Goal: Task Accomplishment & Management: Manage account settings

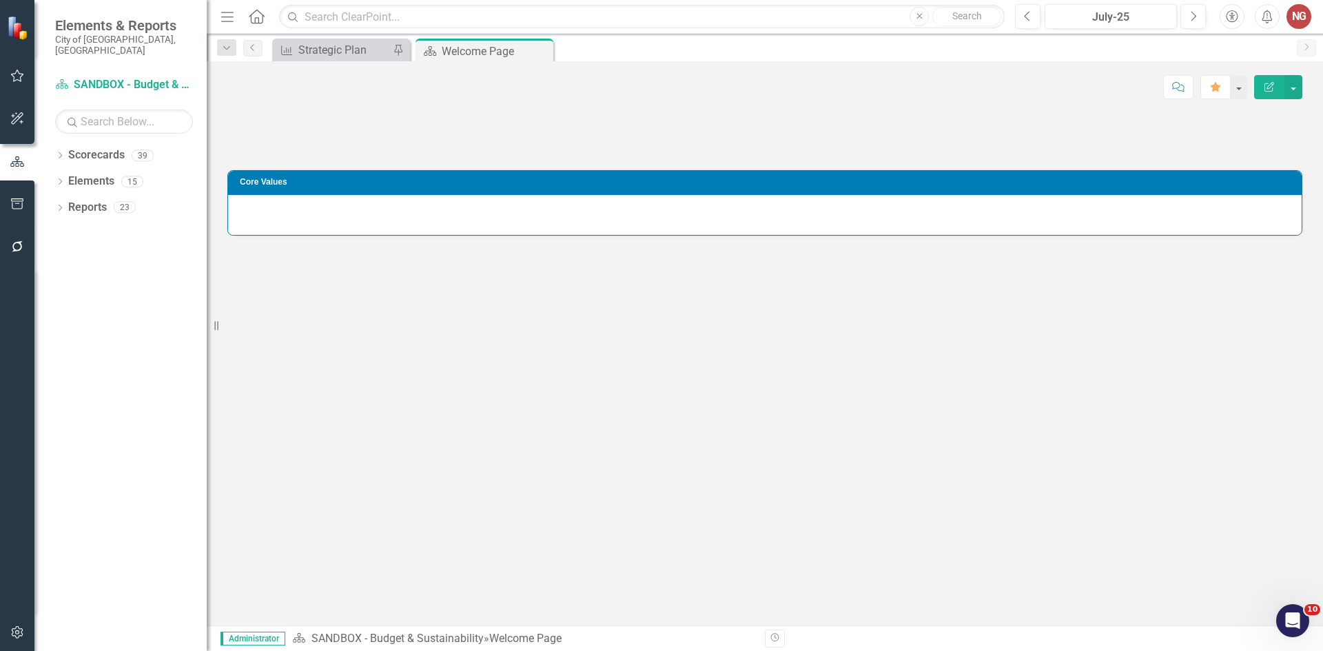
click at [30, 206] on button "button" at bounding box center [17, 204] width 31 height 29
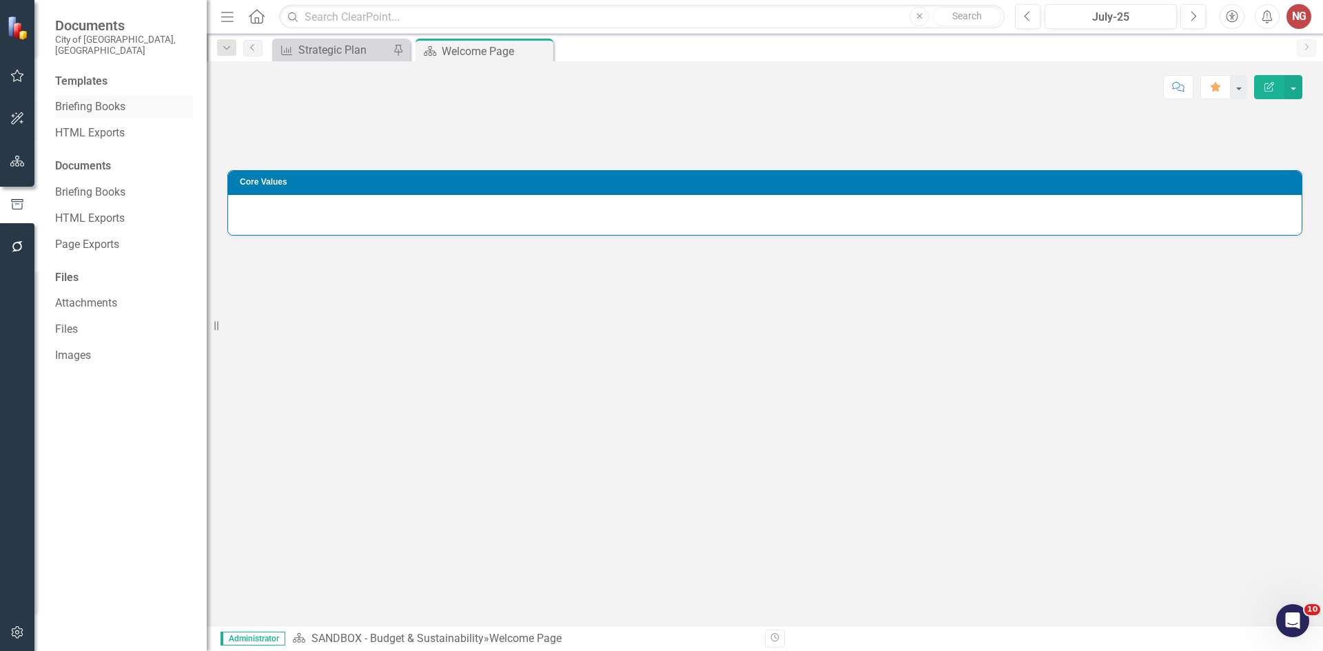
click at [57, 99] on link "Briefing Books" at bounding box center [124, 107] width 138 height 16
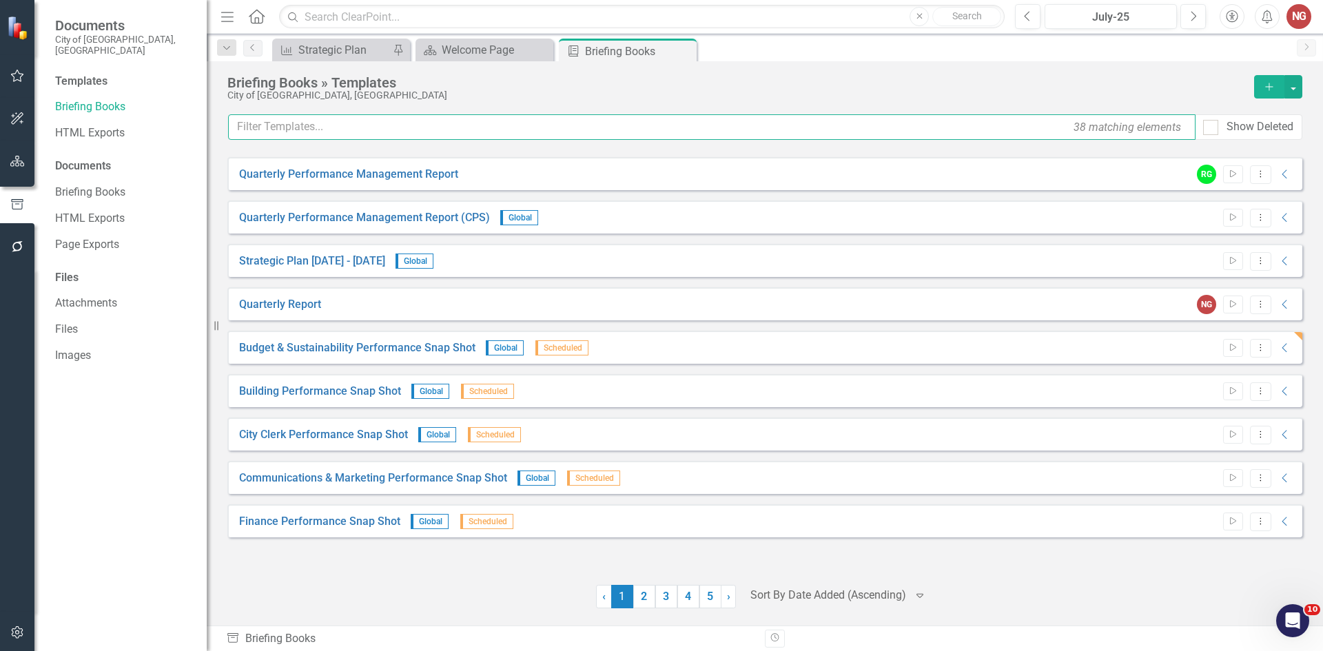
click at [331, 119] on input "text" at bounding box center [712, 127] width 968 height 26
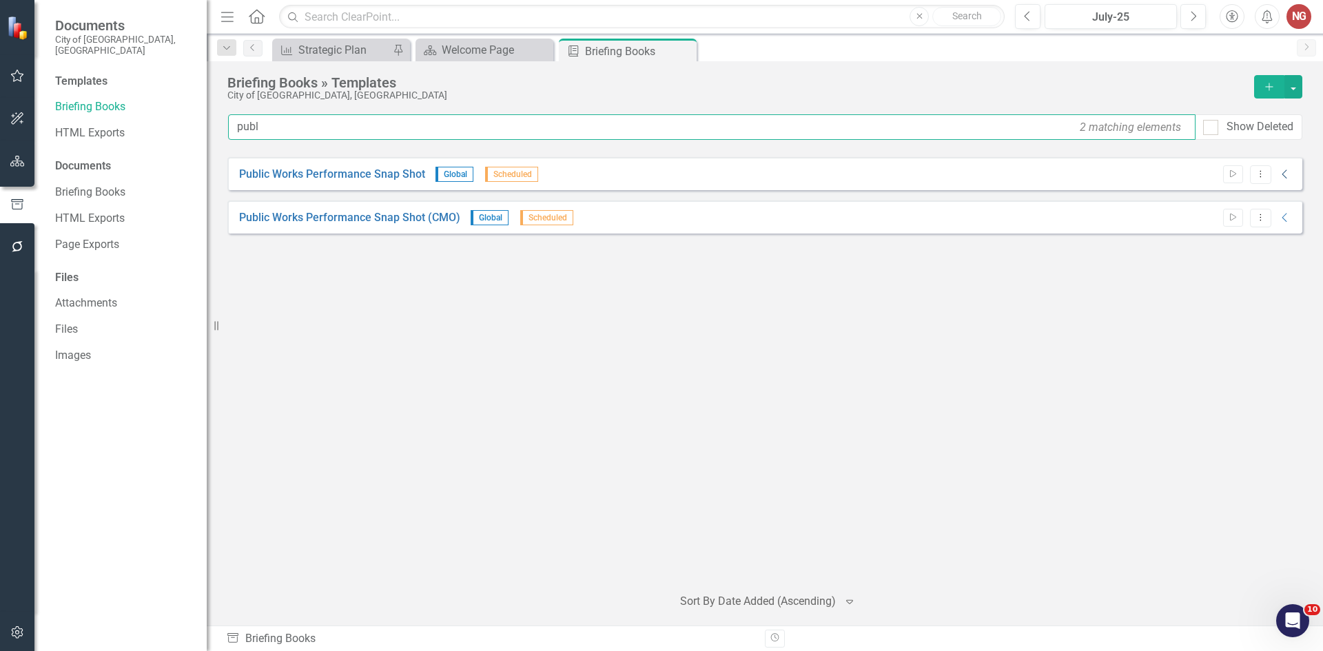
type input "publ"
click at [1282, 175] on icon "Collapse" at bounding box center [1286, 174] width 14 height 11
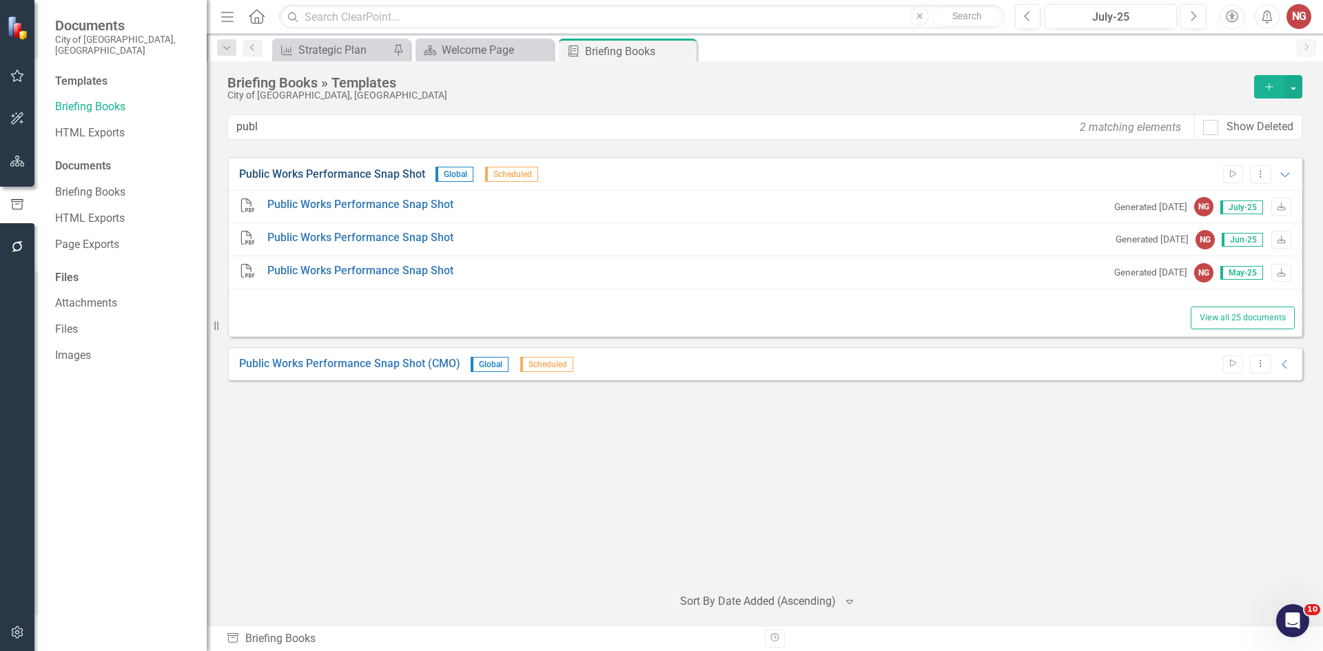
click at [309, 174] on link "Public Works Performance Snap Shot" at bounding box center [332, 175] width 186 height 16
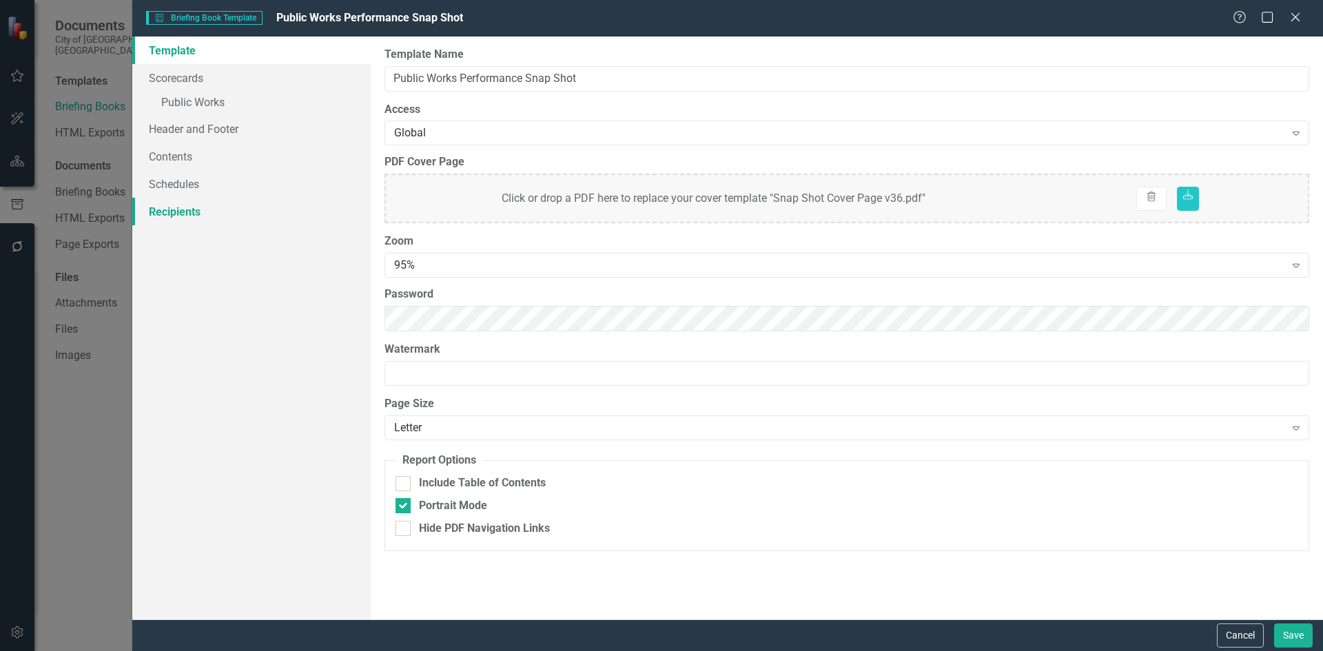
click at [151, 216] on link "Recipients" at bounding box center [251, 212] width 238 height 28
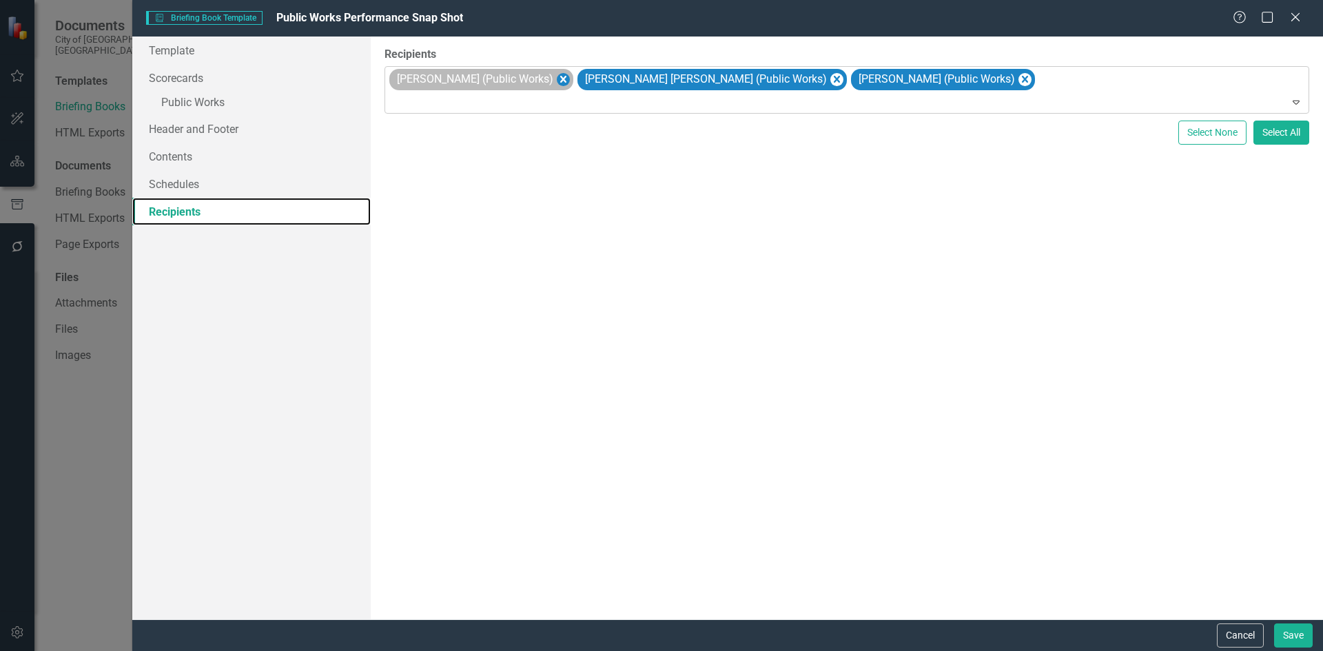
click at [556, 77] on icon "Remove John Norris (Public Works)" at bounding box center [562, 79] width 13 height 17
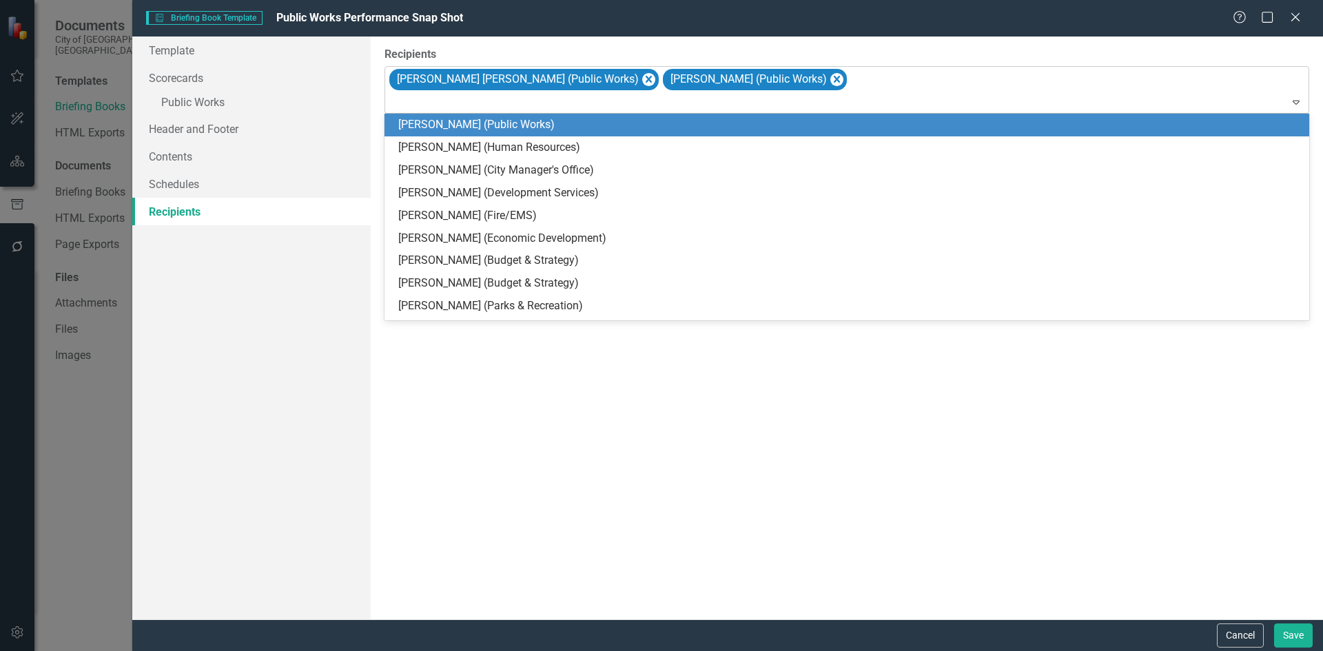
click at [477, 108] on div at bounding box center [848, 103] width 919 height 19
type input "[PERSON_NAME]"
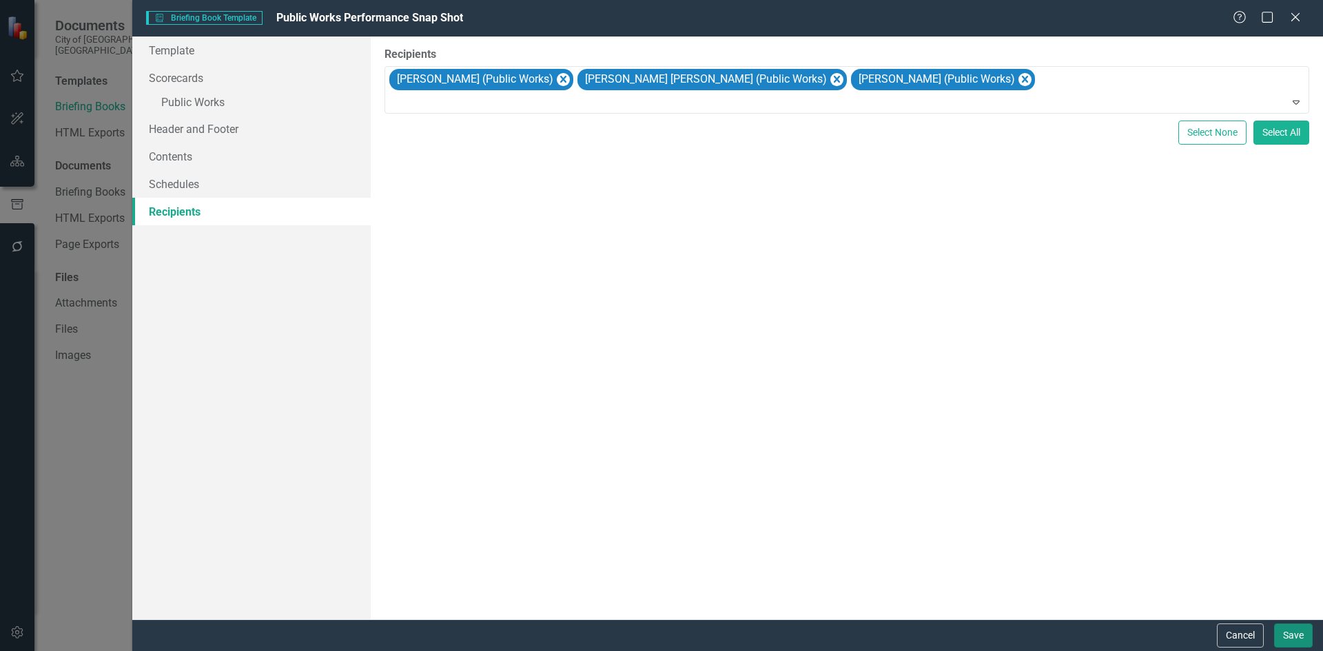
click at [1287, 634] on button "Save" at bounding box center [1293, 636] width 39 height 24
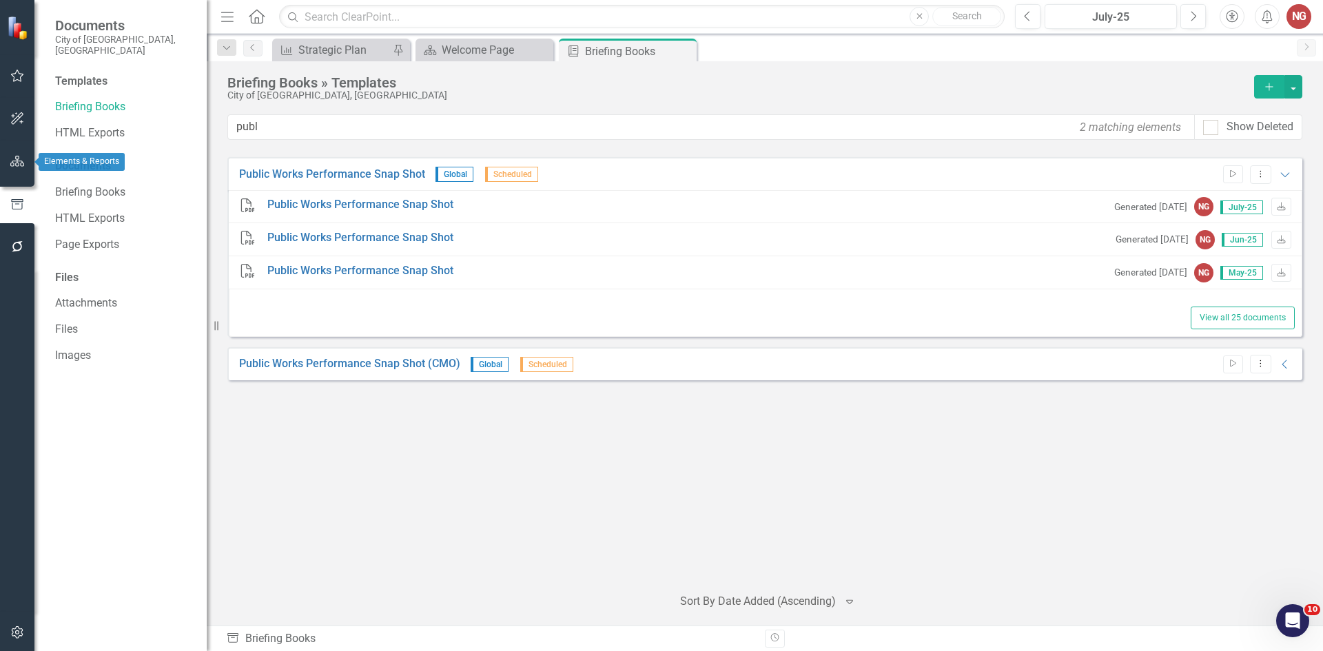
click at [16, 168] on button "button" at bounding box center [17, 162] width 31 height 29
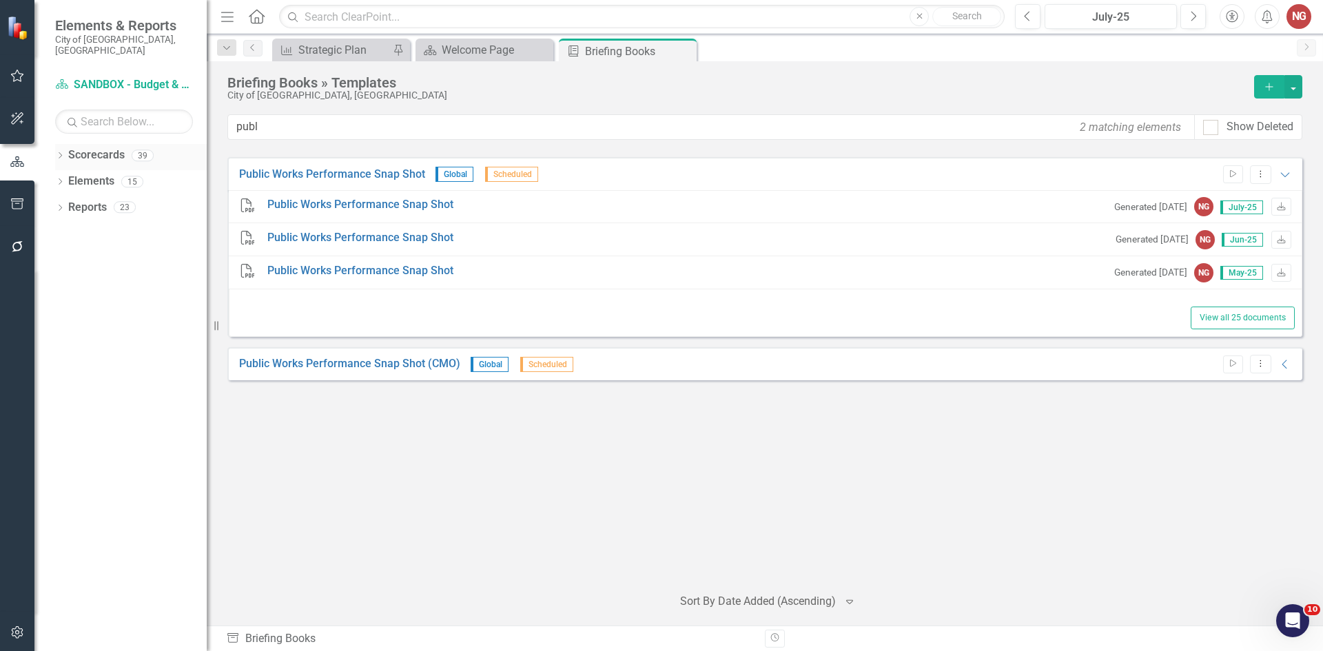
click at [63, 152] on div "Dropdown" at bounding box center [60, 158] width 10 height 12
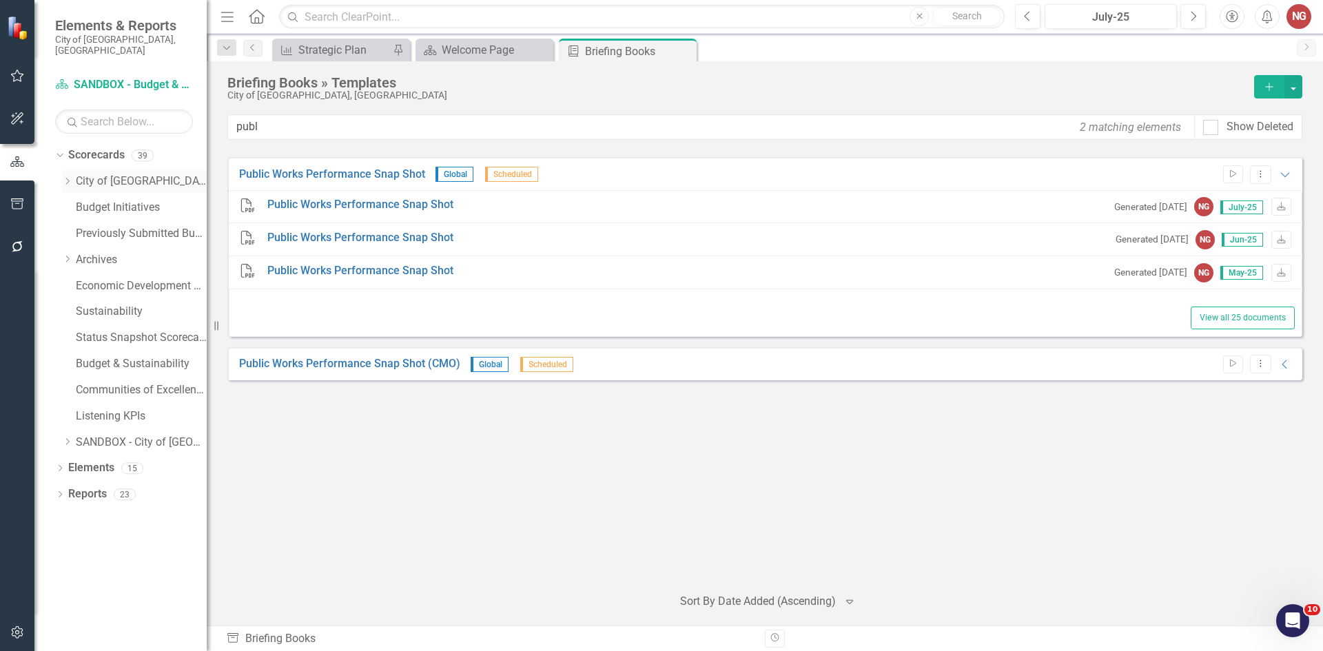
click at [79, 174] on link "City of [GEOGRAPHIC_DATA]" at bounding box center [141, 182] width 131 height 16
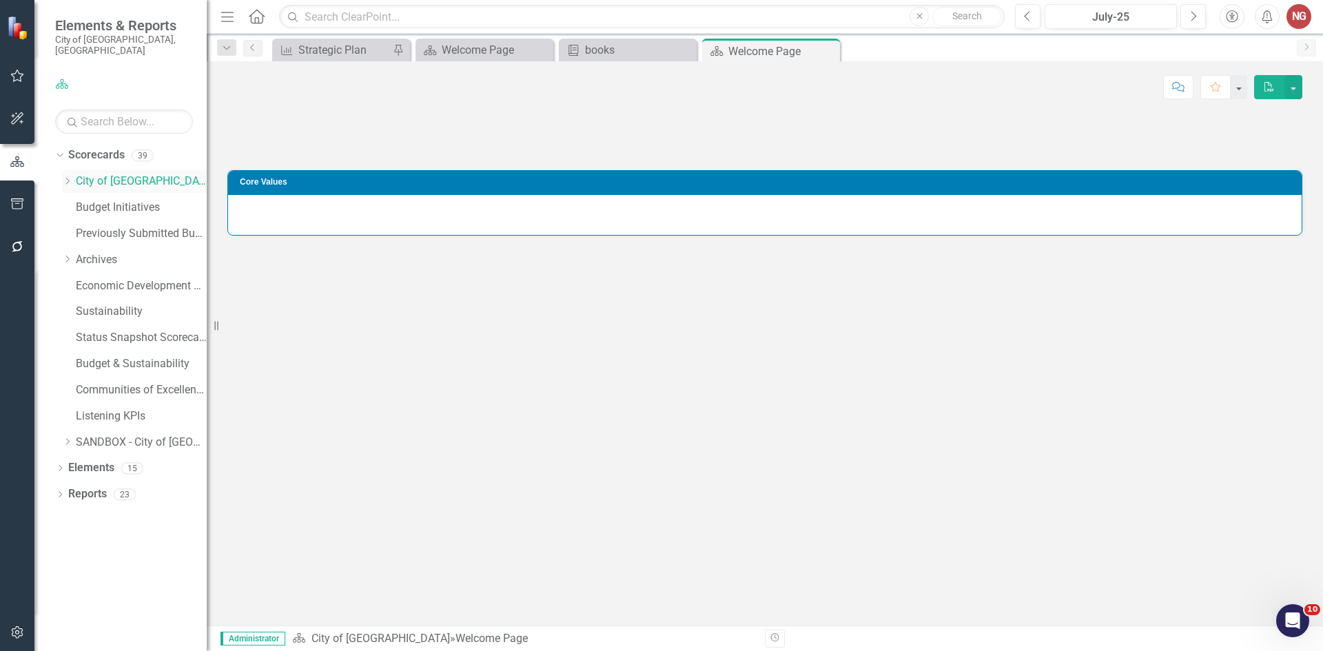
click at [67, 177] on icon "Dropdown" at bounding box center [67, 181] width 10 height 8
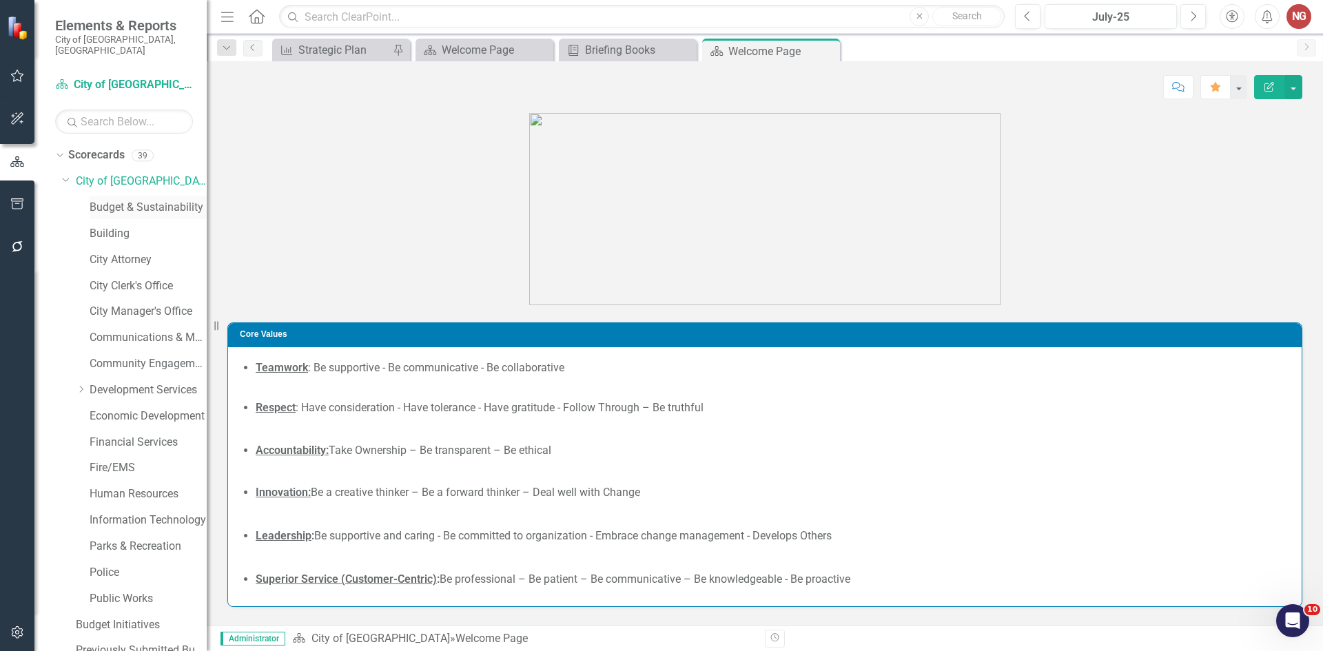
click at [91, 200] on link "Budget & Sustainability" at bounding box center [148, 208] width 117 height 16
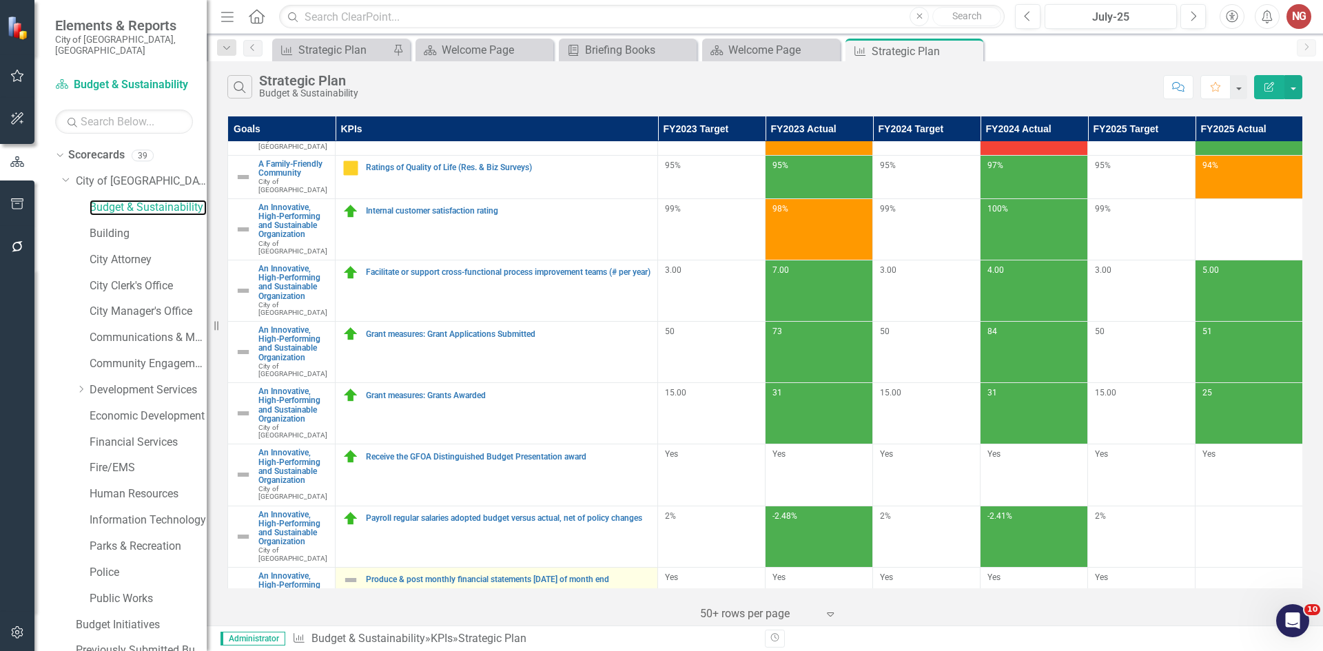
scroll to position [316, 0]
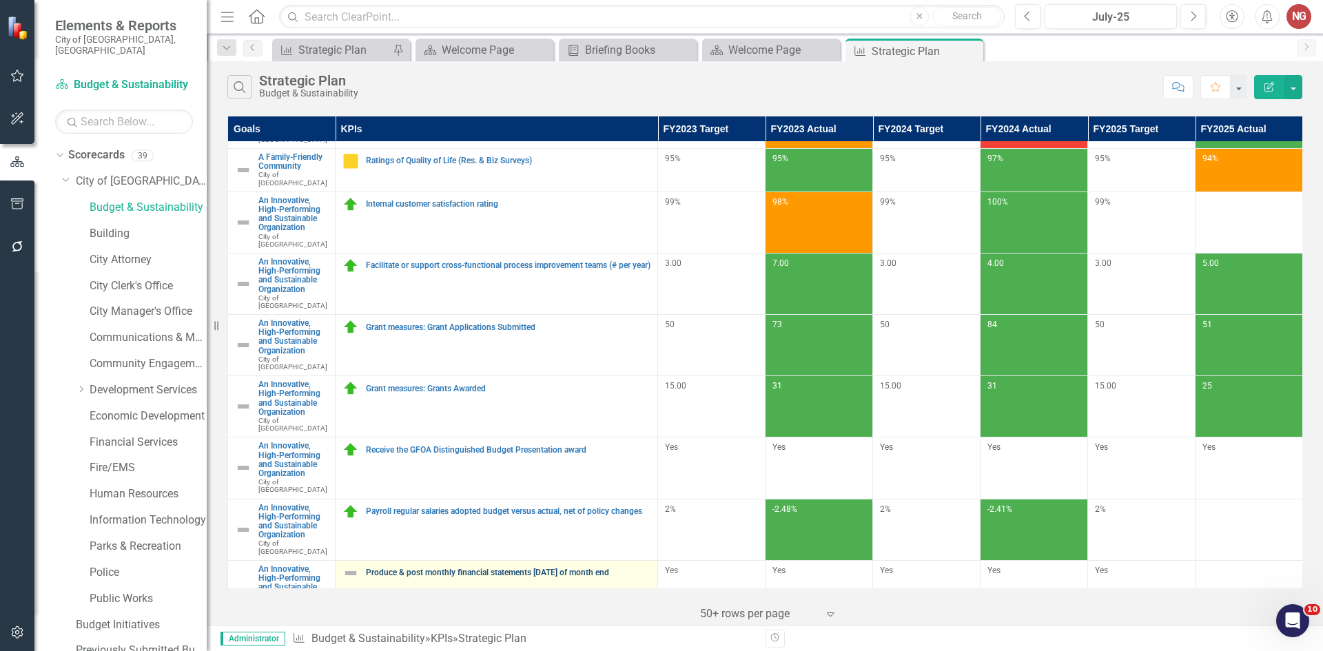
click at [427, 569] on link "Produce & post monthly financial statements [DATE] of month end" at bounding box center [508, 573] width 285 height 9
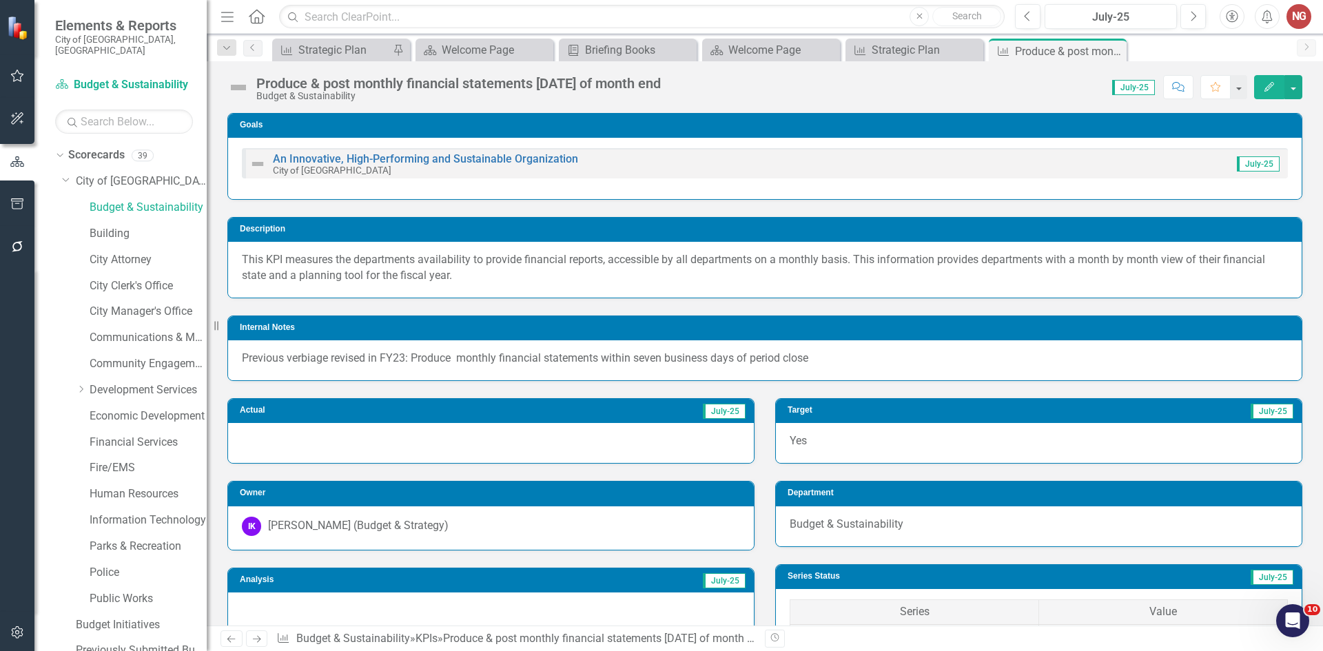
click at [236, 86] on img at bounding box center [238, 88] width 22 height 22
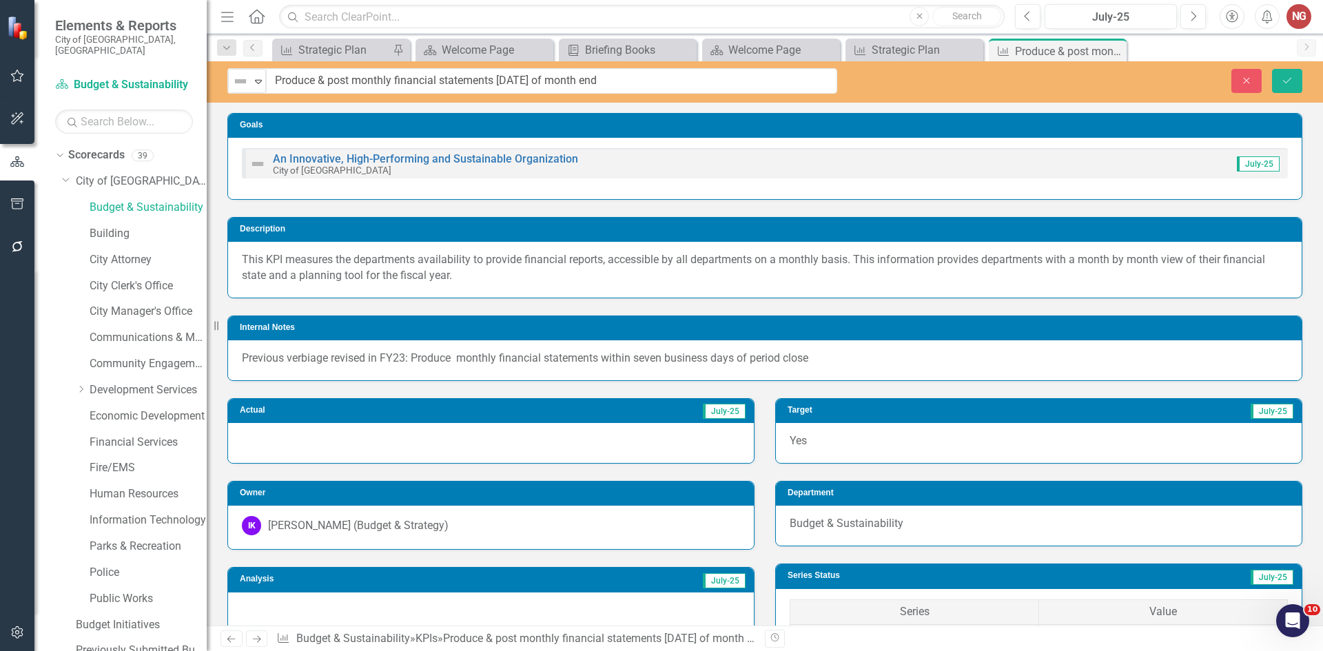
click at [236, 86] on img at bounding box center [240, 81] width 17 height 17
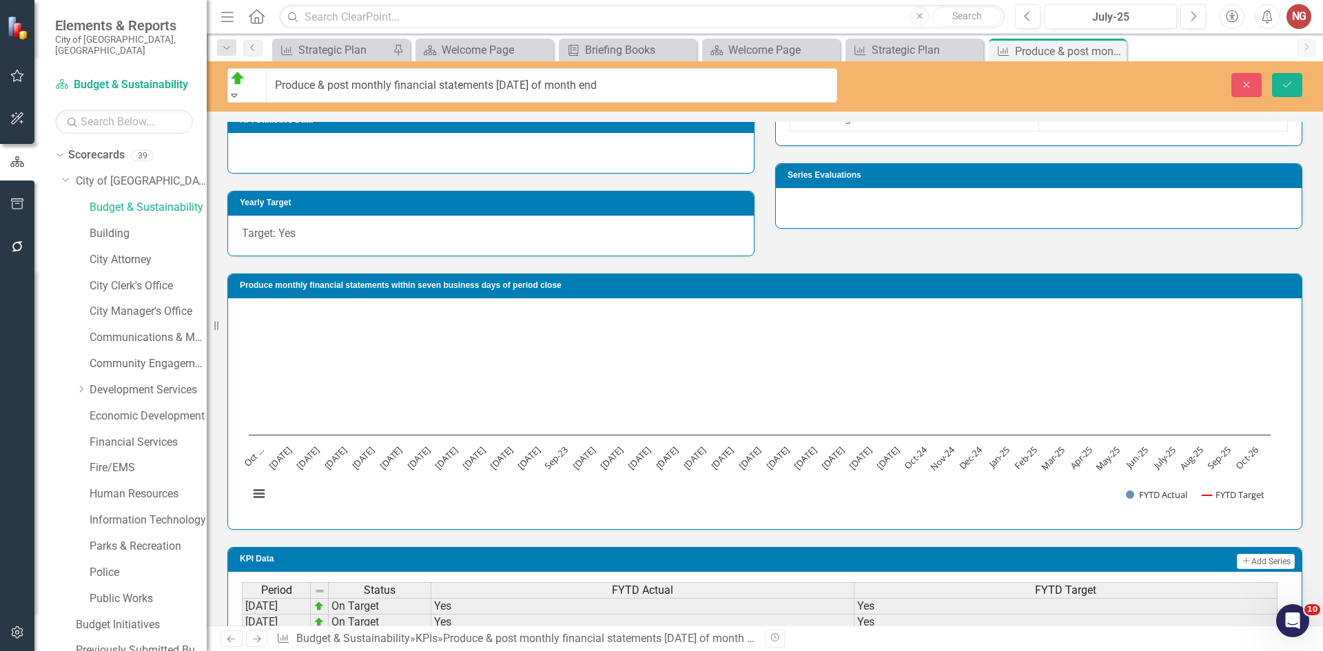
scroll to position [1103, 0]
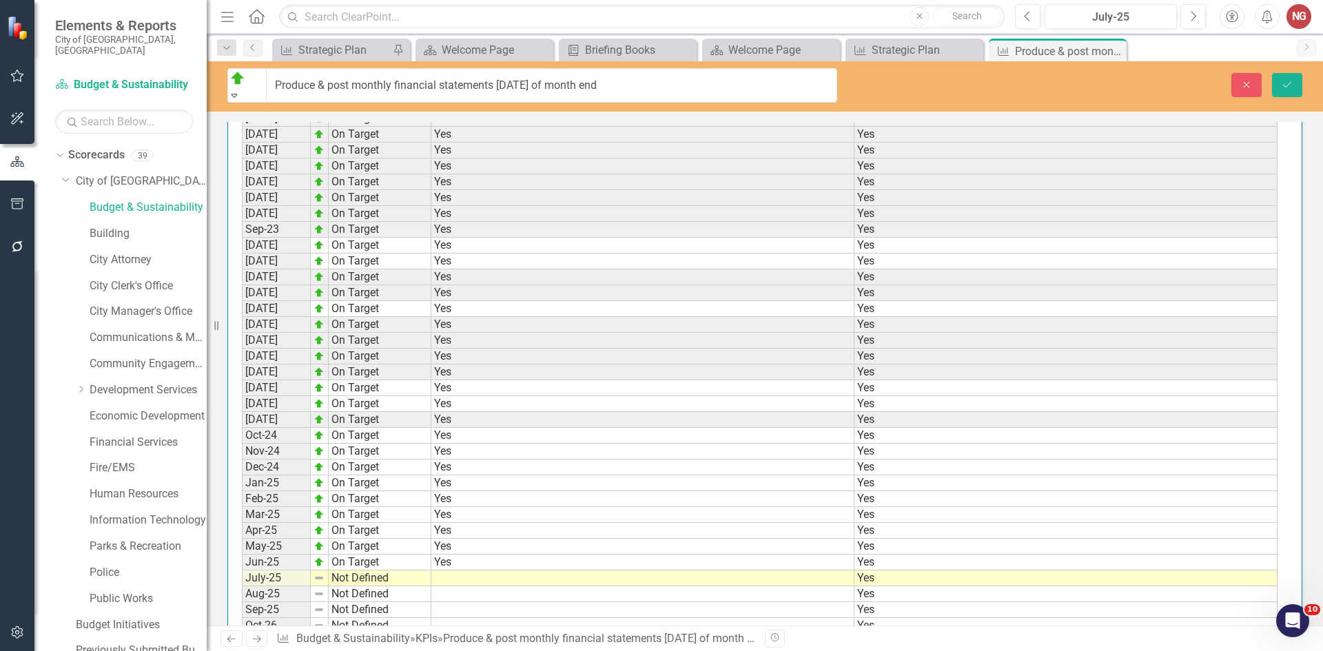
click at [513, 571] on td at bounding box center [642, 579] width 423 height 16
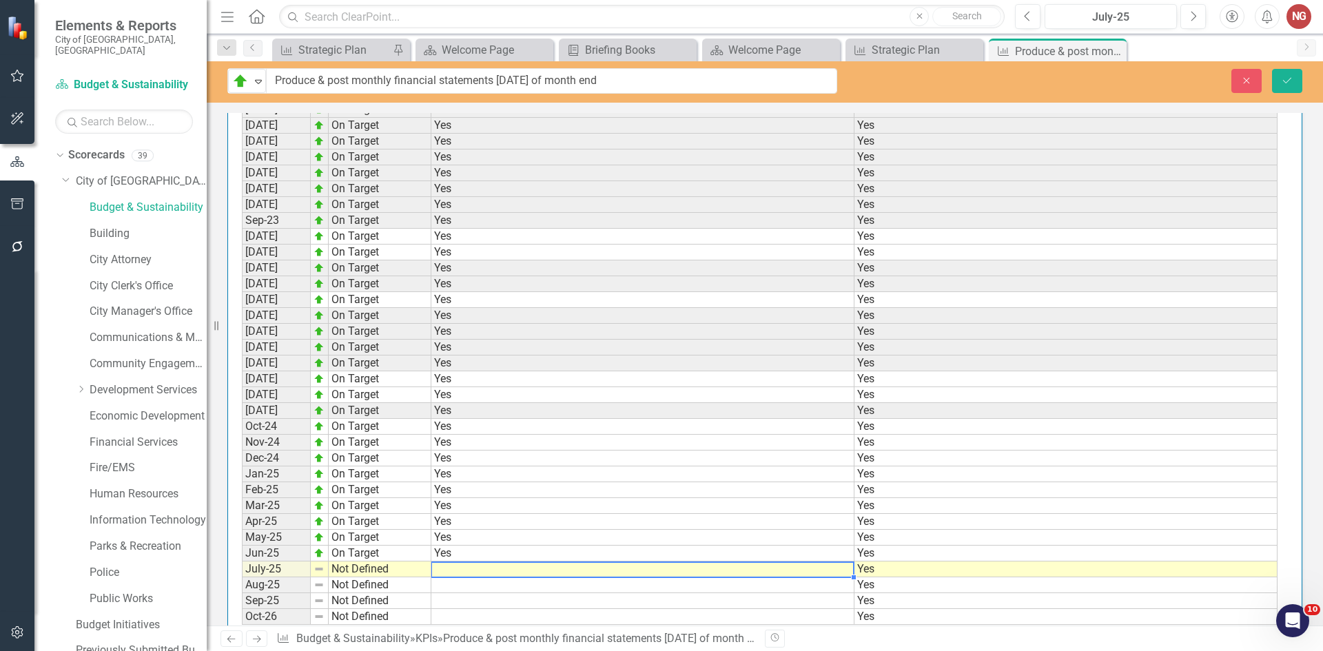
scroll to position [1111, 0]
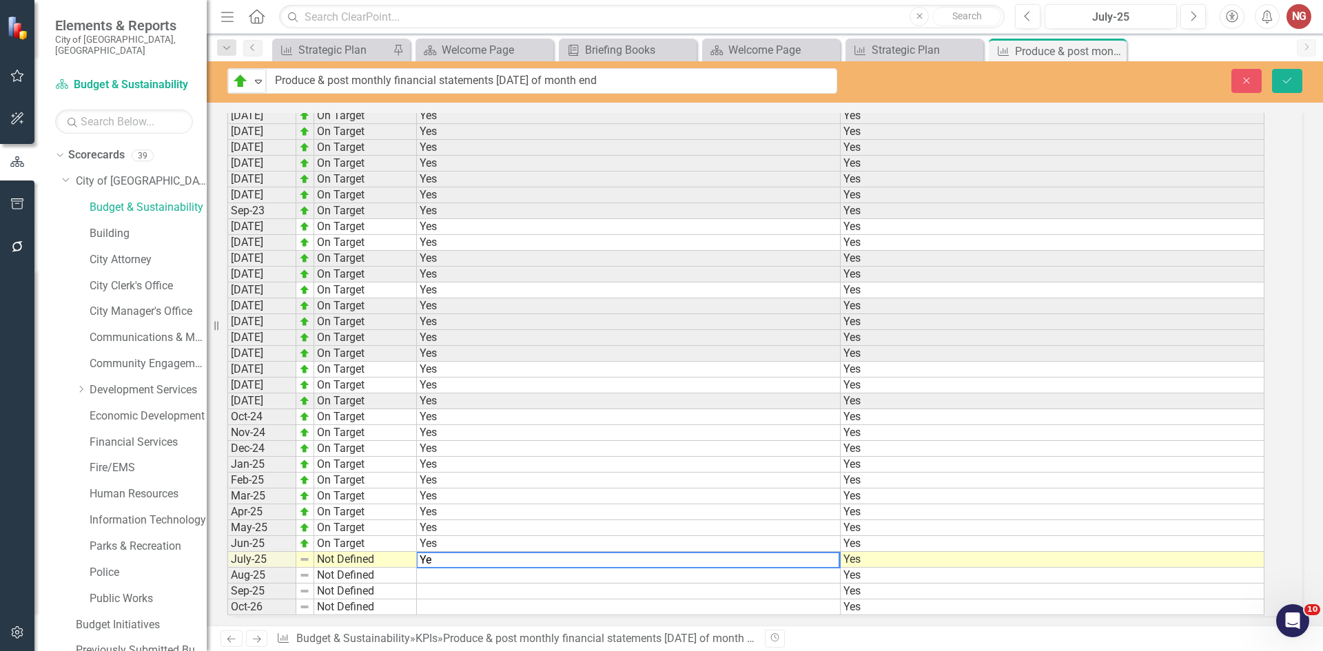
type textarea "Yes"
click at [1277, 77] on button "Save" at bounding box center [1287, 81] width 30 height 24
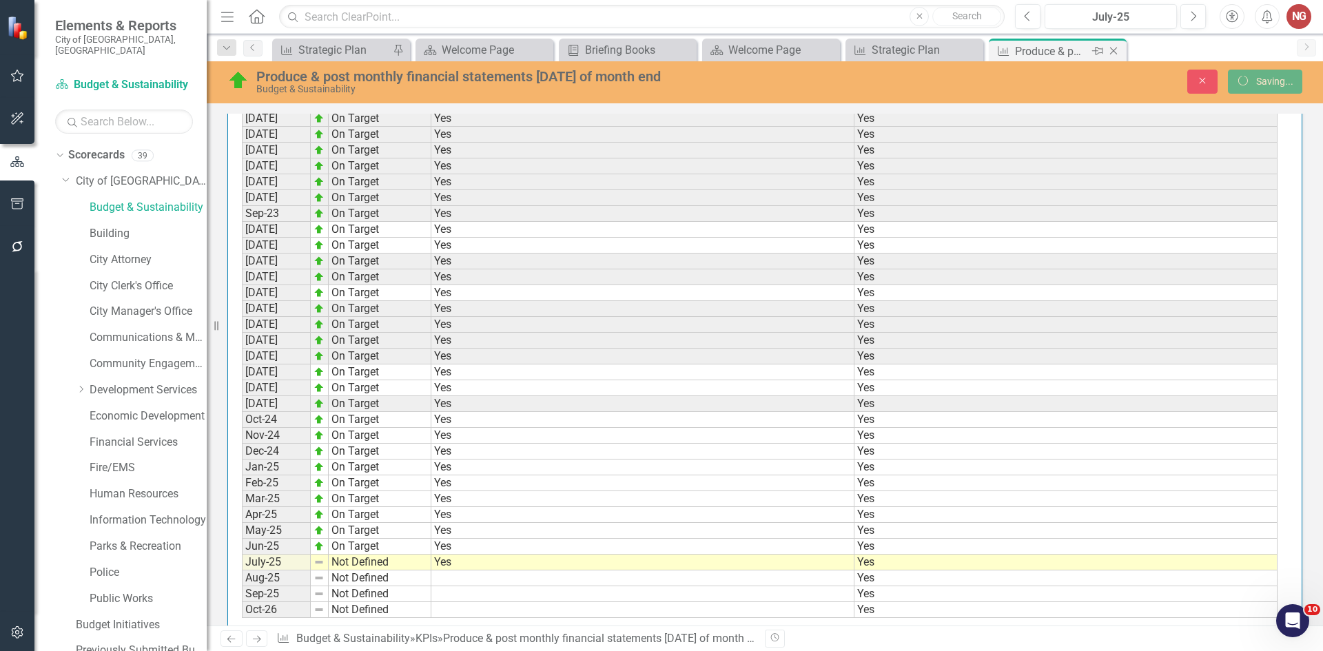
scroll to position [1103, 0]
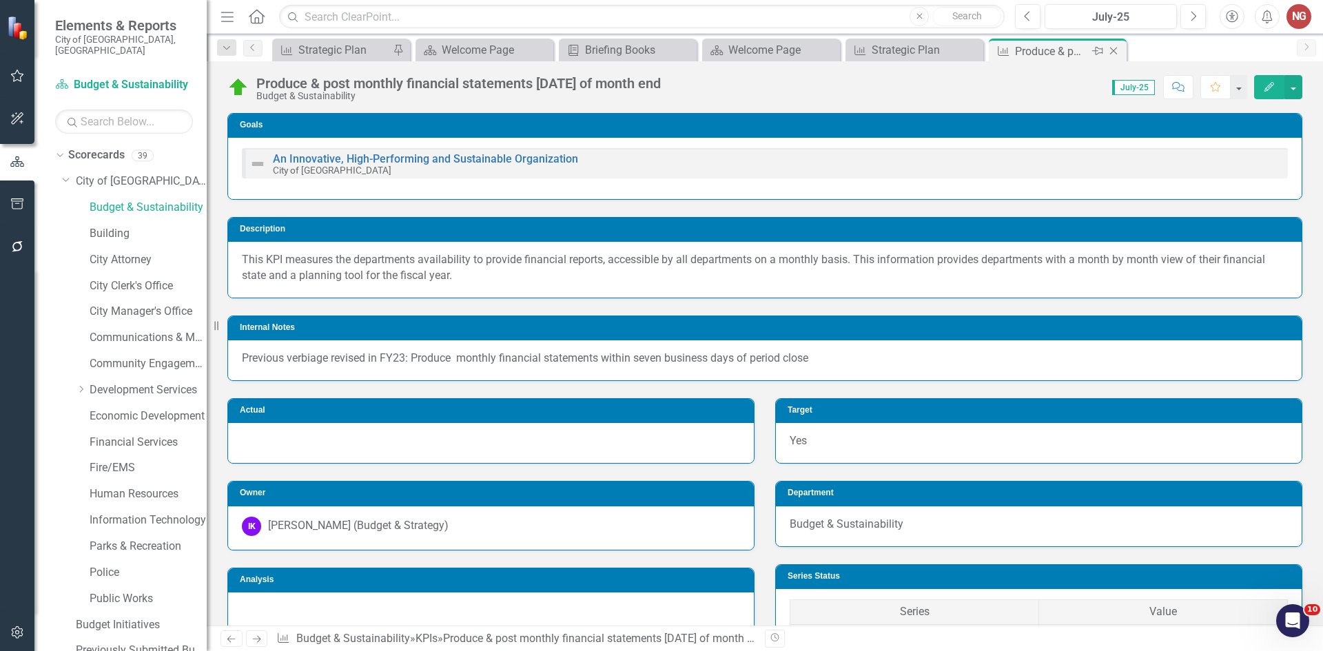
click at [1116, 53] on icon at bounding box center [1114, 52] width 8 height 8
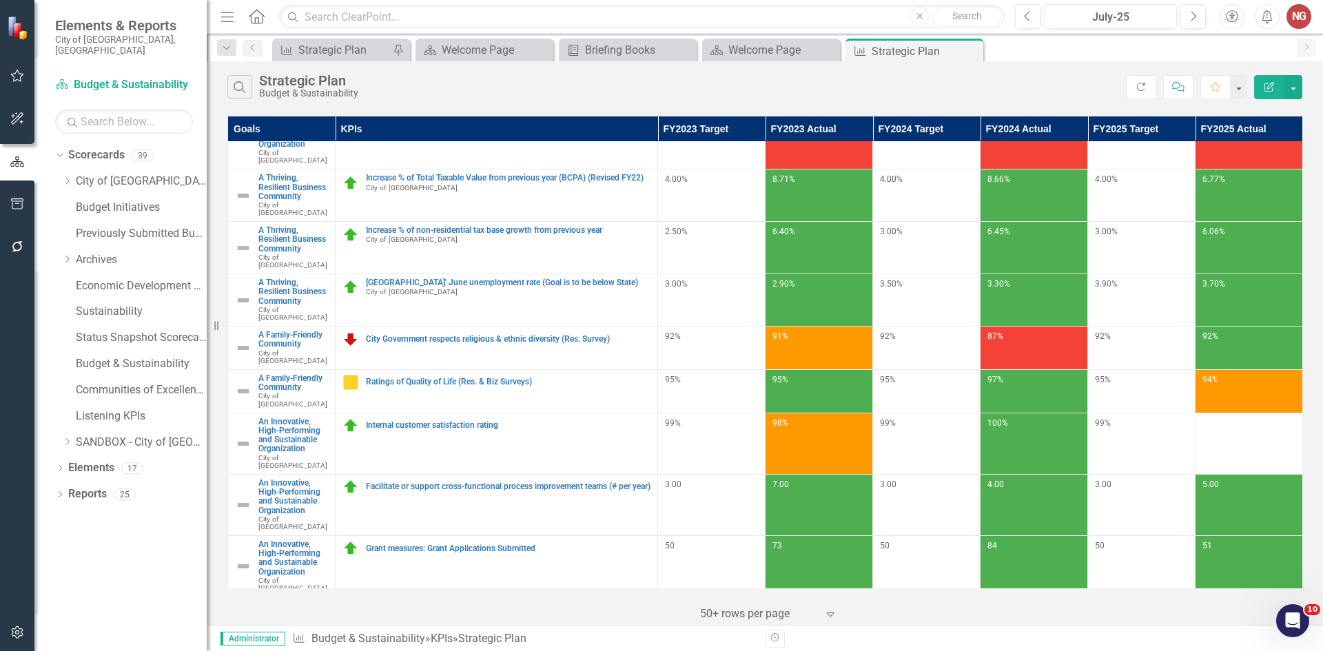
scroll to position [316, 0]
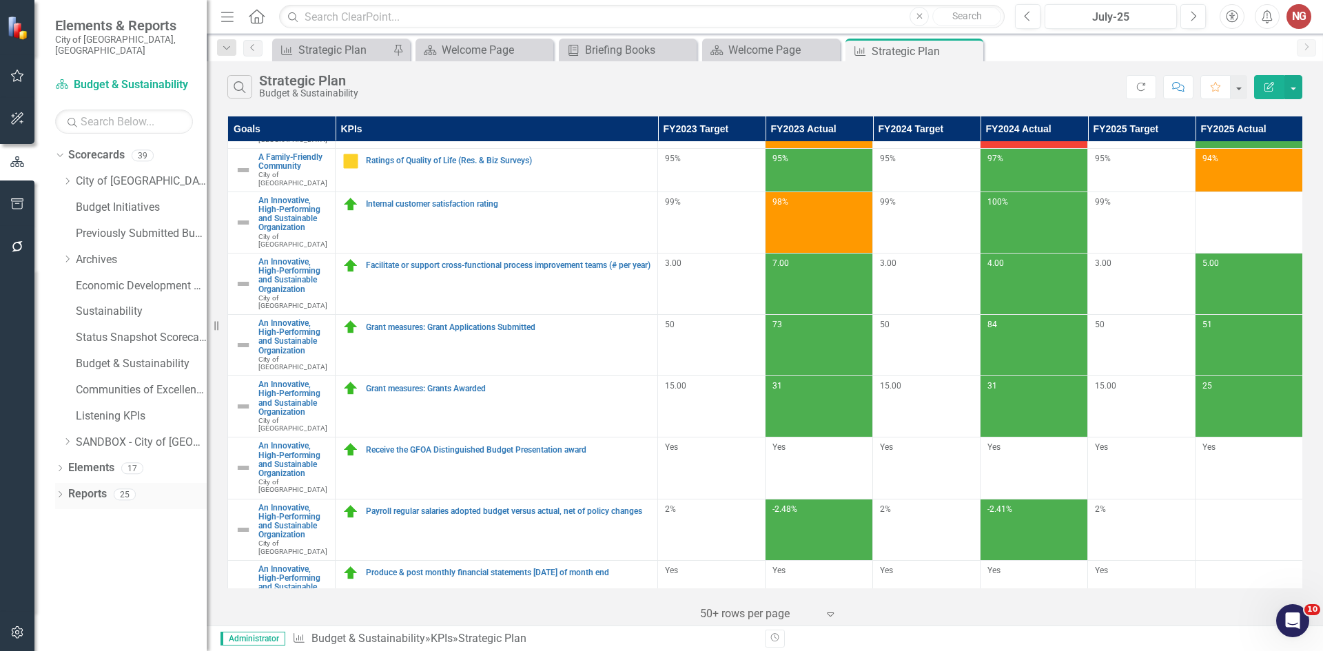
click at [59, 491] on icon at bounding box center [60, 494] width 3 height 6
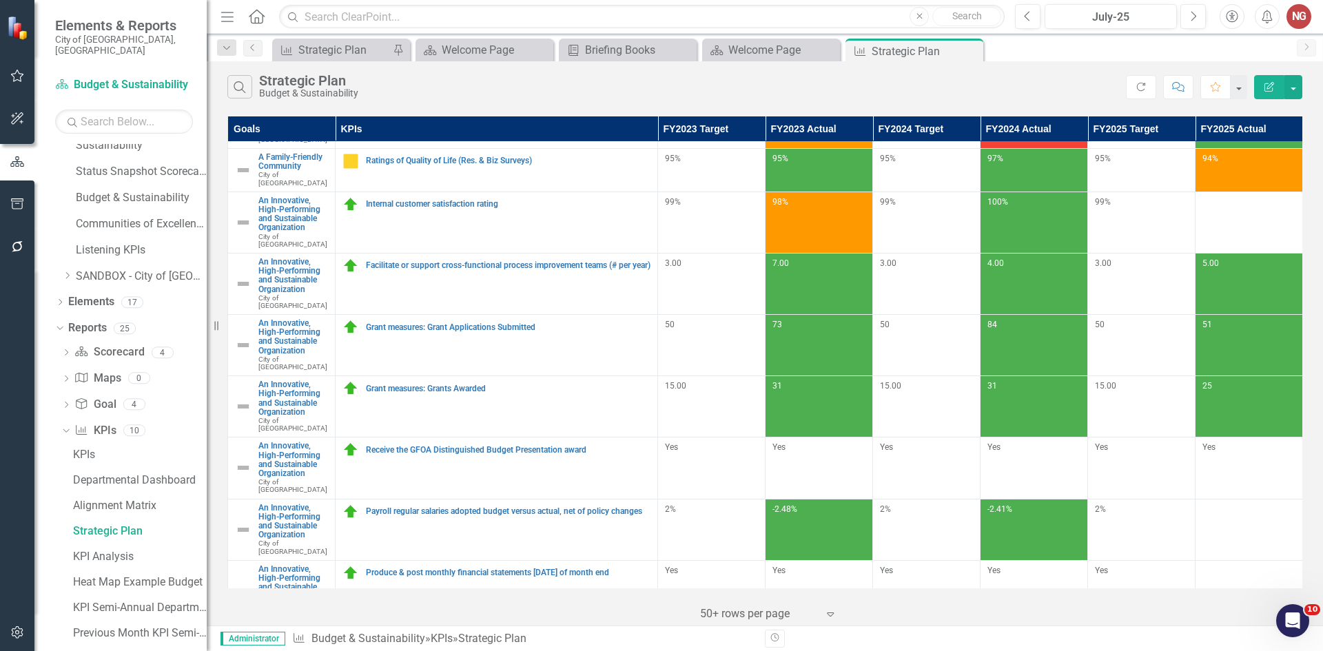
scroll to position [275, 0]
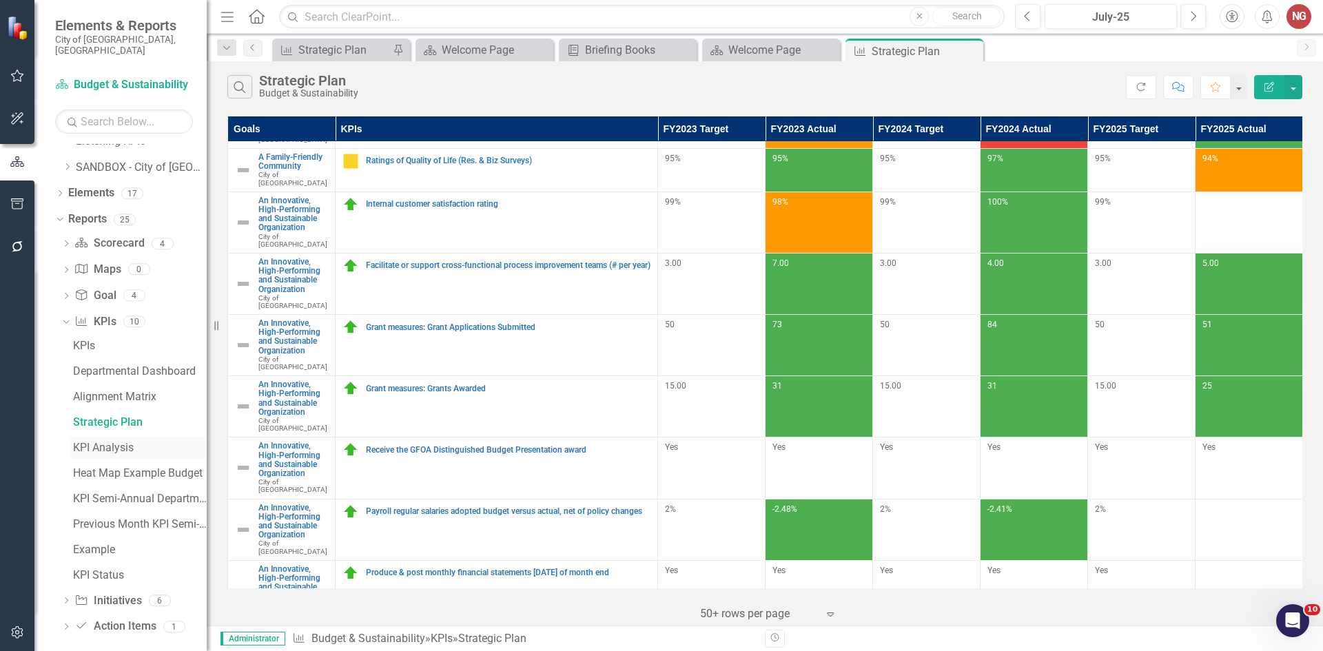
click at [98, 443] on link "KPI Analysis" at bounding box center [138, 448] width 137 height 22
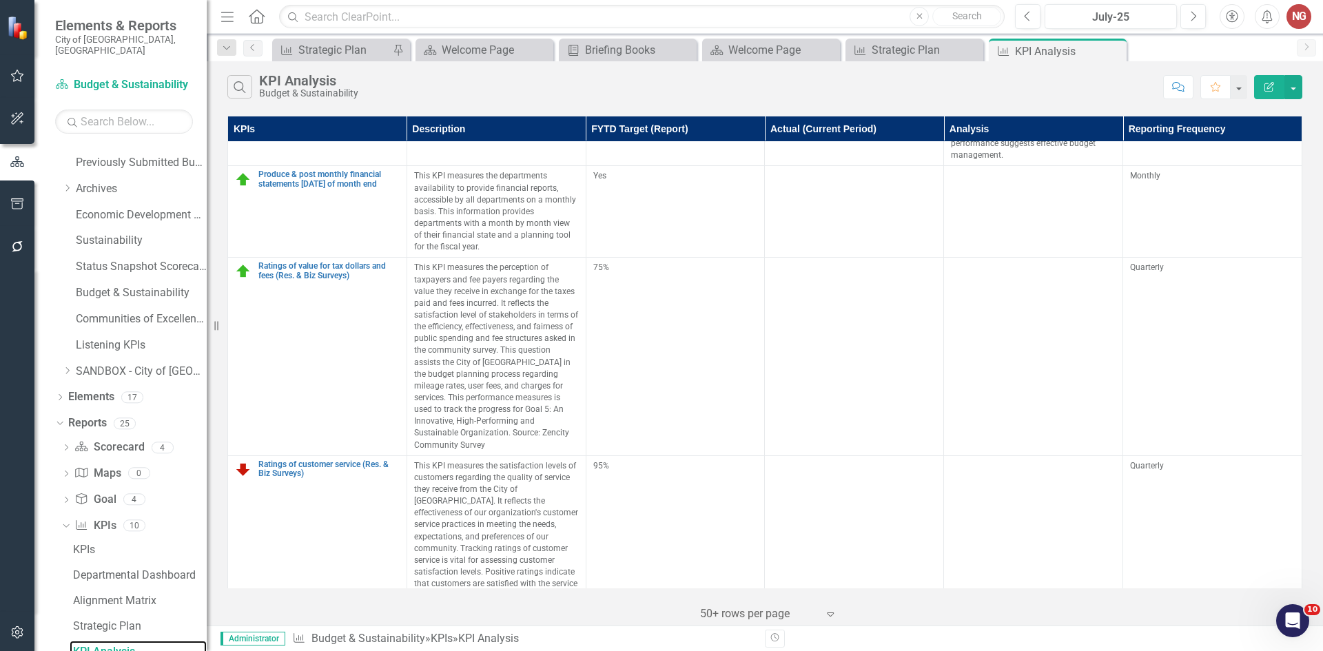
scroll to position [620, 0]
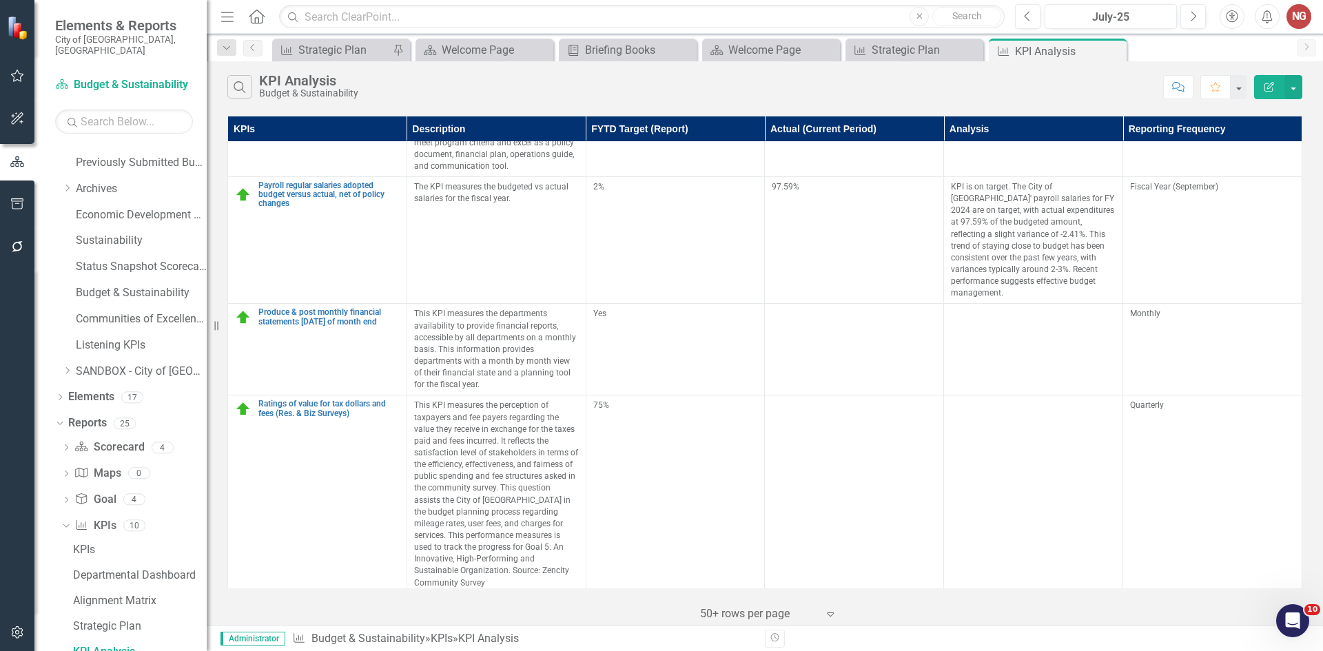
click at [1001, 356] on td at bounding box center [1033, 350] width 179 height 92
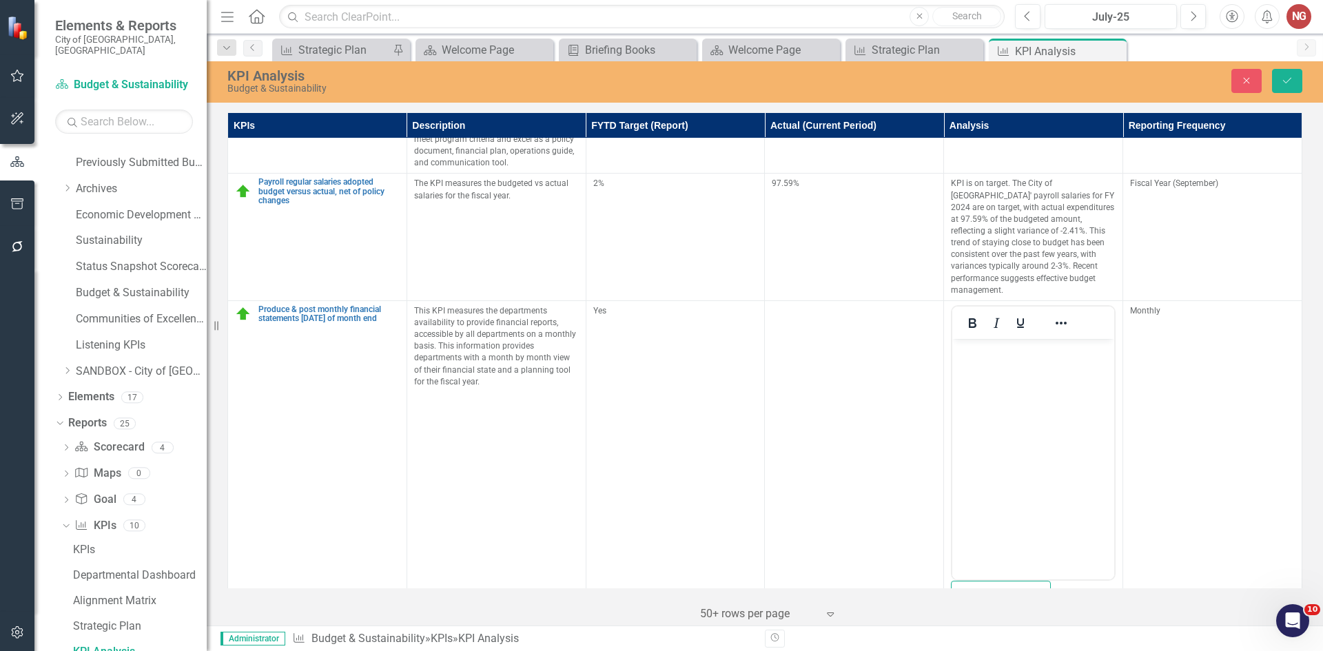
scroll to position [0, 0]
click at [985, 363] on body "Rich Text Area. Press ALT-0 for help." at bounding box center [1034, 441] width 162 height 207
click at [1284, 89] on button "Save" at bounding box center [1287, 81] width 30 height 24
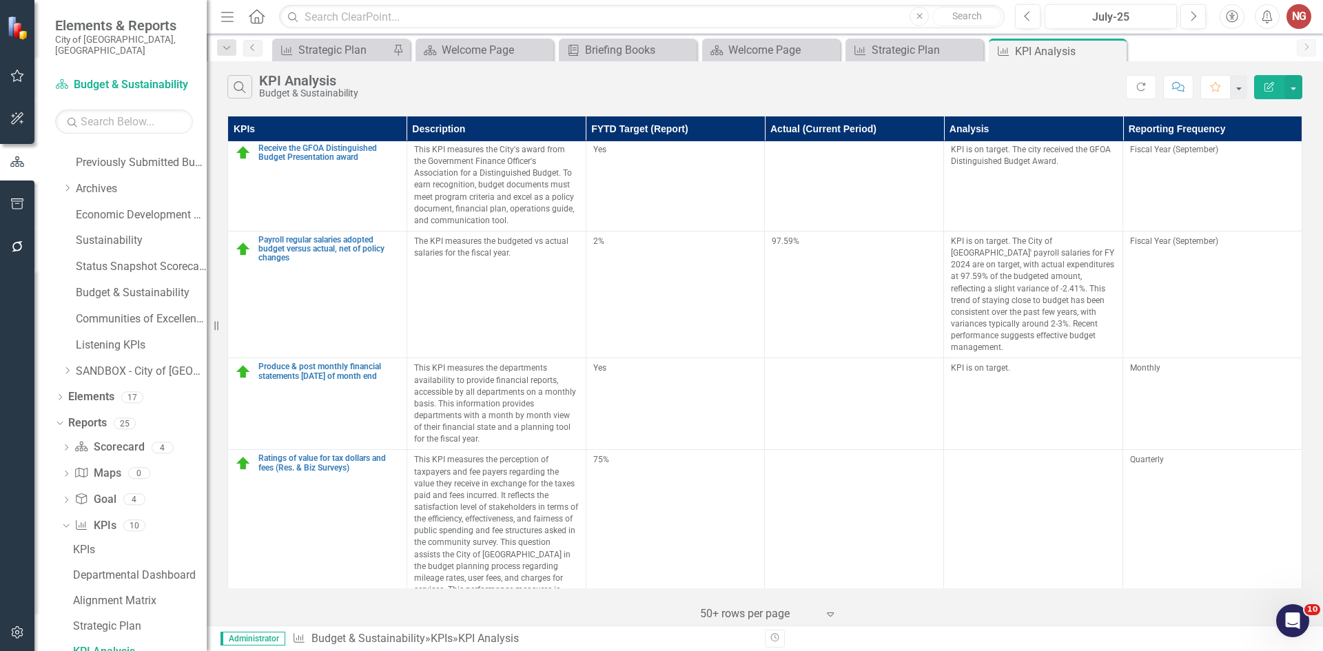
scroll to position [758, 0]
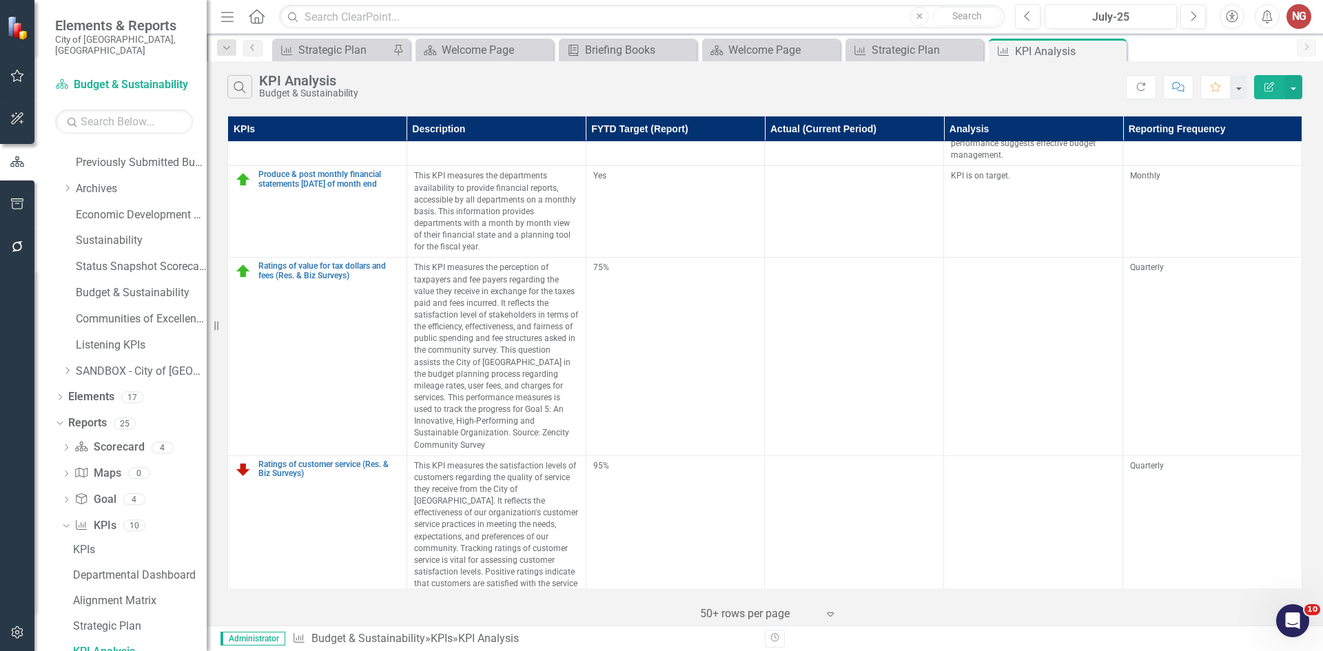
click at [1013, 302] on td at bounding box center [1033, 357] width 179 height 198
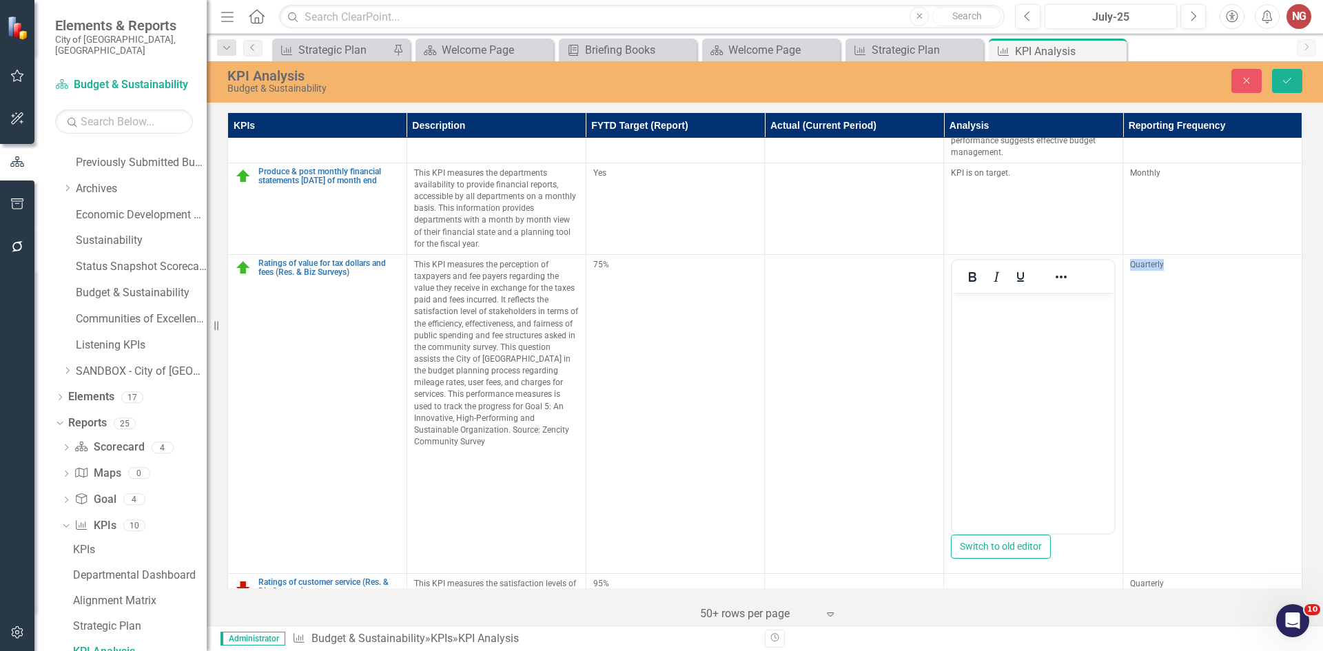
scroll to position [0, 0]
click at [1006, 344] on body "Rich Text Area. Press ALT-0 for help." at bounding box center [1034, 395] width 162 height 207
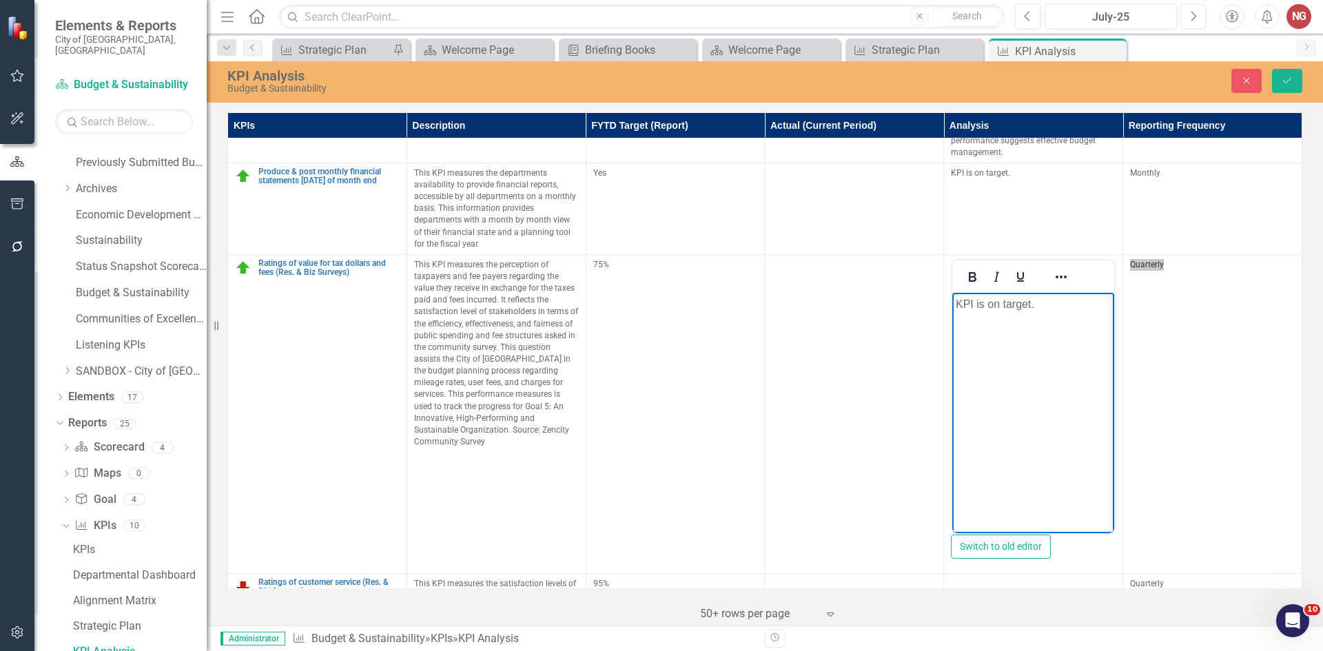
click at [980, 313] on body "KPI is on target." at bounding box center [1034, 395] width 162 height 207
click at [984, 305] on p "KPI is on target." at bounding box center [1033, 304] width 155 height 17
click at [980, 307] on p "KPI is on target." at bounding box center [1033, 304] width 155 height 17
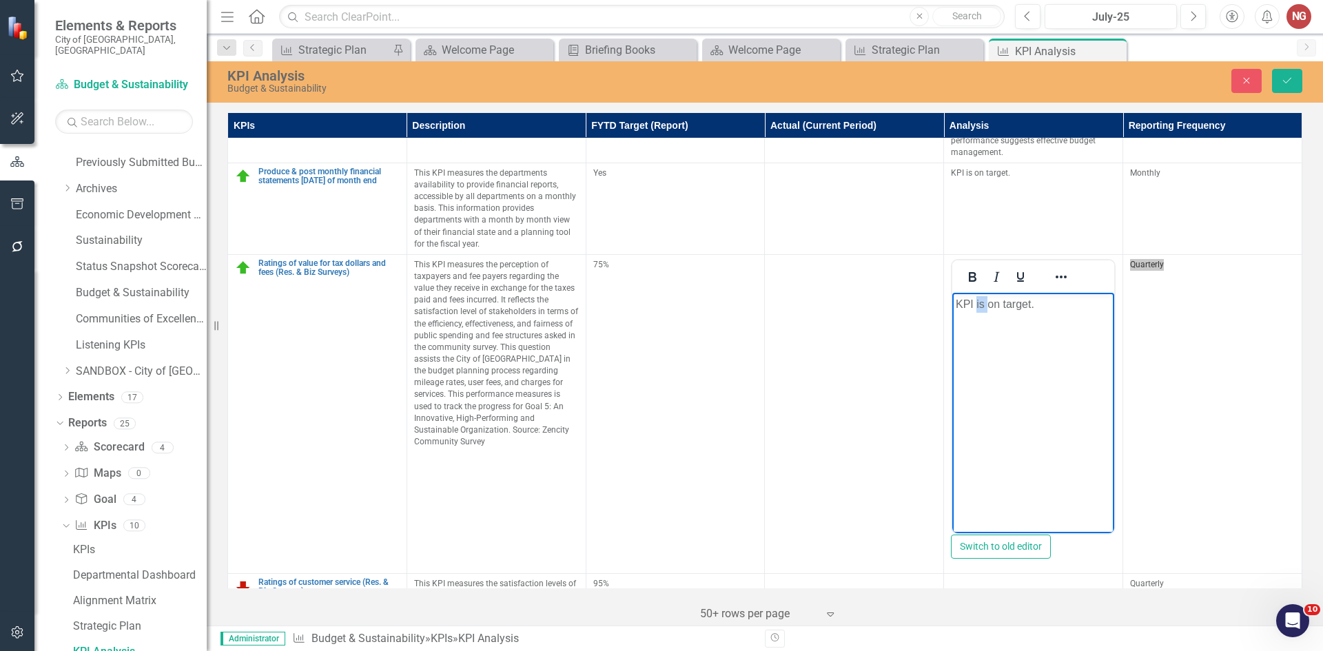
copy p "KPI is on target."
click at [1280, 87] on button "Save" at bounding box center [1287, 81] width 30 height 24
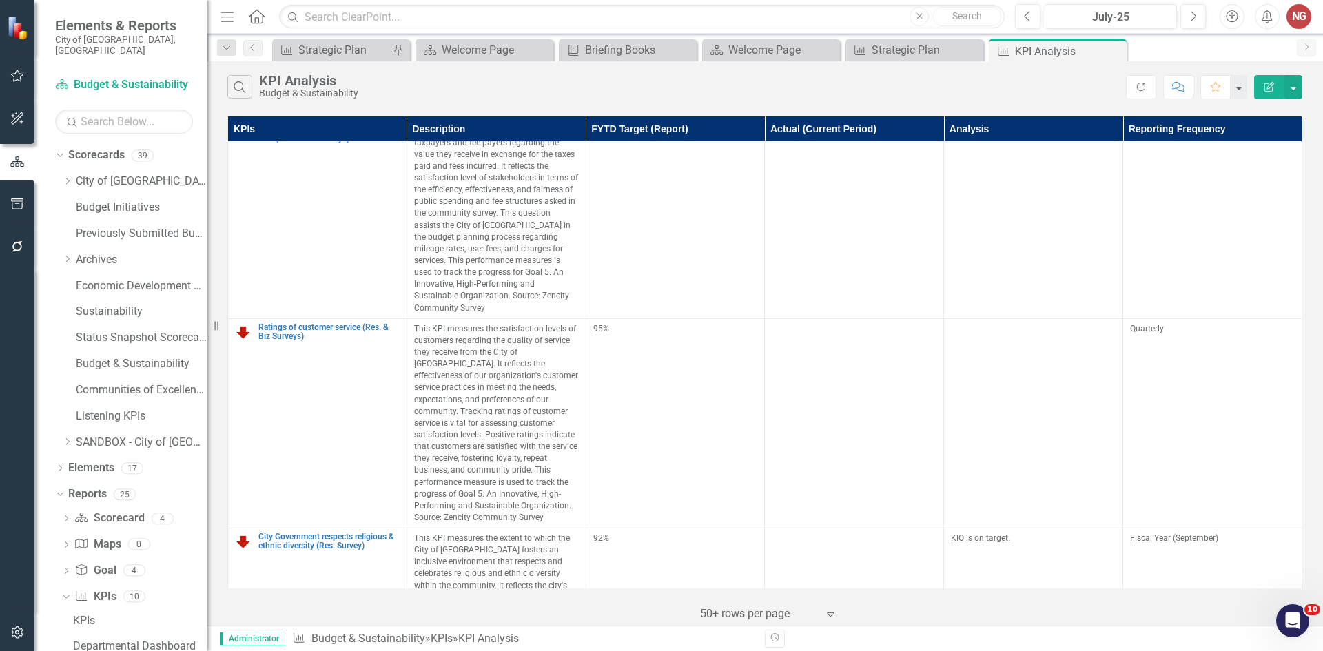
scroll to position [871, 0]
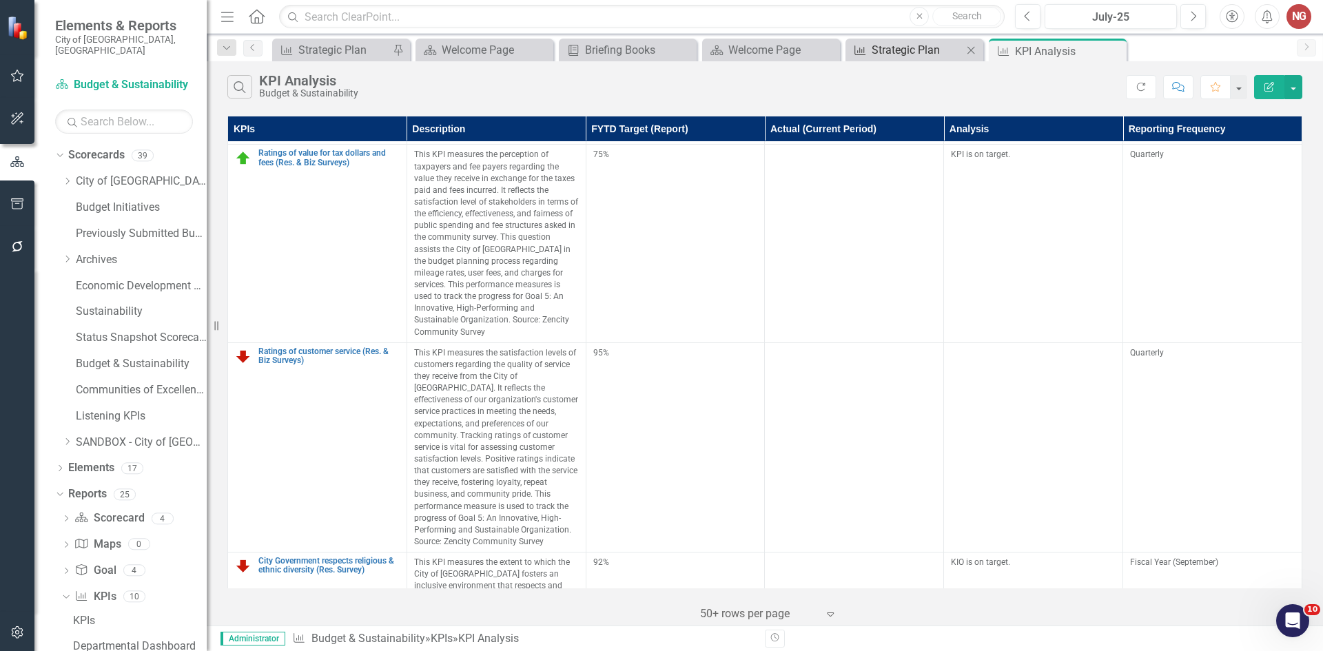
click at [920, 58] on div "Strategic Plan" at bounding box center [917, 49] width 91 height 17
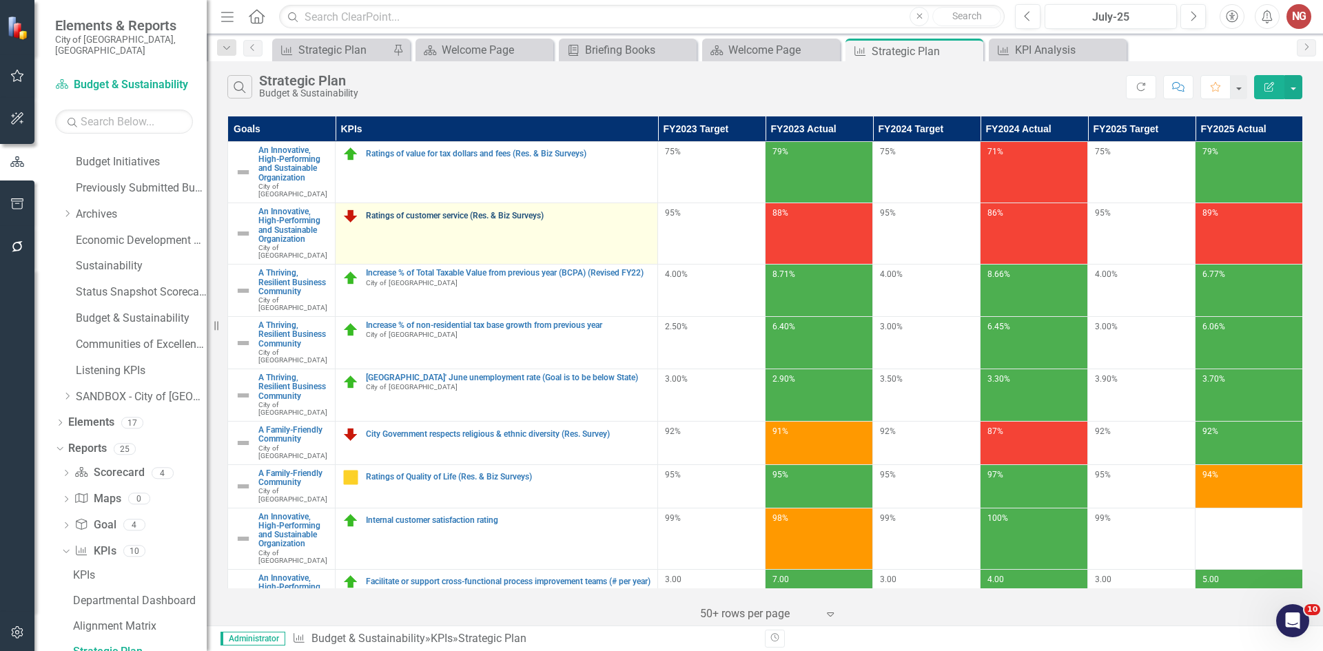
click at [458, 212] on link "Ratings of customer service (Res. & Biz Surveys)" at bounding box center [508, 216] width 285 height 9
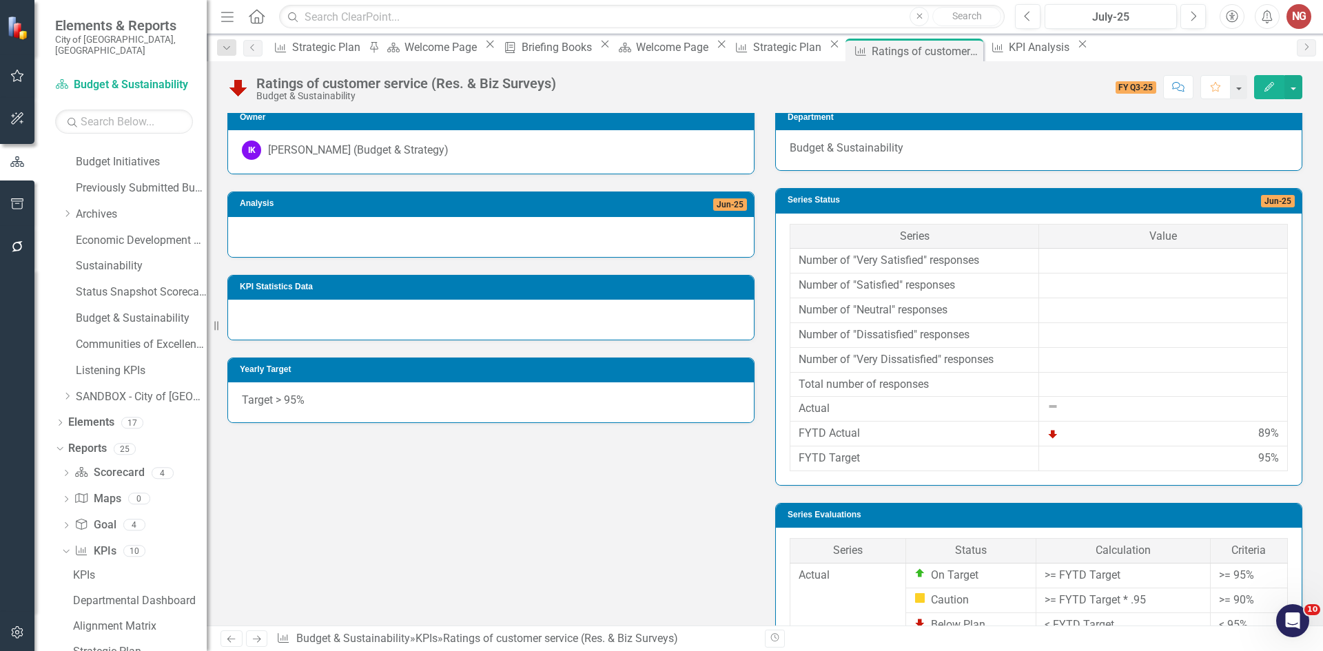
scroll to position [207, 0]
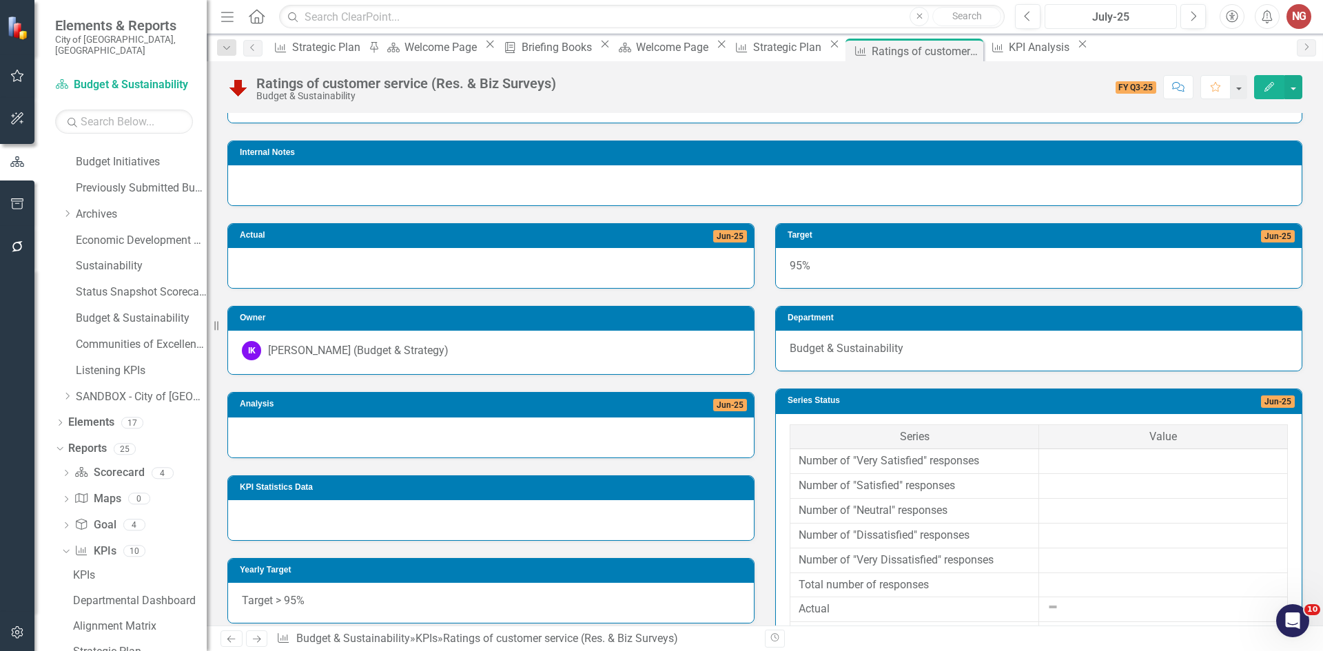
click at [1115, 19] on div "July-25" at bounding box center [1111, 17] width 123 height 17
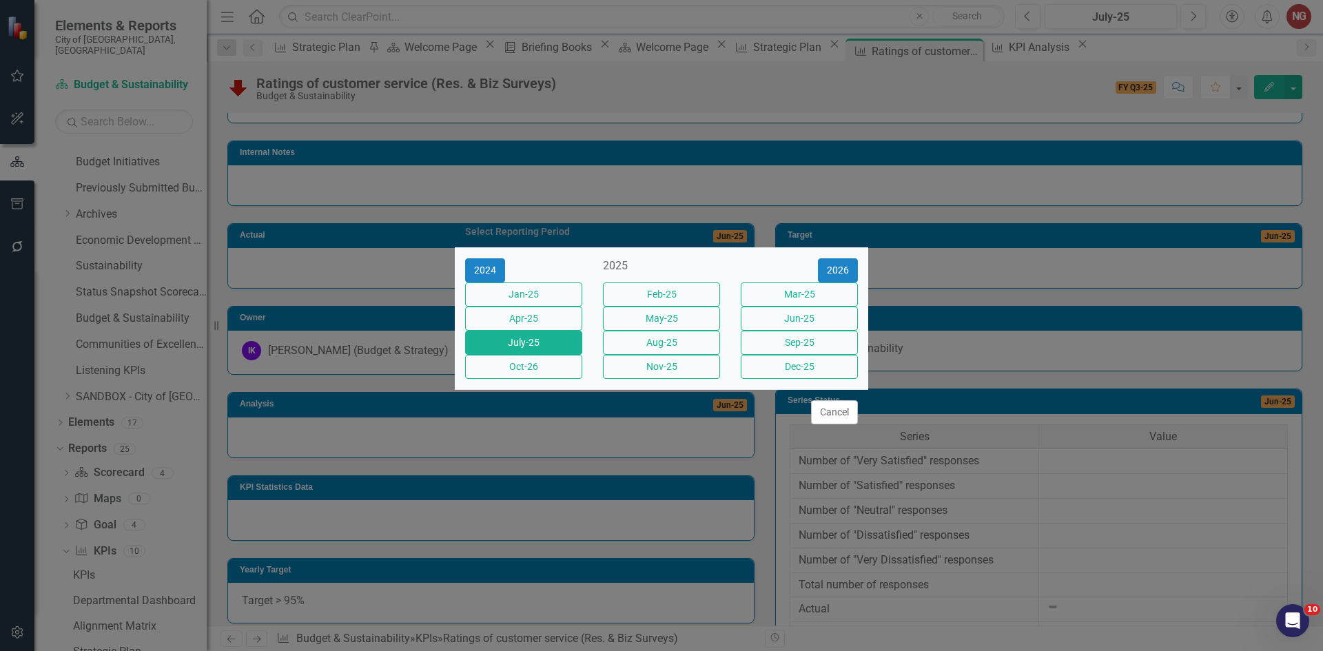
click at [787, 355] on div "Sep-25" at bounding box center [800, 343] width 138 height 24
click at [782, 355] on button "Sep-25" at bounding box center [799, 343] width 117 height 24
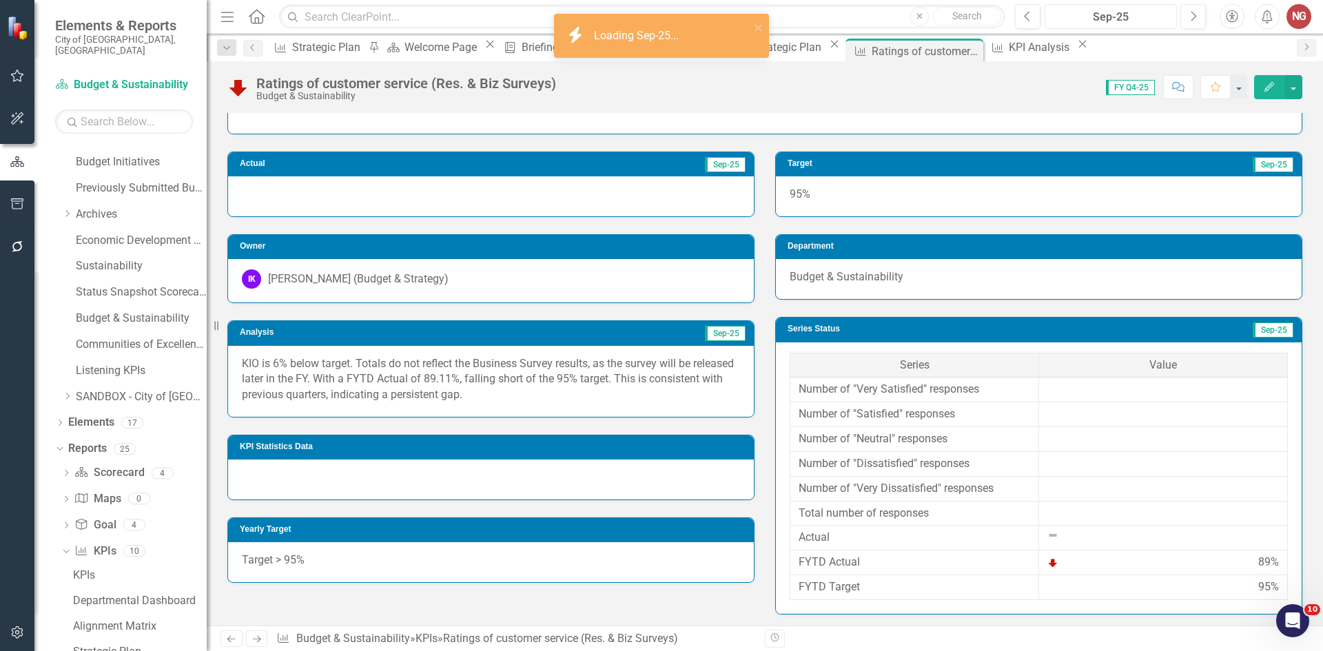
scroll to position [138, 0]
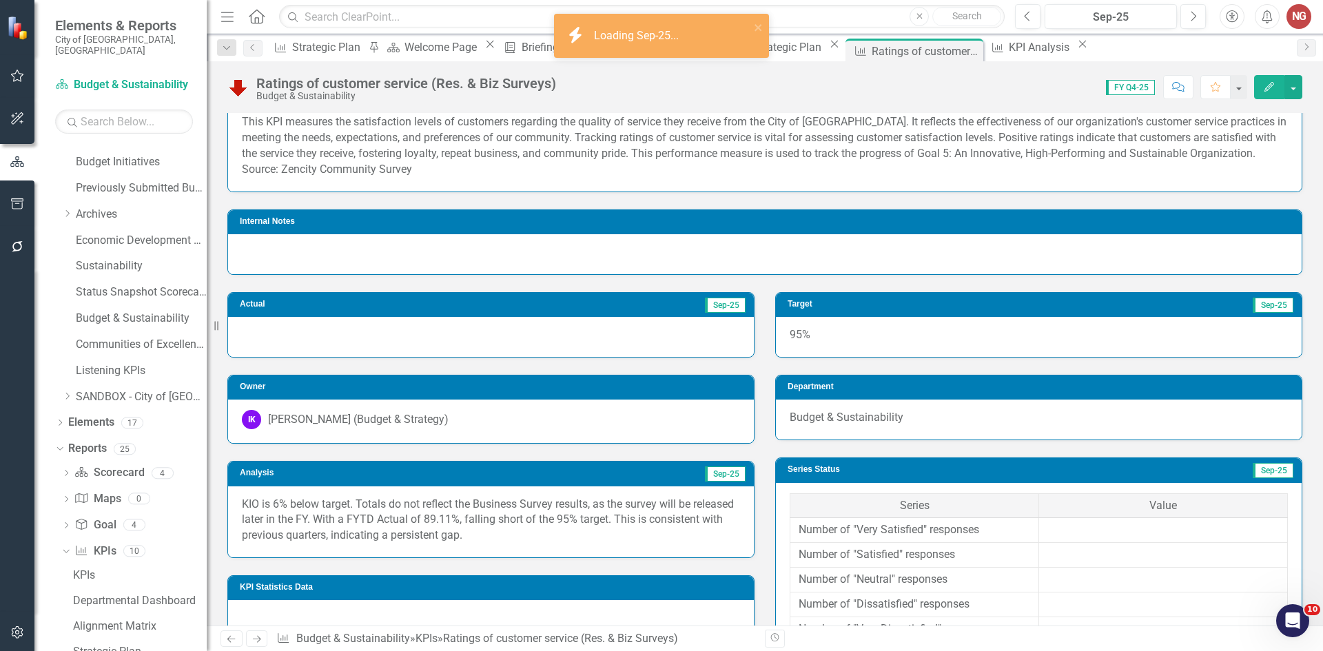
click at [356, 522] on p "KIO is 6% below target. Totals do not reflect the Business Survey results, as t…" at bounding box center [491, 521] width 498 height 48
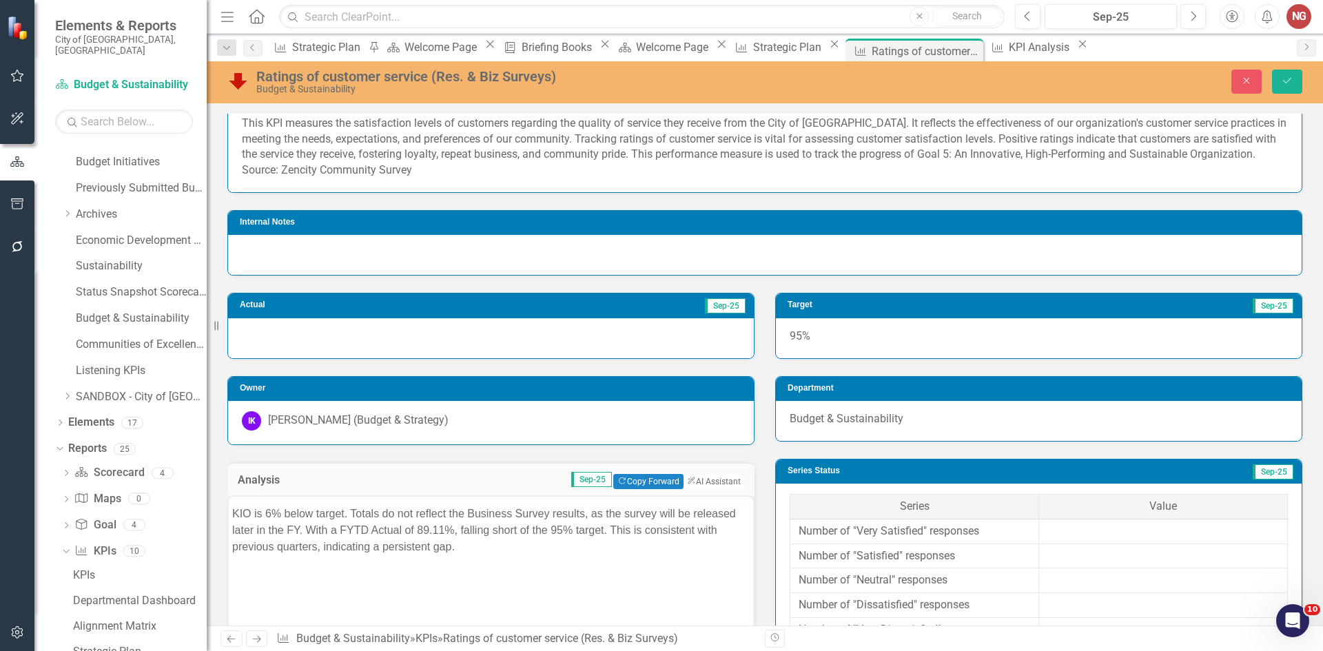
scroll to position [0, 0]
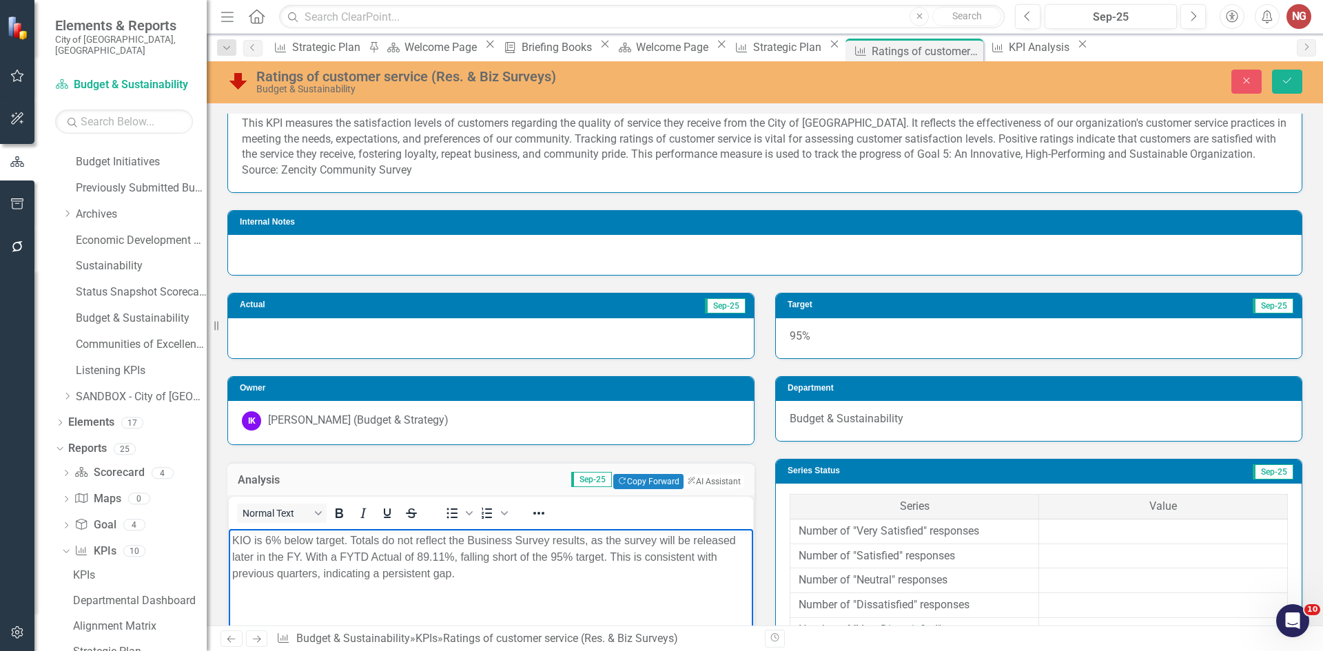
click at [324, 547] on p "KIO is 6% below target. Totals do not reflect the Business Survey results, as t…" at bounding box center [491, 558] width 518 height 50
copy p "KIO is 6% below target. Totals do not reflect the Business Survey results, as t…"
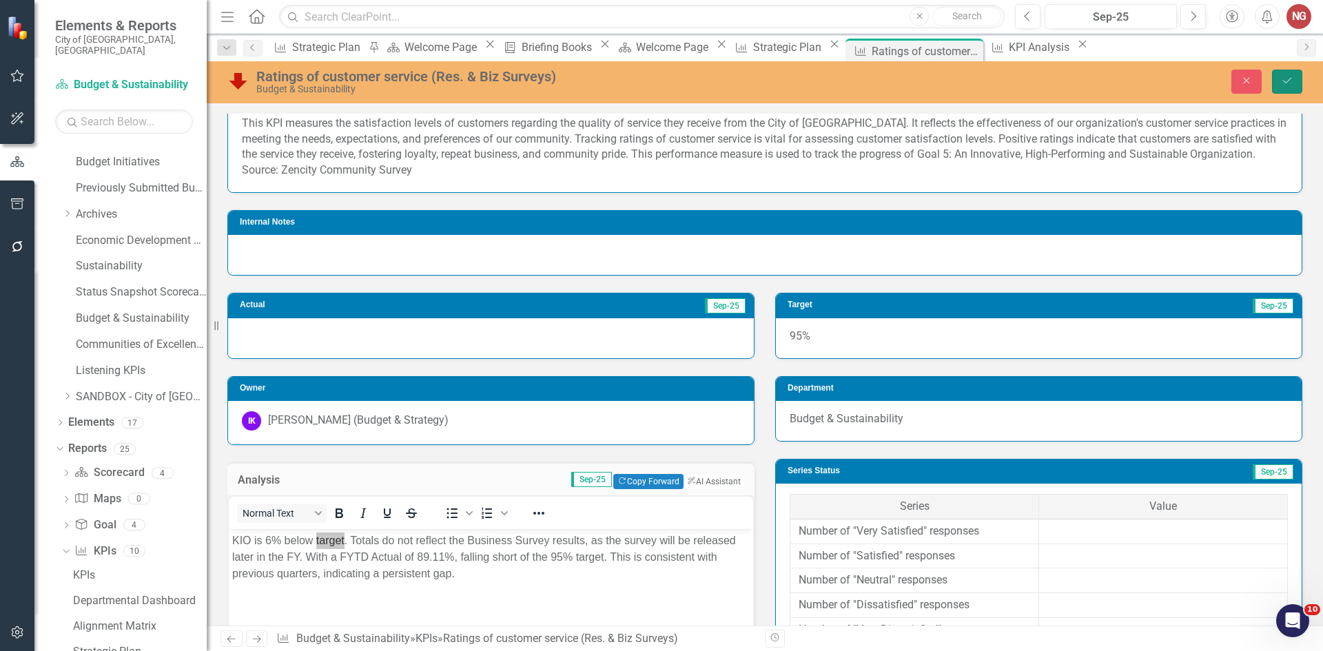
click at [1299, 76] on button "Save" at bounding box center [1287, 82] width 30 height 24
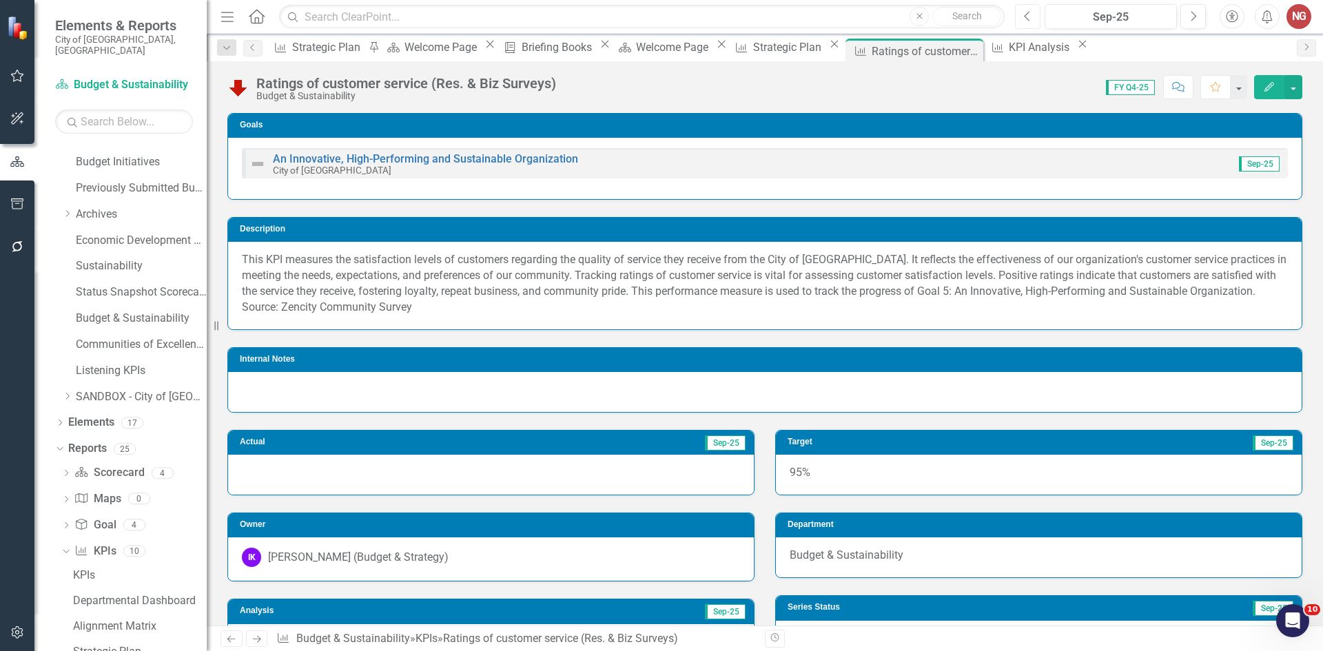
click at [1028, 20] on icon "Previous" at bounding box center [1028, 16] width 8 height 12
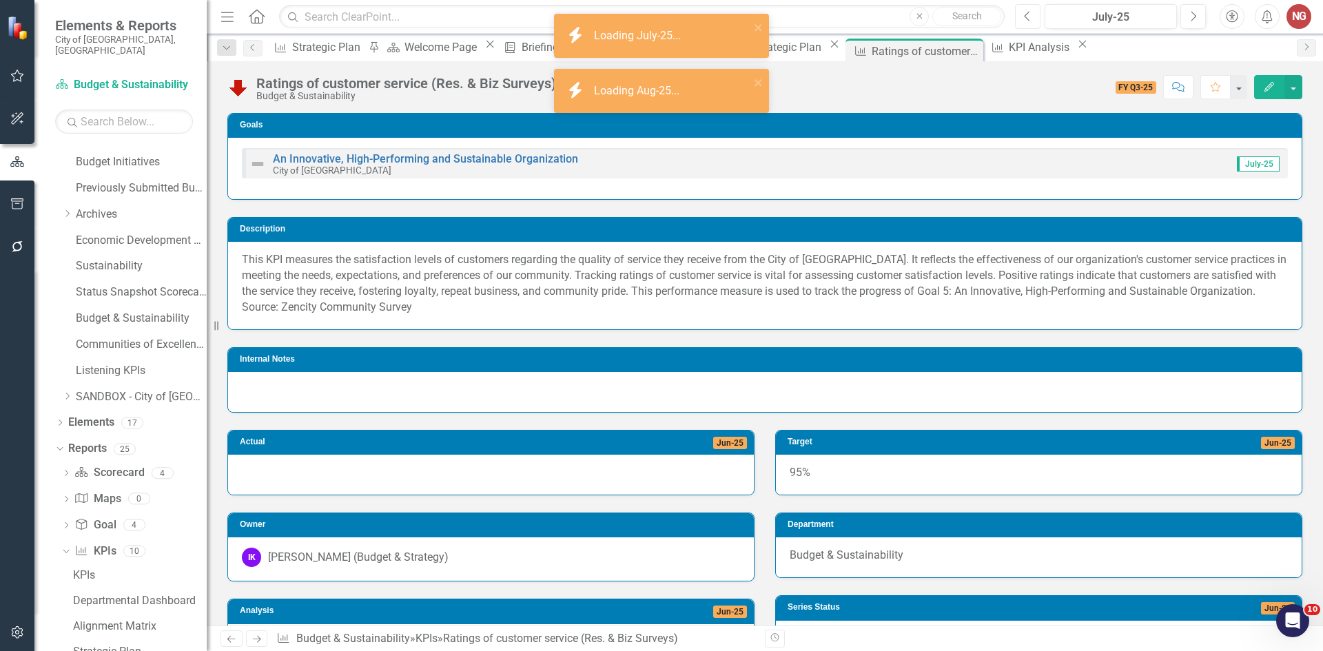
scroll to position [207, 0]
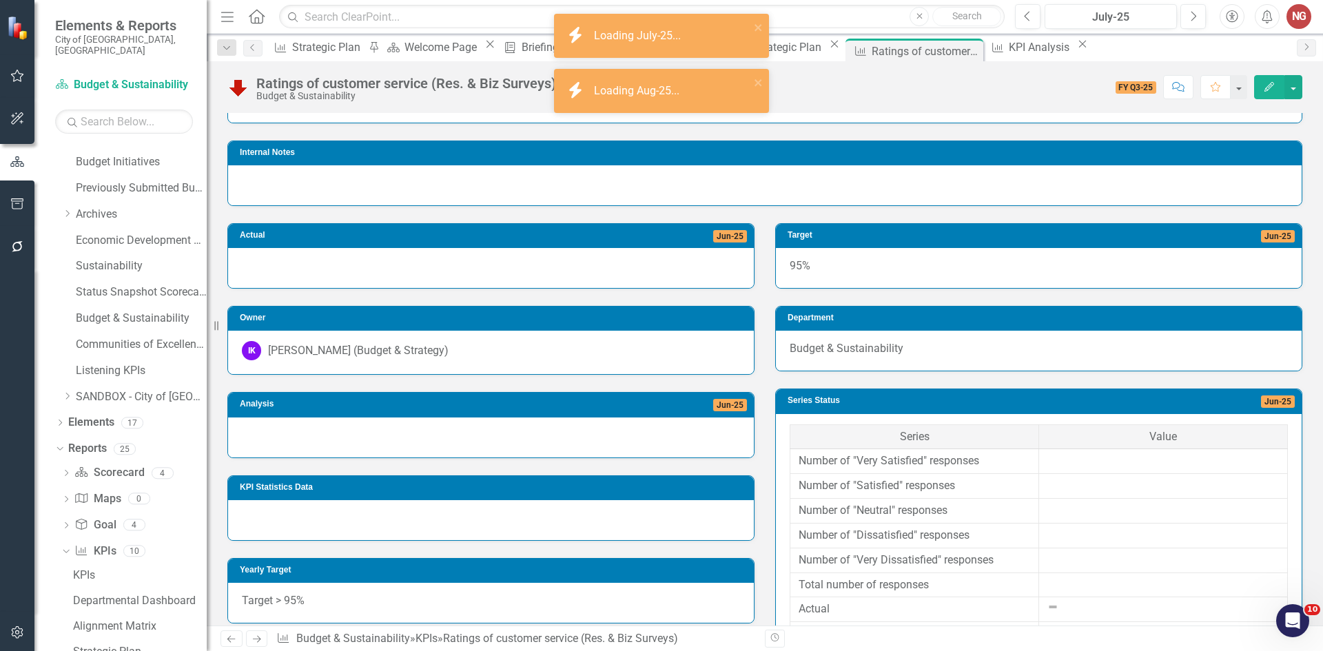
click at [297, 445] on div at bounding box center [491, 438] width 526 height 40
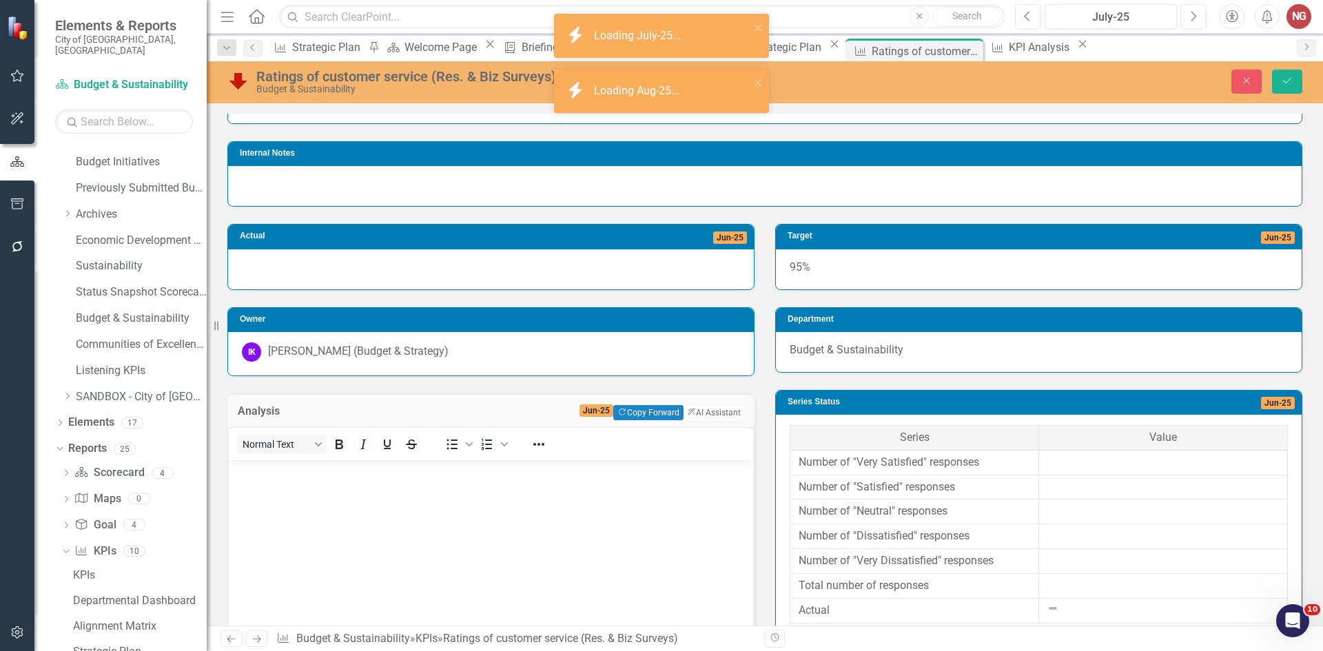
scroll to position [0, 0]
click at [277, 491] on body "Rich Text Area. Press ALT-0 for help." at bounding box center [491, 563] width 525 height 207
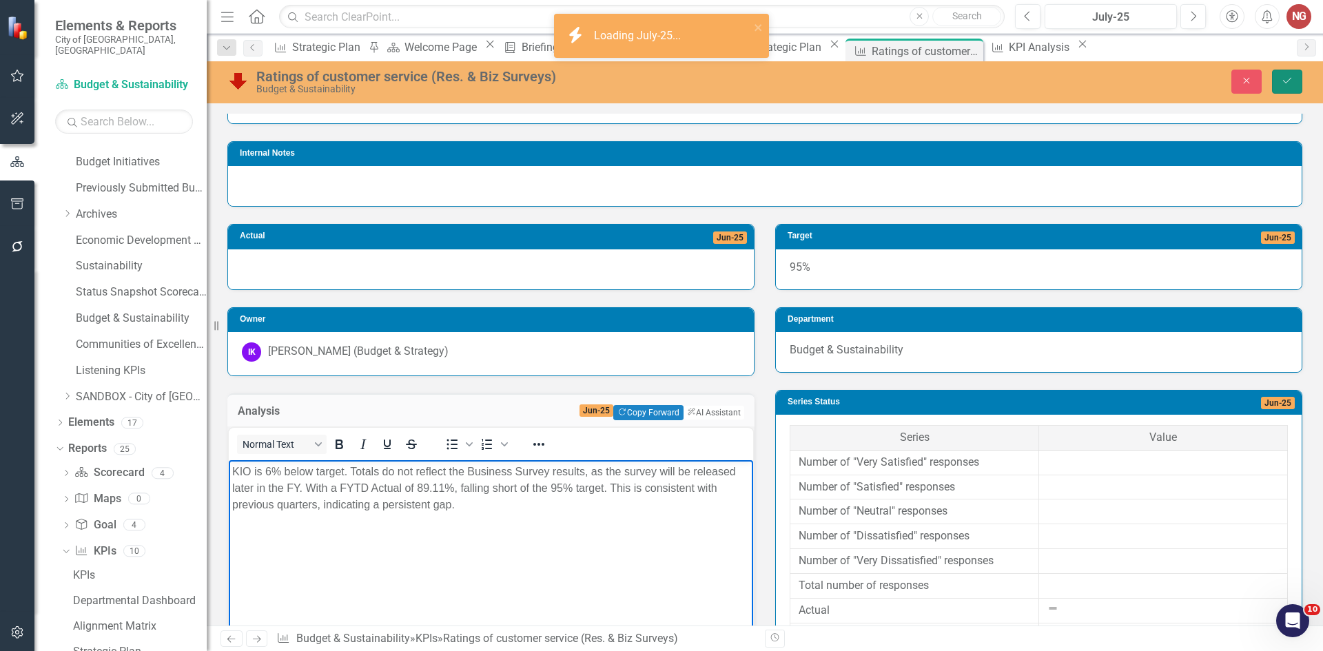
click at [1290, 77] on icon "Save" at bounding box center [1287, 81] width 12 height 10
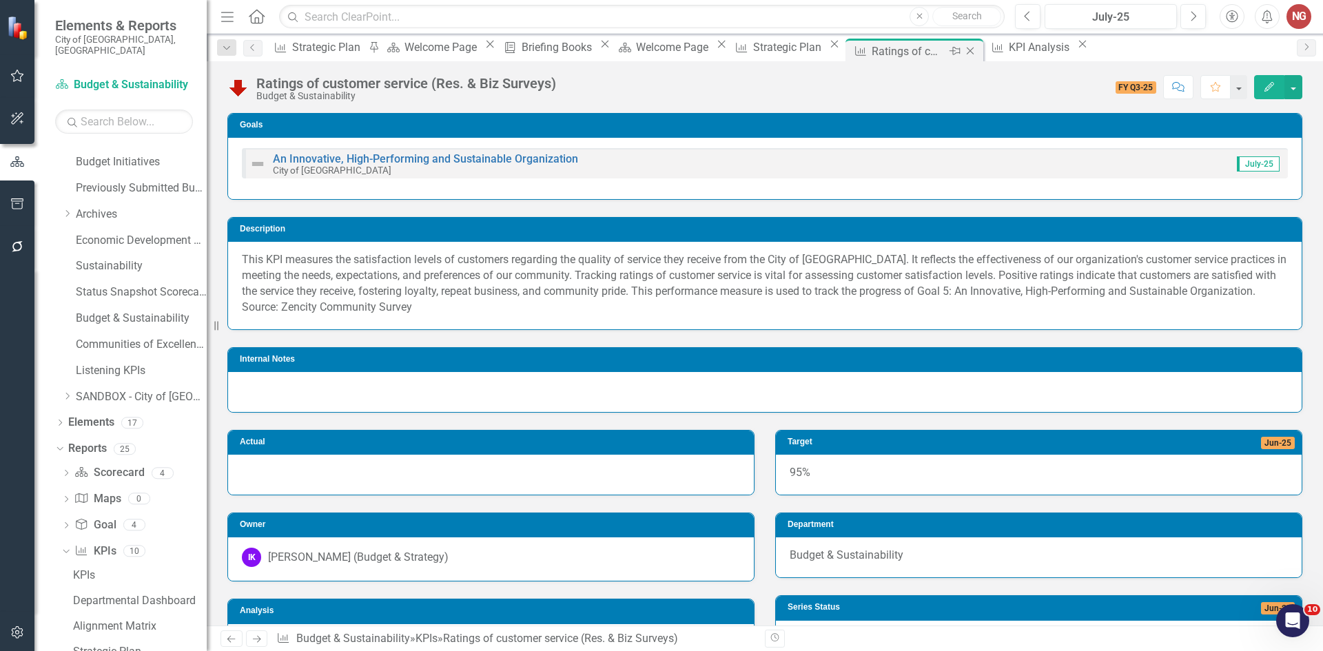
click at [977, 47] on icon "Close" at bounding box center [971, 50] width 14 height 11
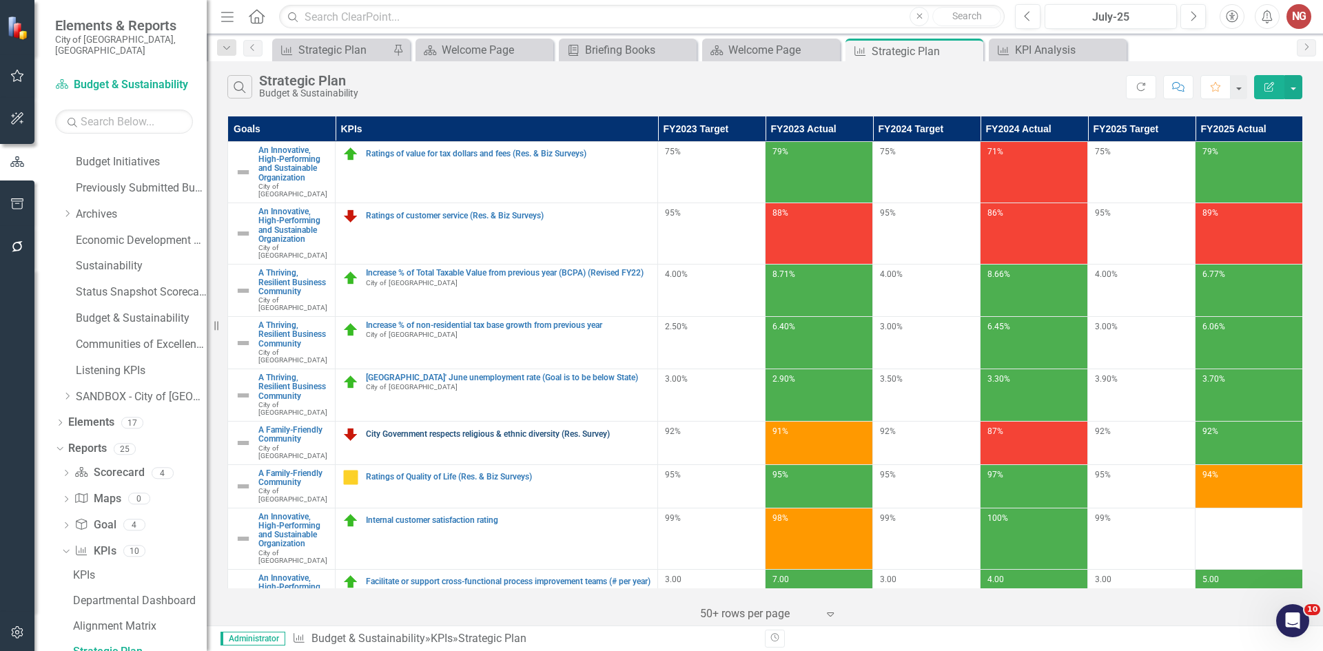
click at [470, 430] on link "City Government respects religious & ethnic diversity (Res. Survey)" at bounding box center [508, 434] width 285 height 9
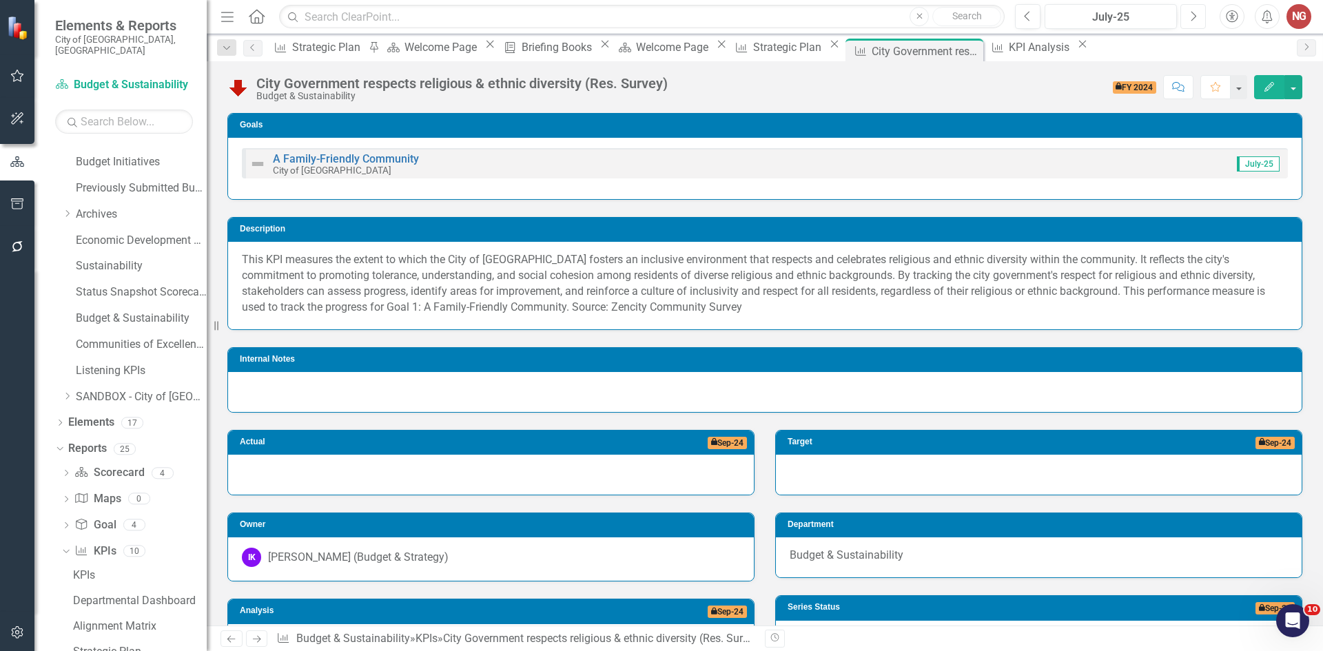
click at [1197, 12] on button "Next" at bounding box center [1194, 16] width 26 height 25
click at [1195, 13] on icon "Next" at bounding box center [1194, 16] width 8 height 12
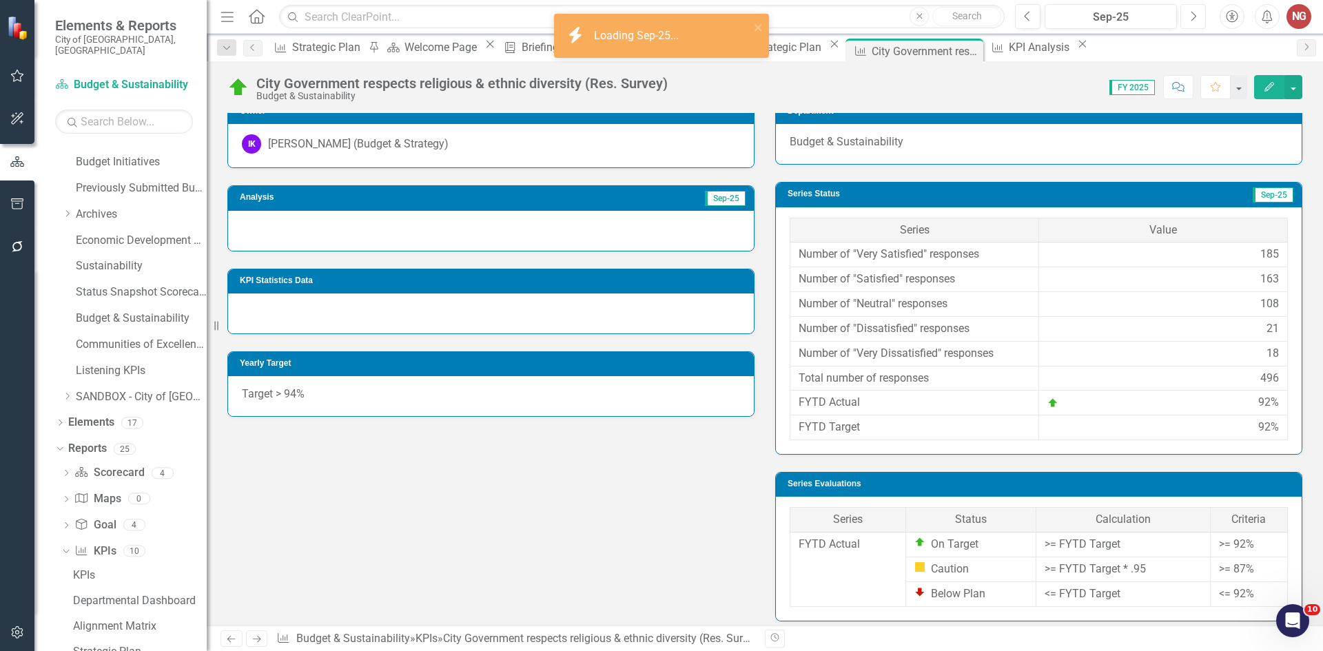
scroll to position [276, 0]
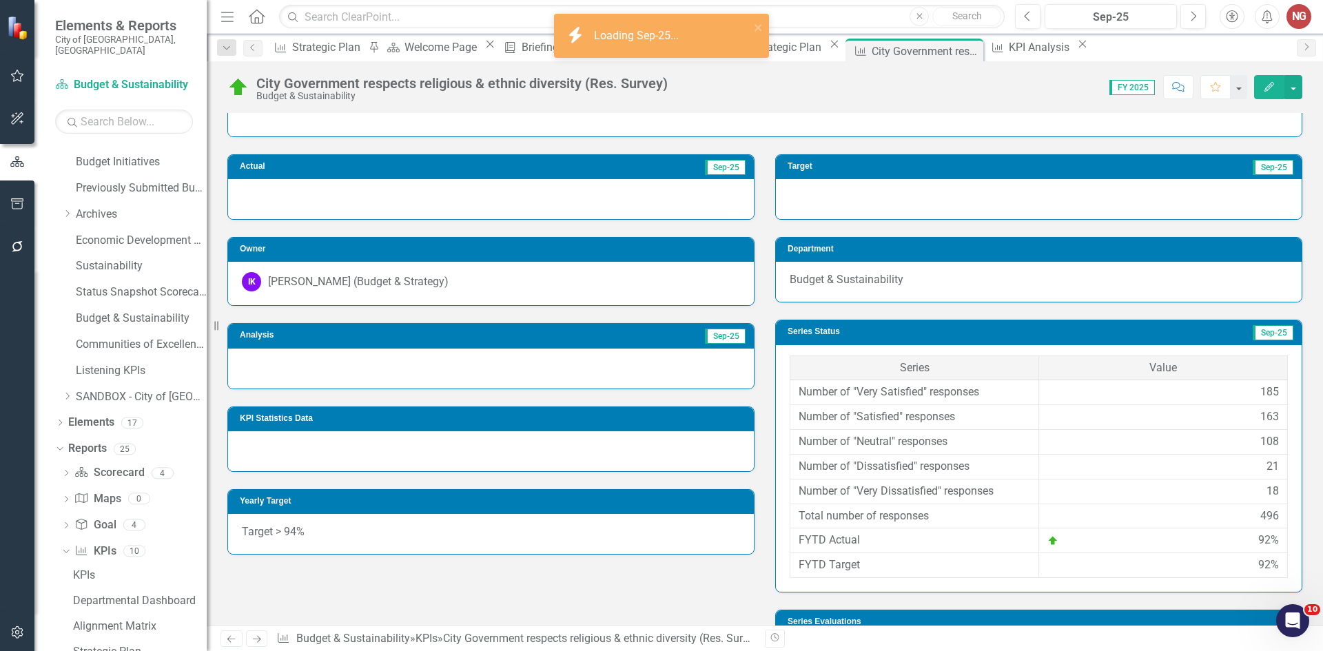
click at [336, 370] on div at bounding box center [491, 369] width 526 height 40
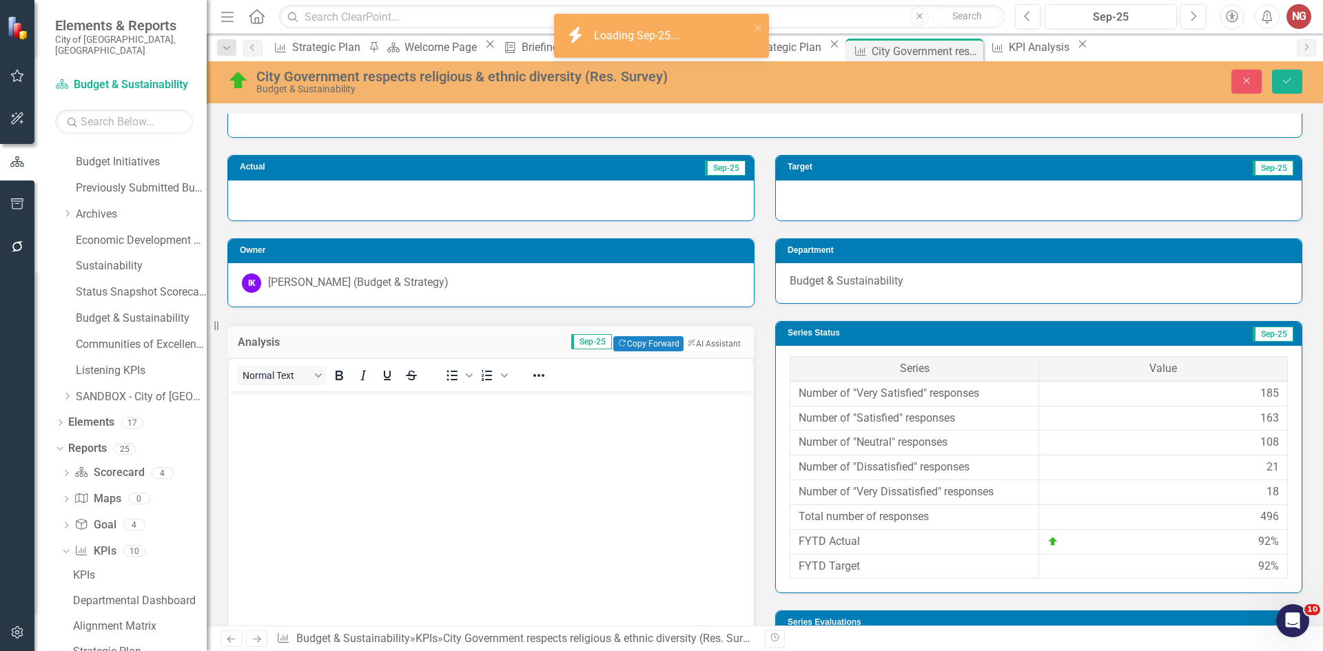
scroll to position [0, 0]
click at [305, 418] on body "Rich Text Area. Press ALT-0 for help." at bounding box center [491, 495] width 525 height 207
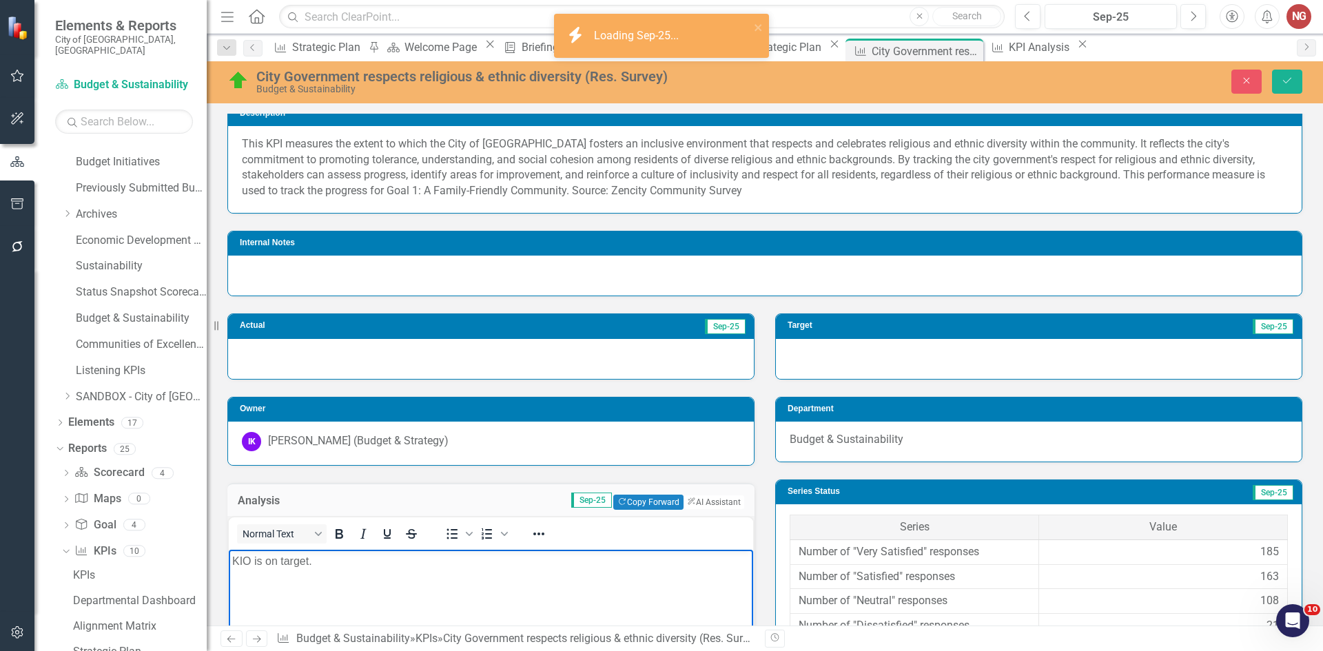
scroll to position [255, 0]
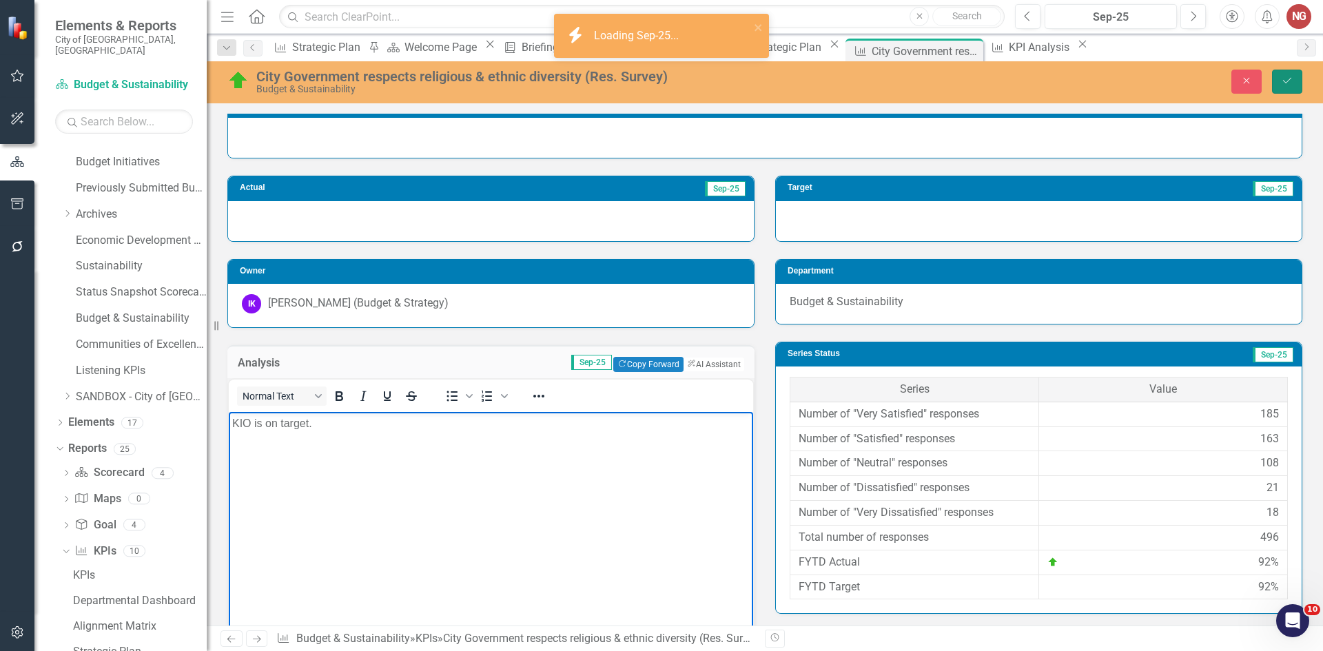
click at [1277, 85] on button "Save" at bounding box center [1287, 82] width 30 height 24
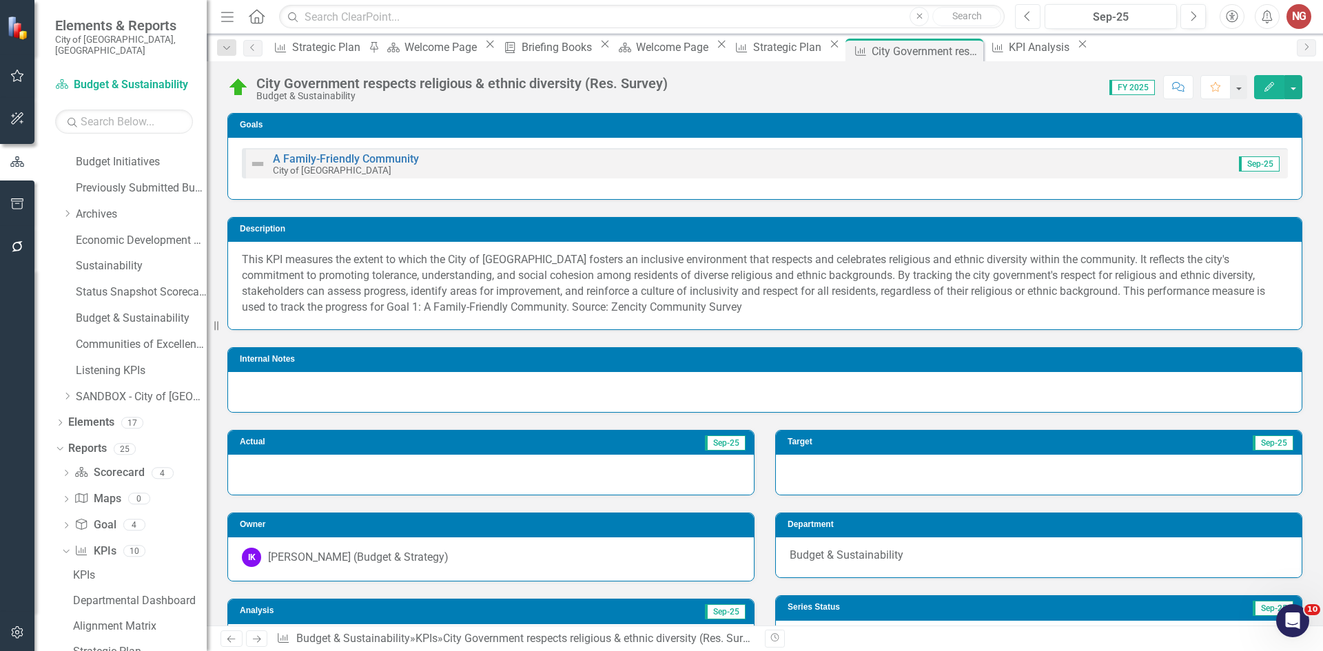
click at [1029, 11] on icon "Previous" at bounding box center [1028, 16] width 8 height 12
click at [1029, 12] on icon "button" at bounding box center [1028, 16] width 6 height 10
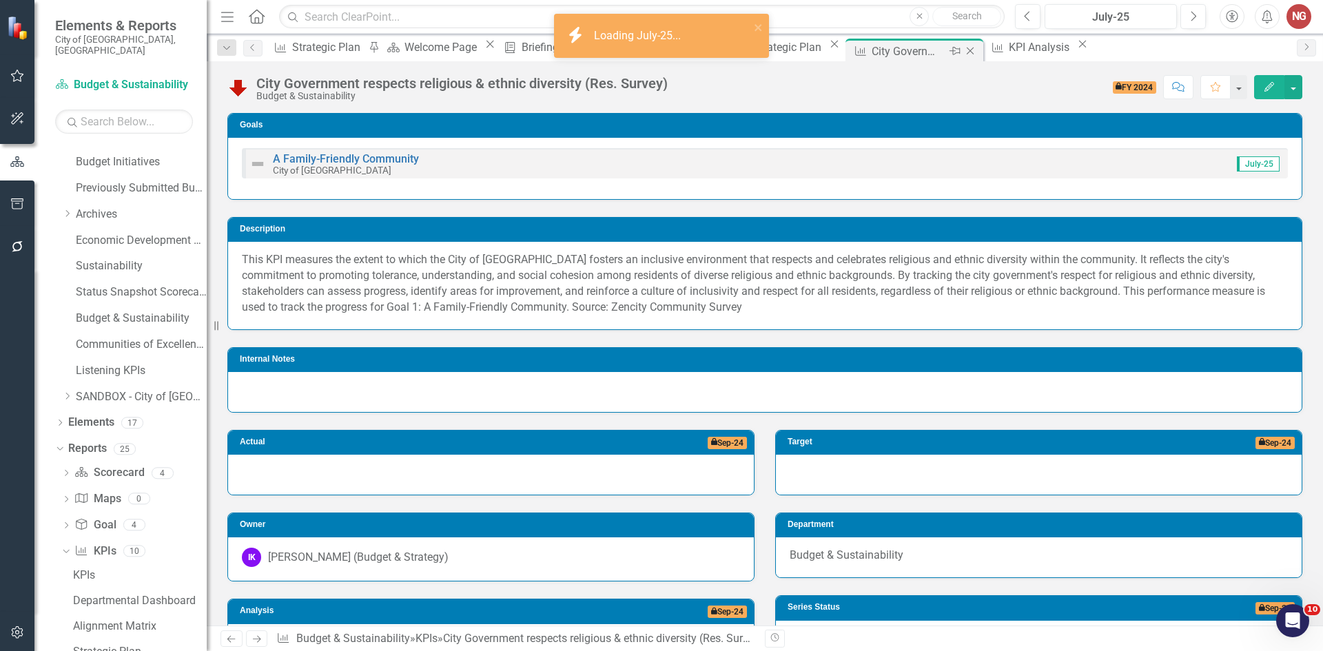
click at [975, 54] on icon at bounding box center [971, 52] width 8 height 8
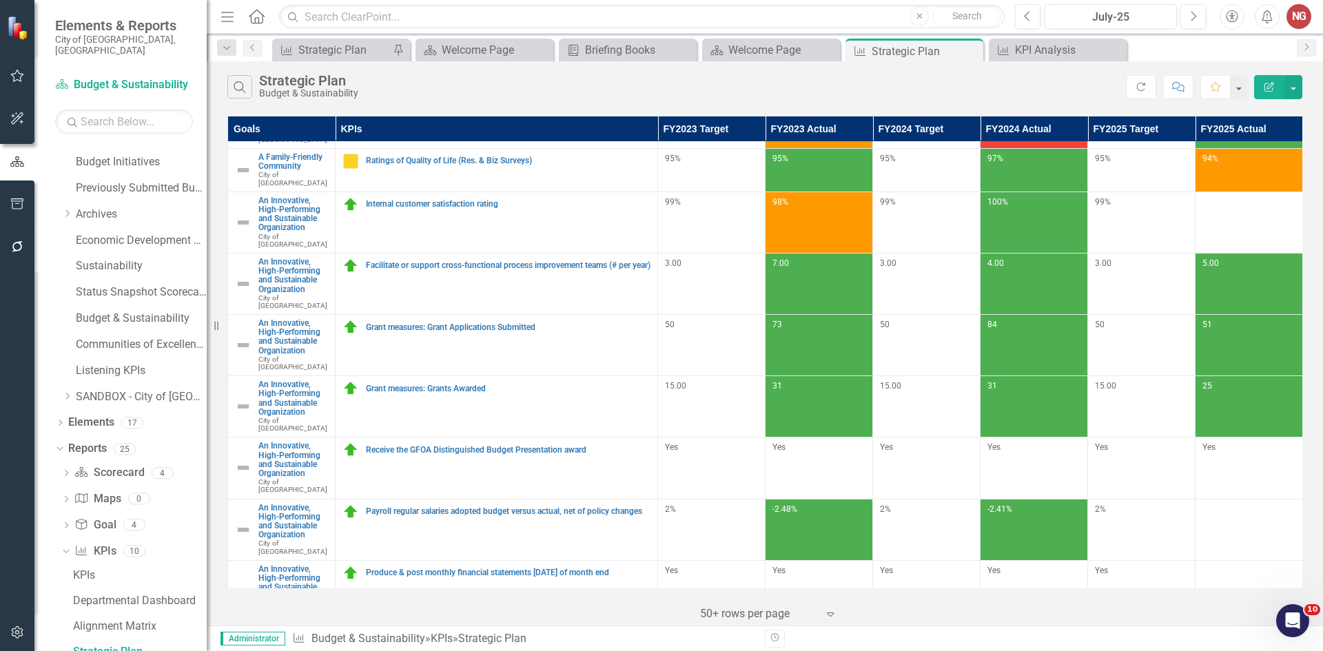
scroll to position [41, 0]
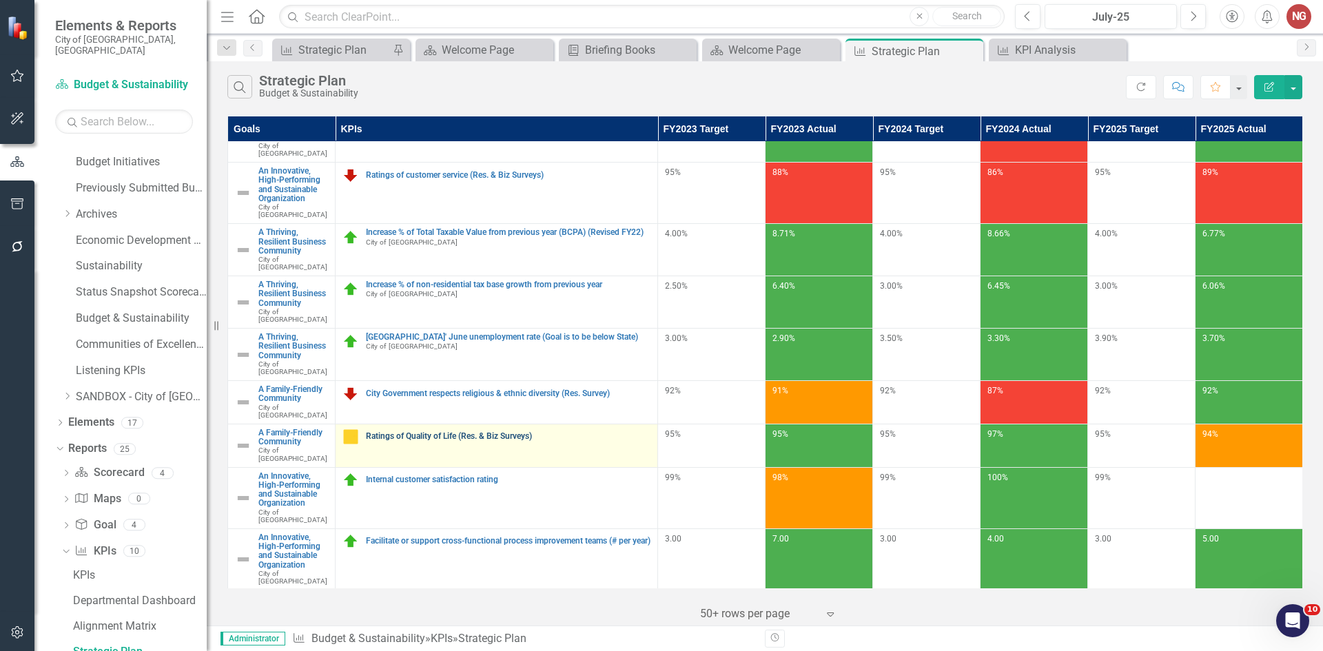
click at [405, 432] on link "Ratings of Quality of Life (Res. & Biz Surveys)" at bounding box center [508, 436] width 285 height 9
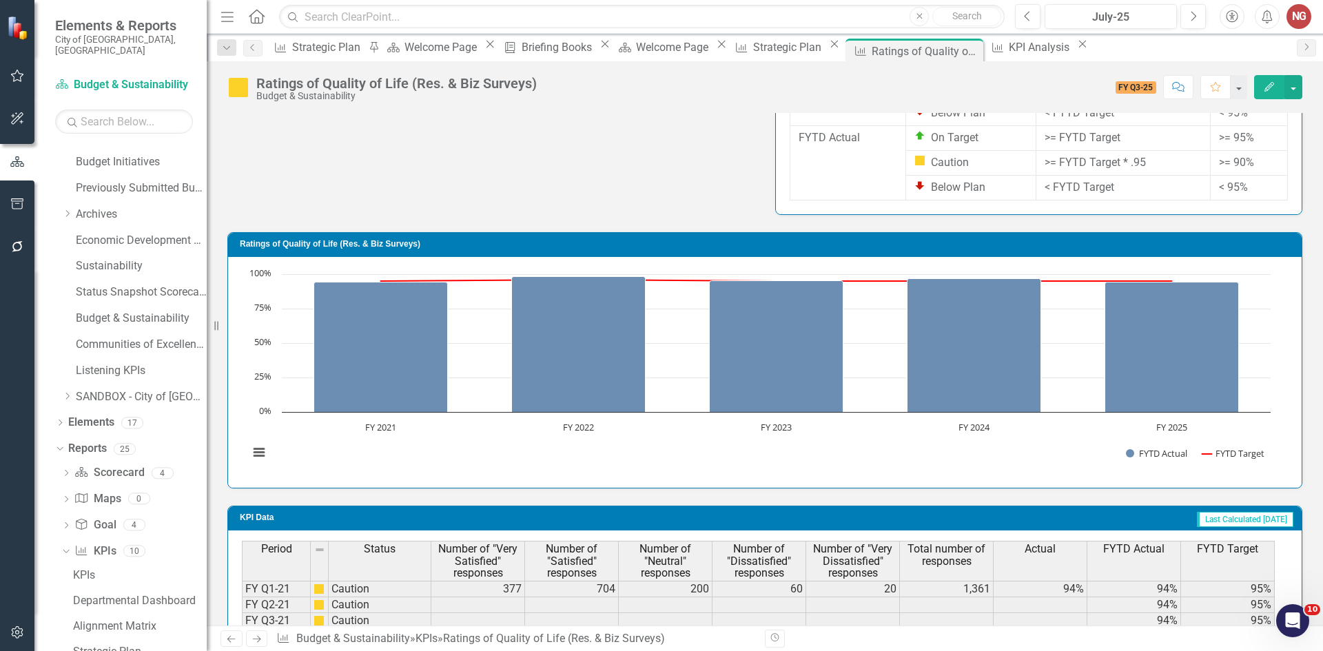
scroll to position [1172, 0]
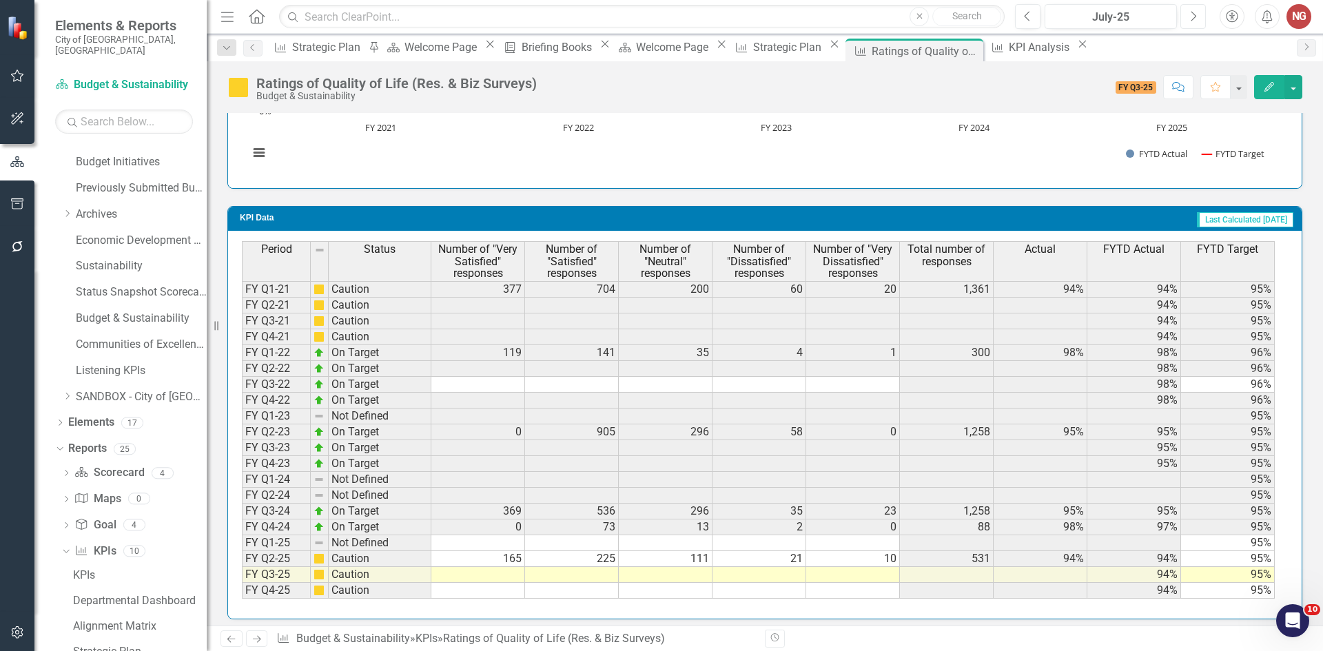
click at [1204, 18] on button "Next" at bounding box center [1194, 16] width 26 height 25
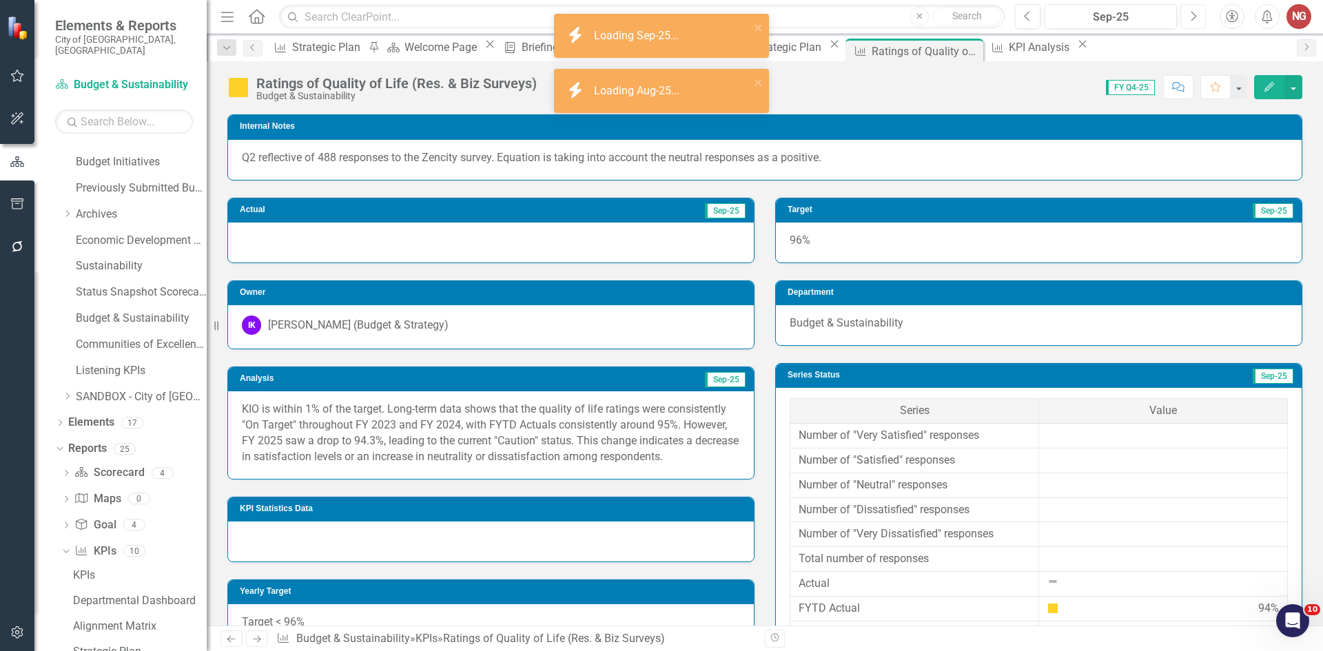
scroll to position [276, 0]
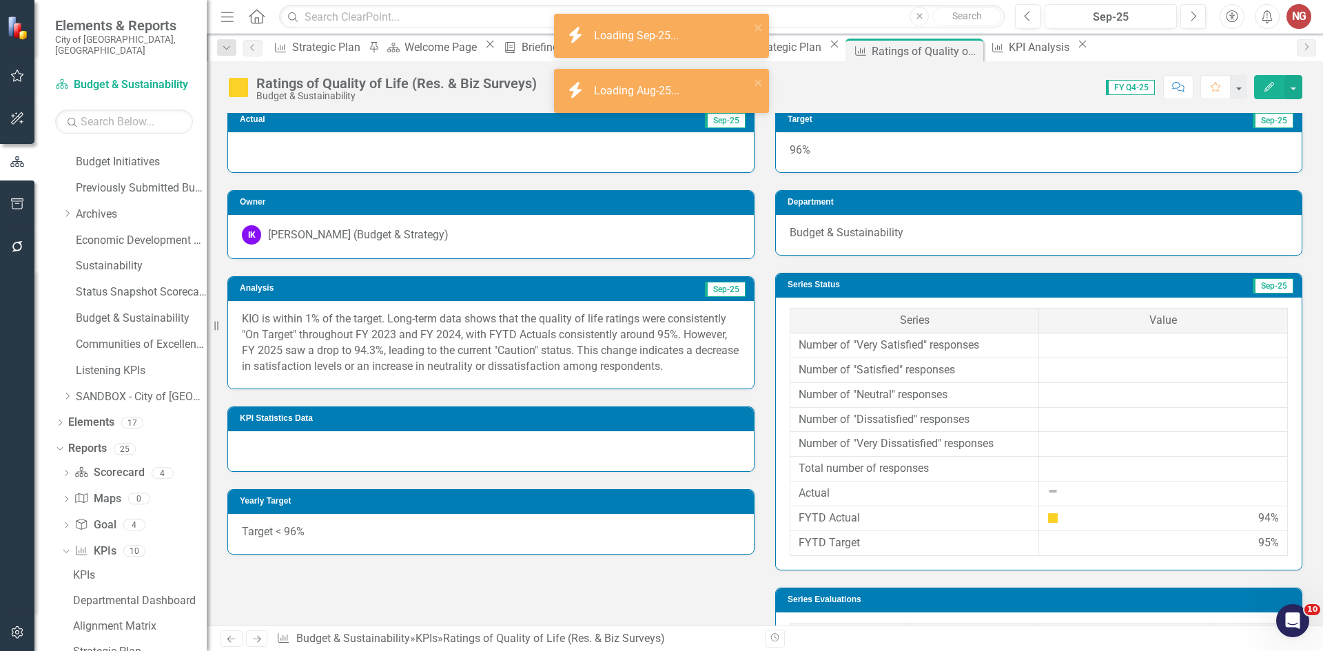
click at [307, 337] on p "KIO is within 1% of the target. Long-term data shows that the quality of life r…" at bounding box center [491, 343] width 498 height 63
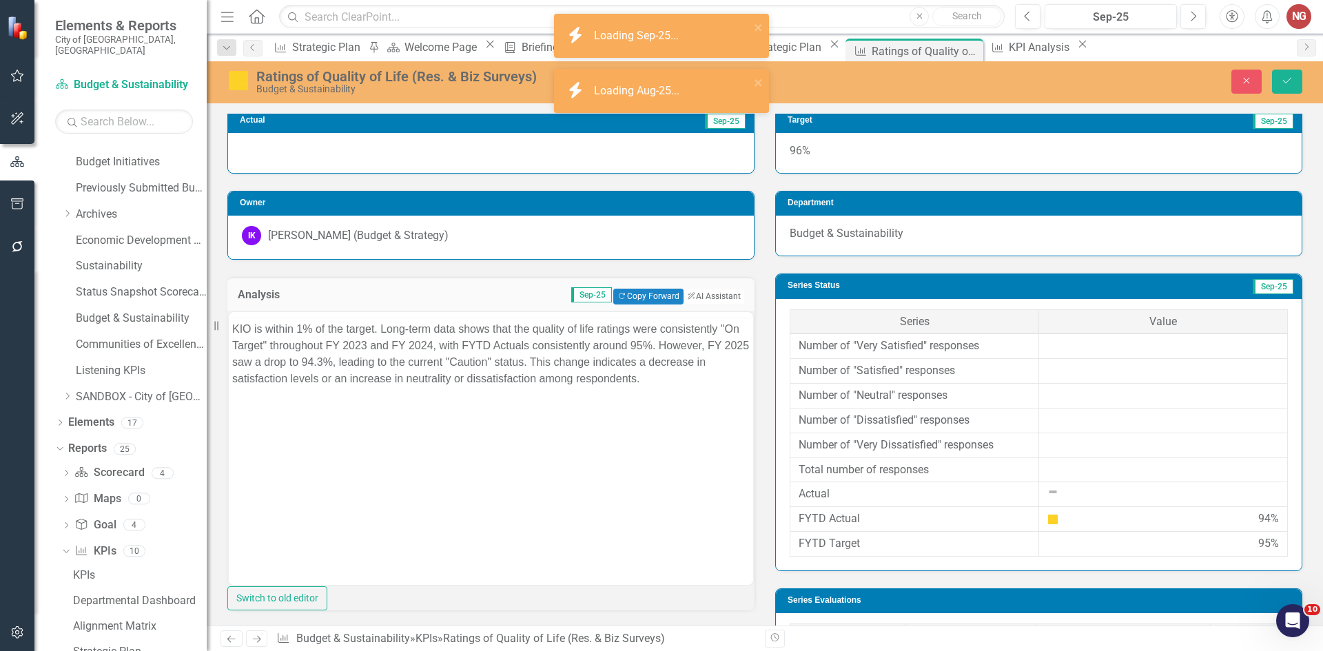
scroll to position [0, 0]
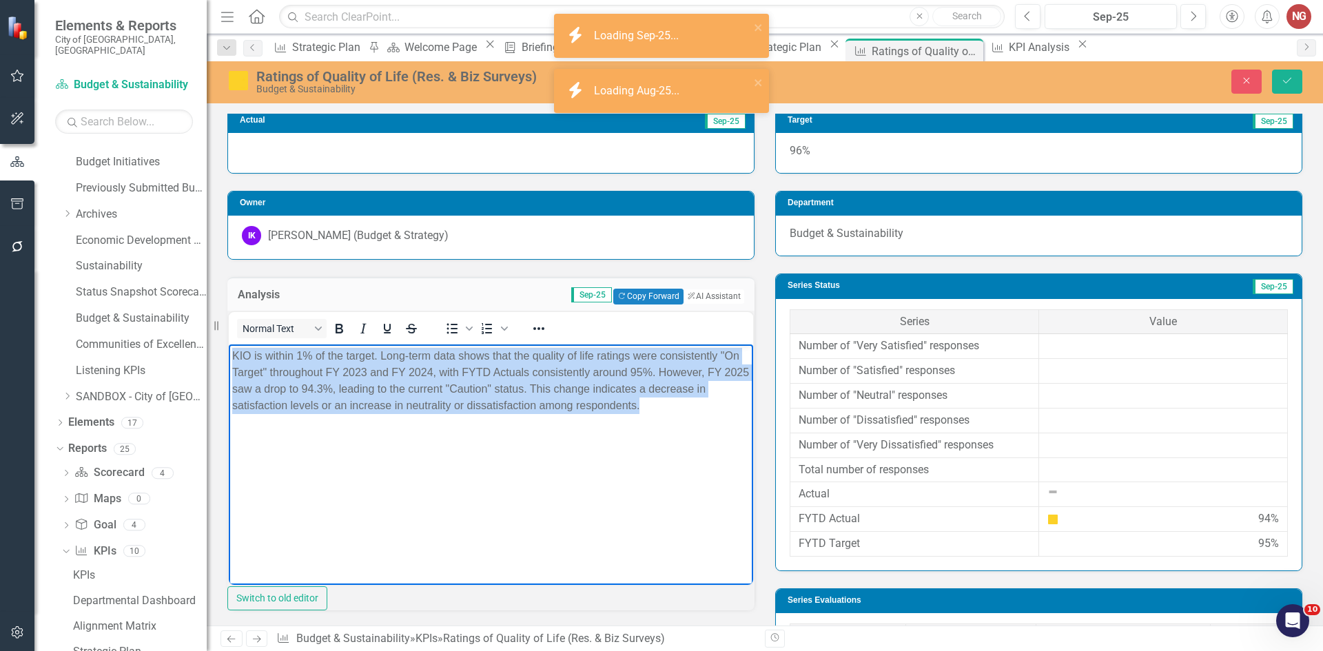
drag, startPoint x: 232, startPoint y: 356, endPoint x: 485, endPoint y: 477, distance: 280.3
click at [485, 477] on body "KIO is within 1% of the target. Long-term data shows that the quality of life r…" at bounding box center [491, 447] width 525 height 207
copy p "KIO is within 1% of the target. Long-term data shows that the quality of life r…"
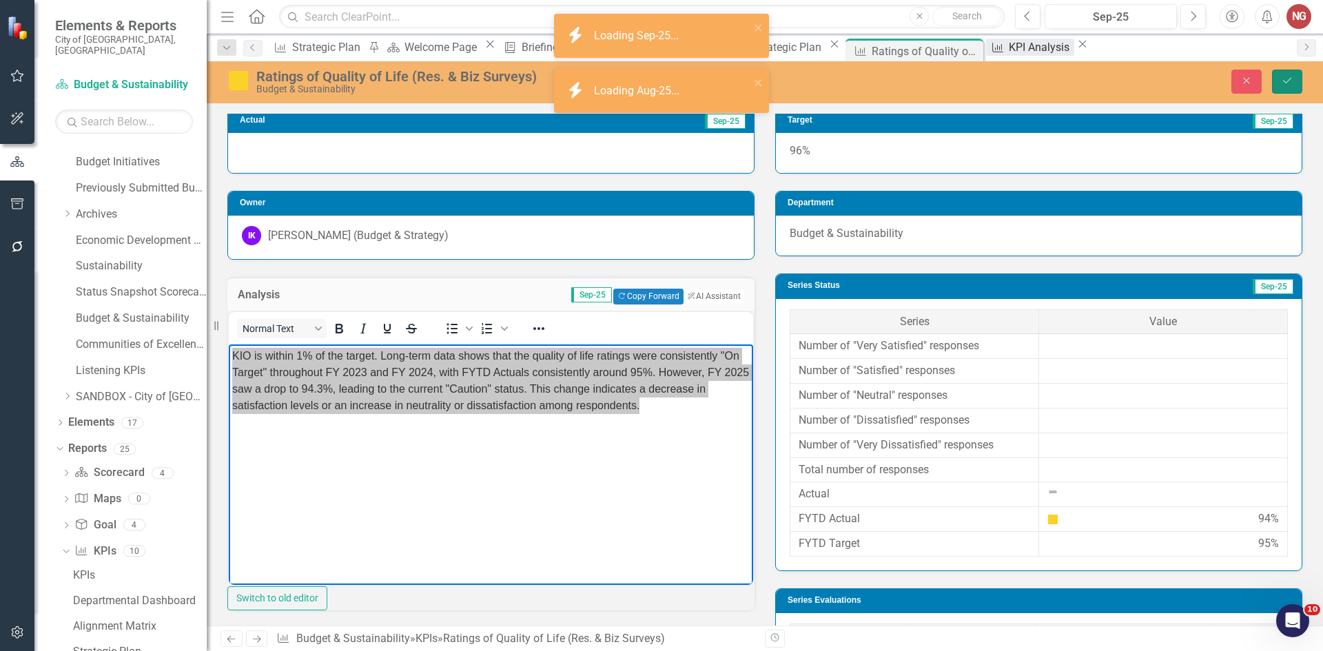
click at [1289, 88] on button "Save" at bounding box center [1287, 82] width 30 height 24
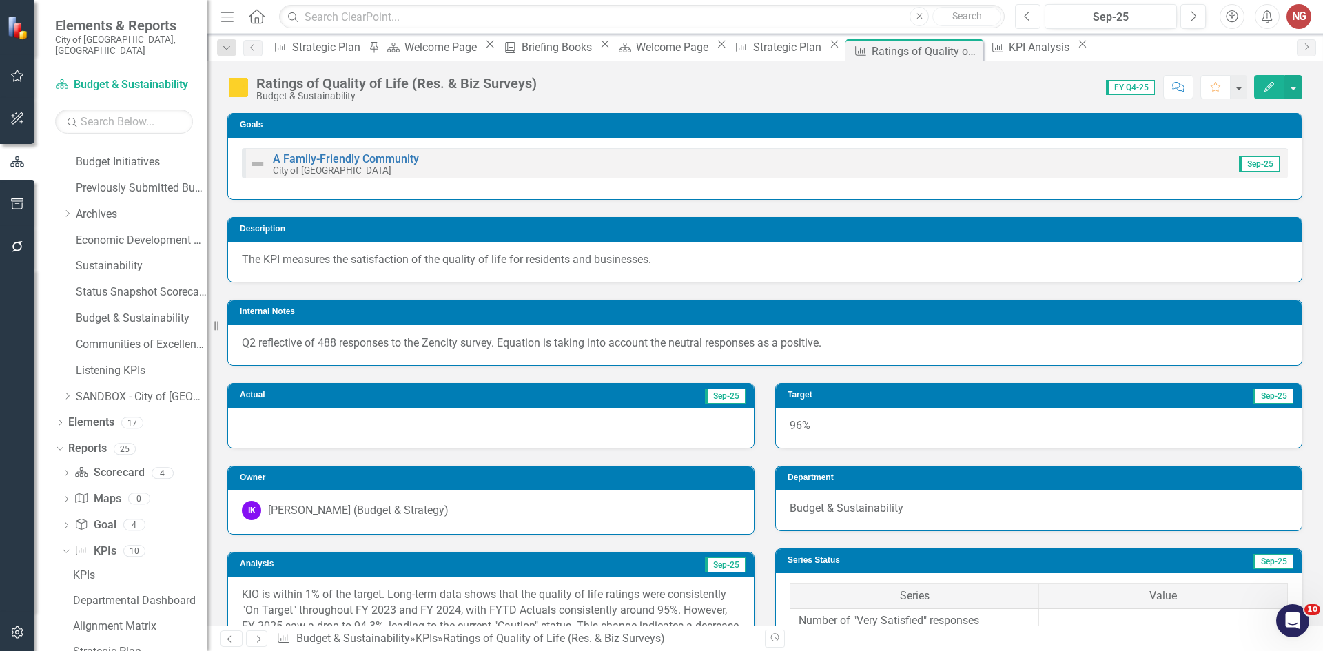
click at [1024, 20] on icon "Previous" at bounding box center [1028, 16] width 8 height 12
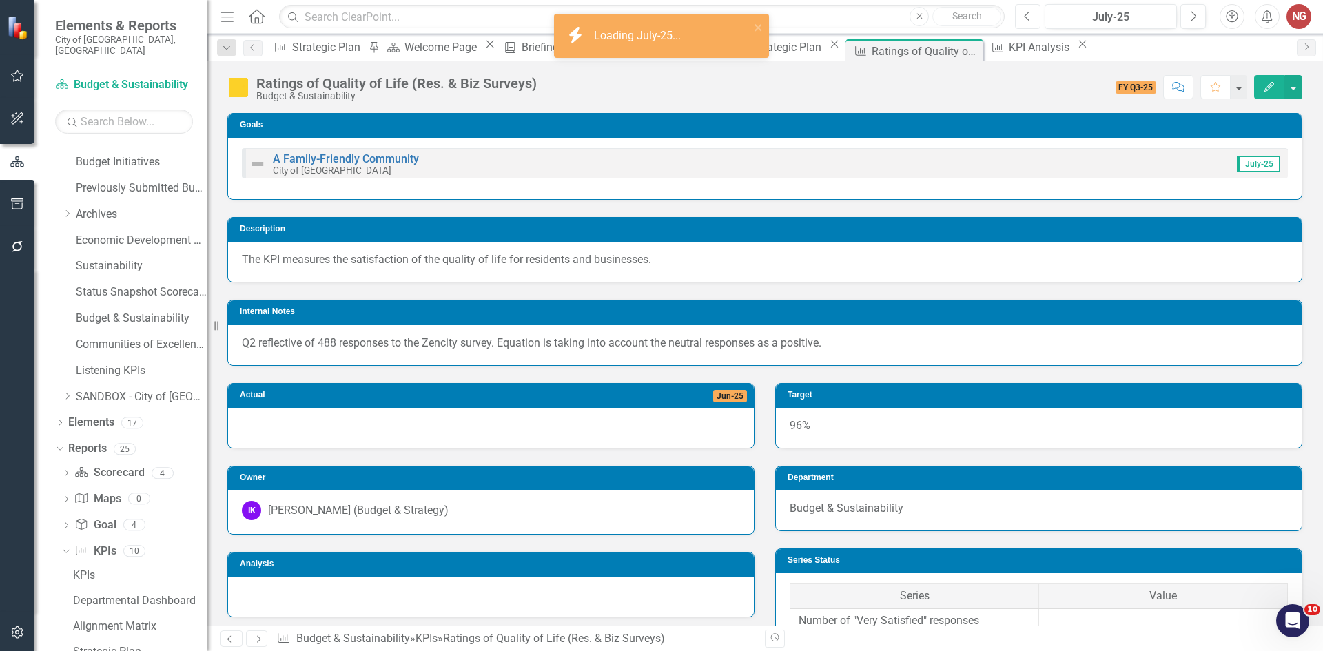
scroll to position [207, 0]
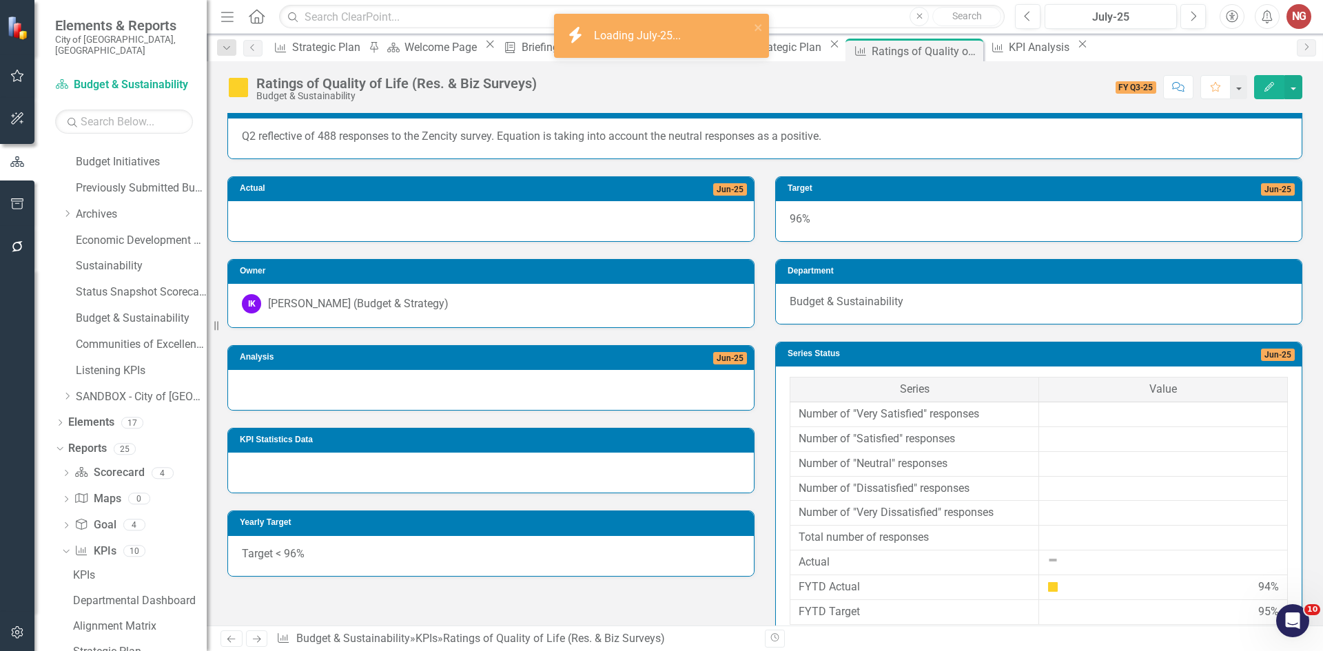
click at [295, 392] on div at bounding box center [491, 390] width 526 height 40
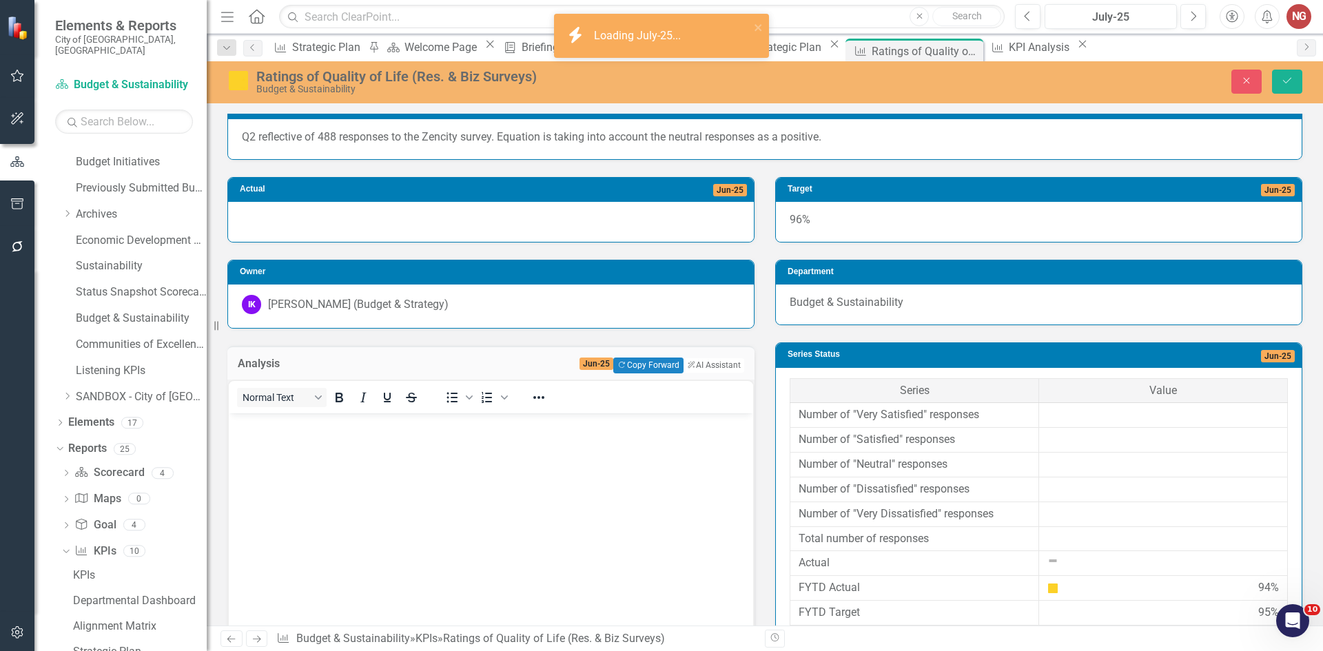
scroll to position [0, 0]
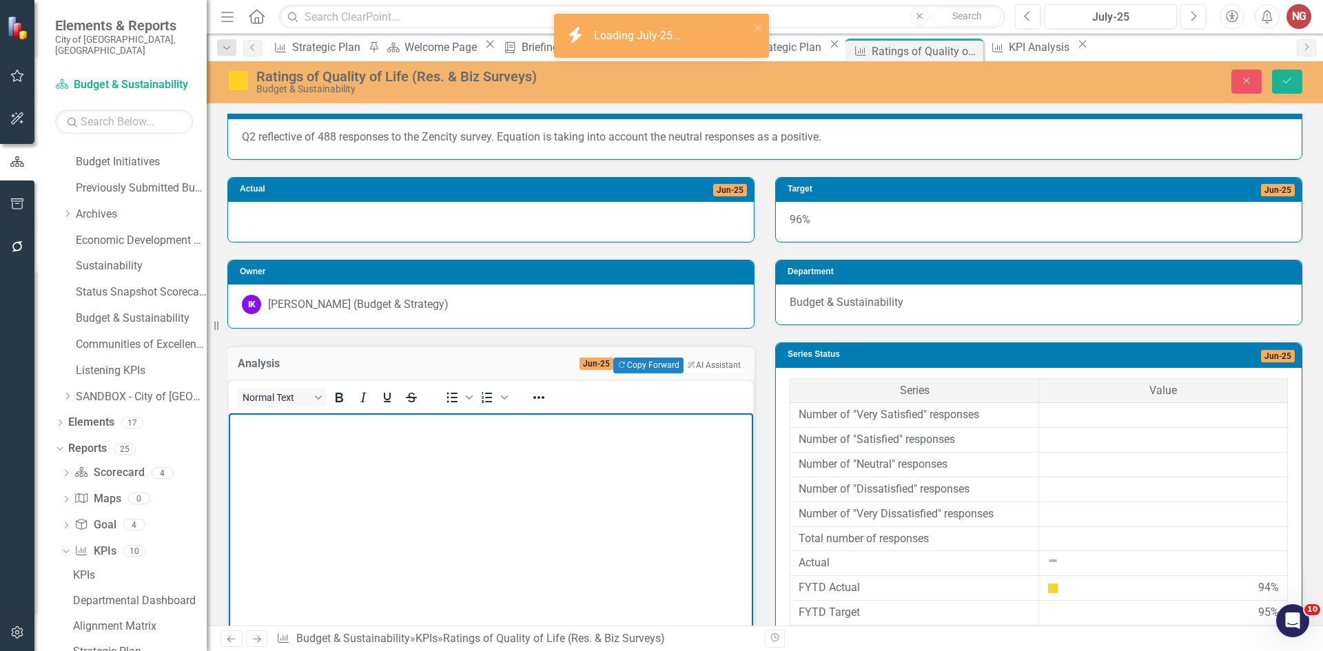
click at [245, 438] on body "Rich Text Area. Press ALT-0 for help." at bounding box center [491, 516] width 525 height 207
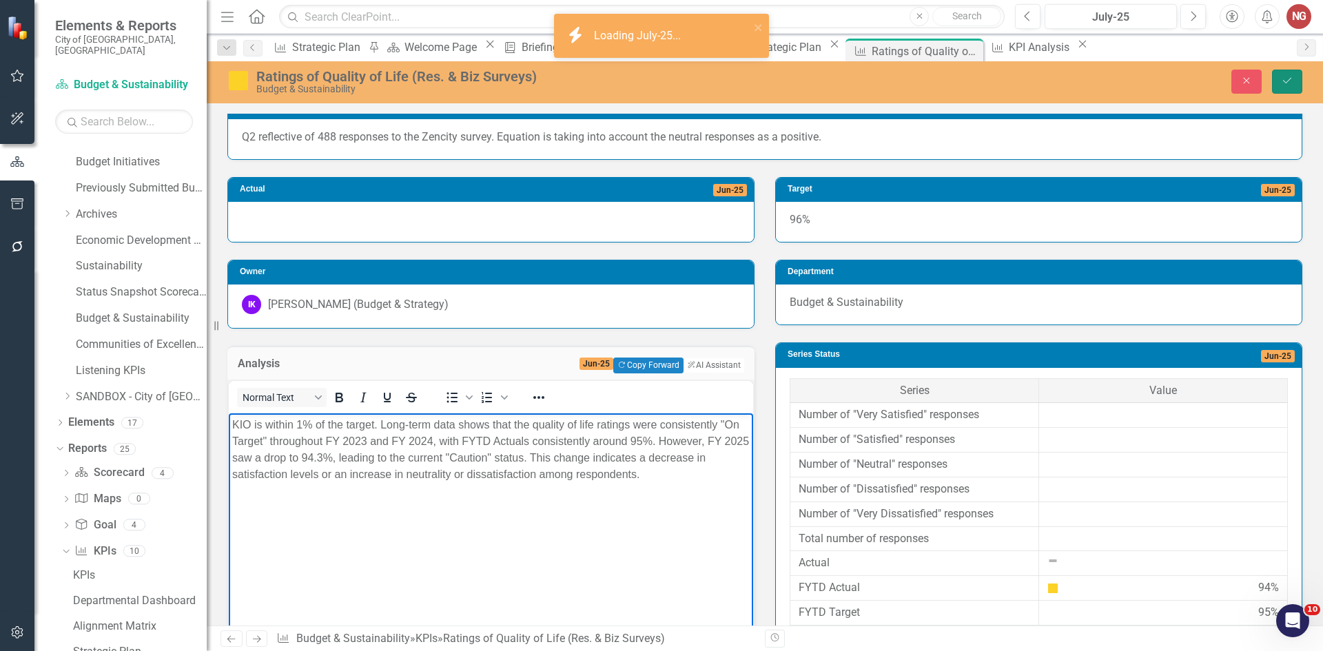
click at [1294, 85] on button "Save" at bounding box center [1287, 82] width 30 height 24
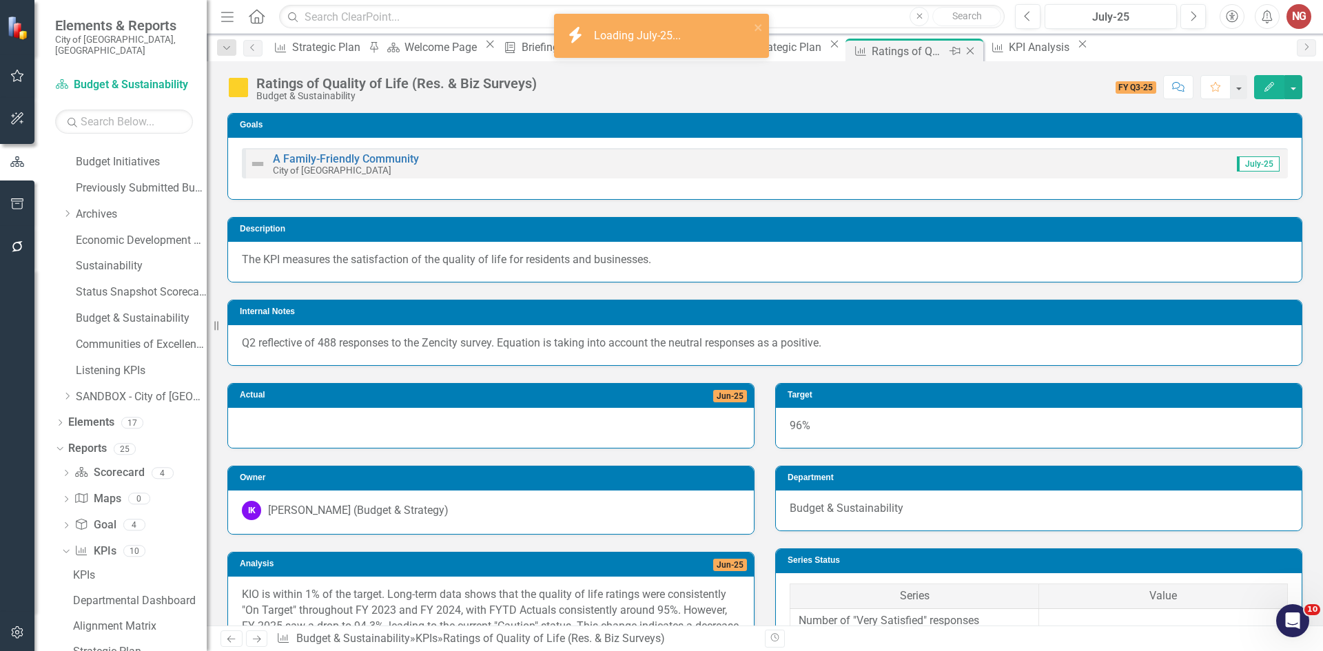
click at [977, 52] on icon "Close" at bounding box center [971, 50] width 14 height 11
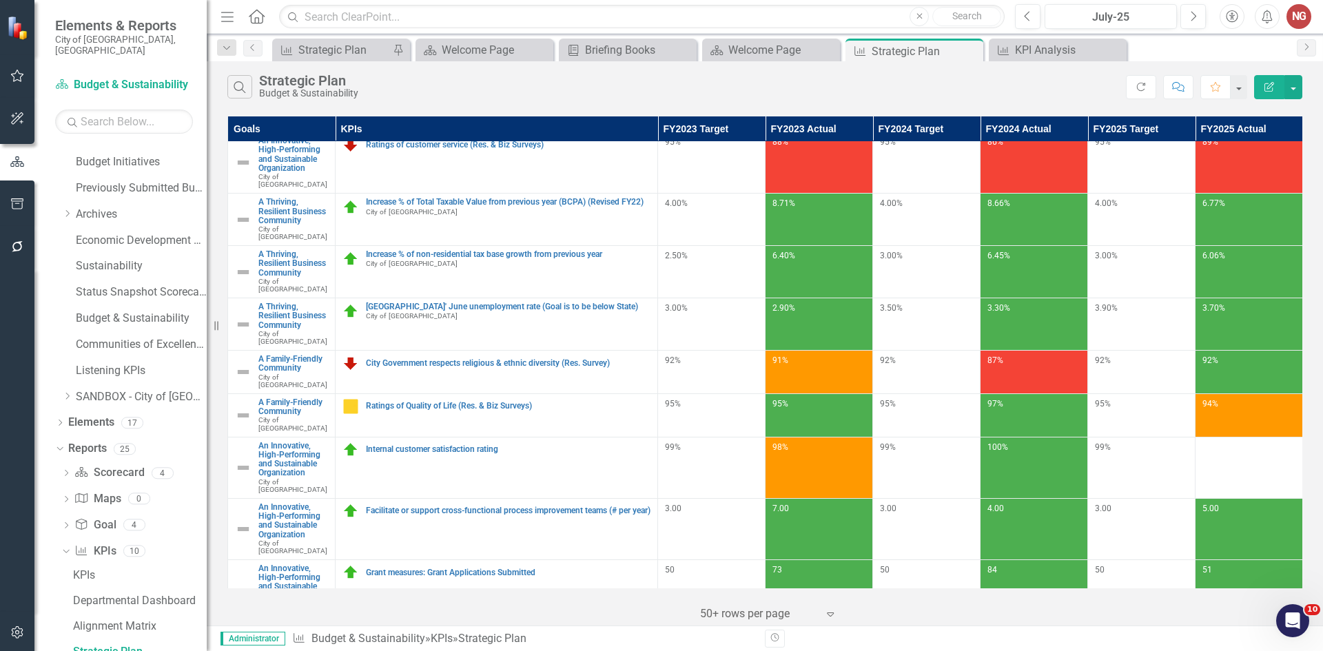
scroll to position [138, 0]
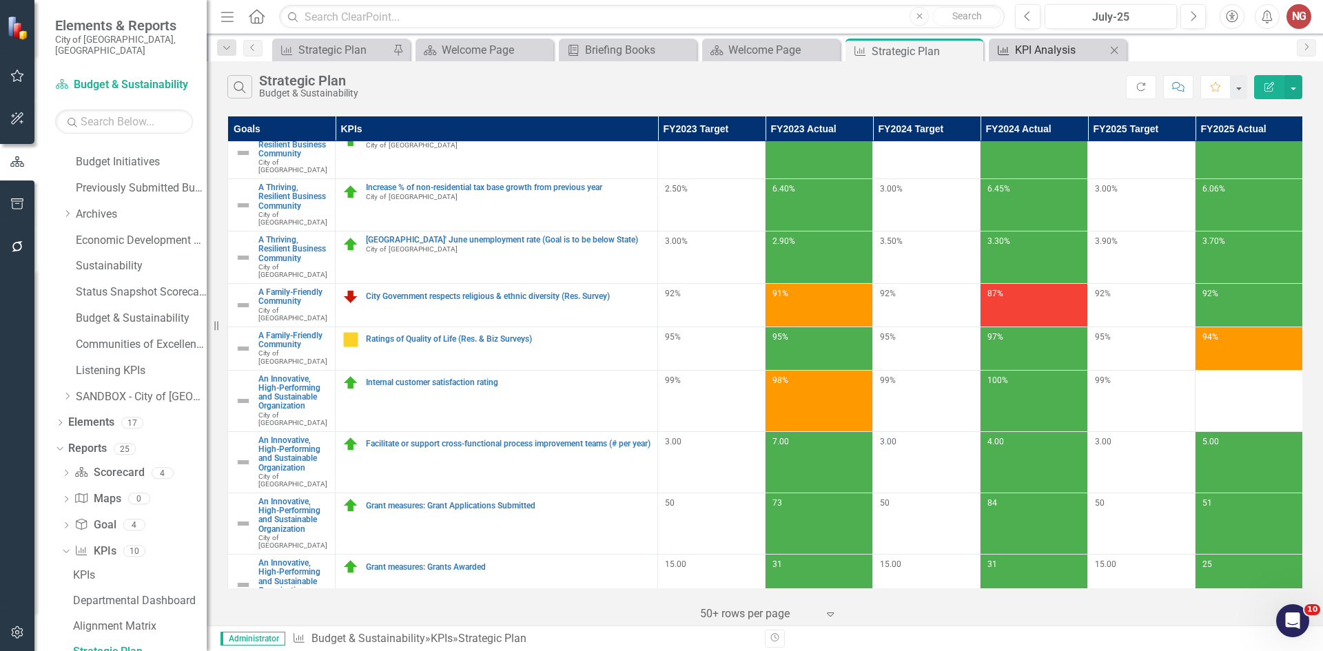
click at [1051, 52] on div "KPI Analysis" at bounding box center [1060, 49] width 91 height 17
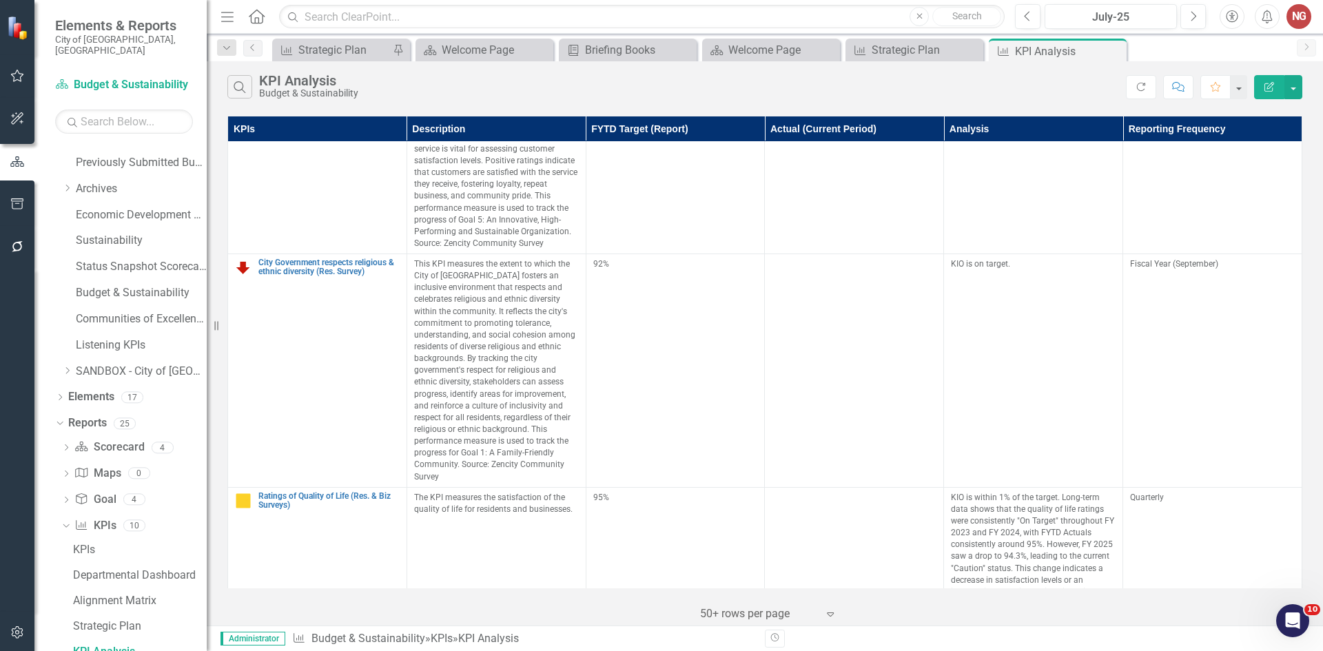
scroll to position [1171, 0]
click at [1115, 50] on icon "Close" at bounding box center [1114, 50] width 14 height 11
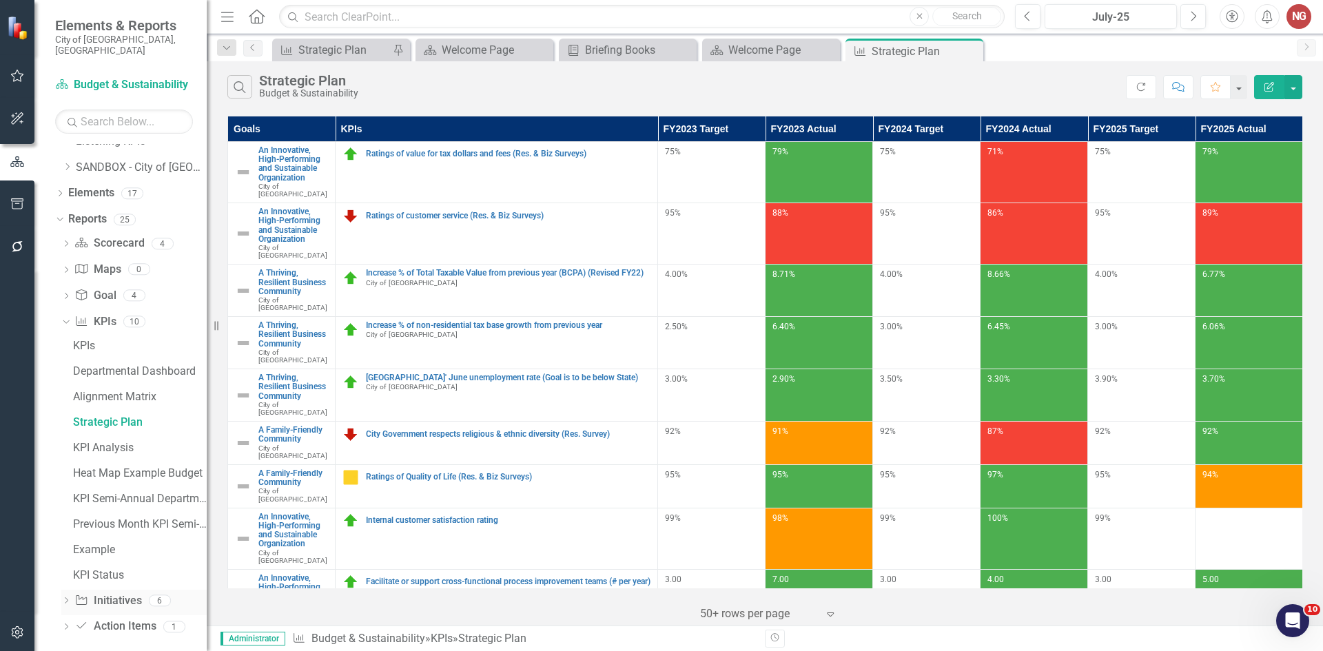
click at [65, 598] on icon "Dropdown" at bounding box center [66, 602] width 10 height 8
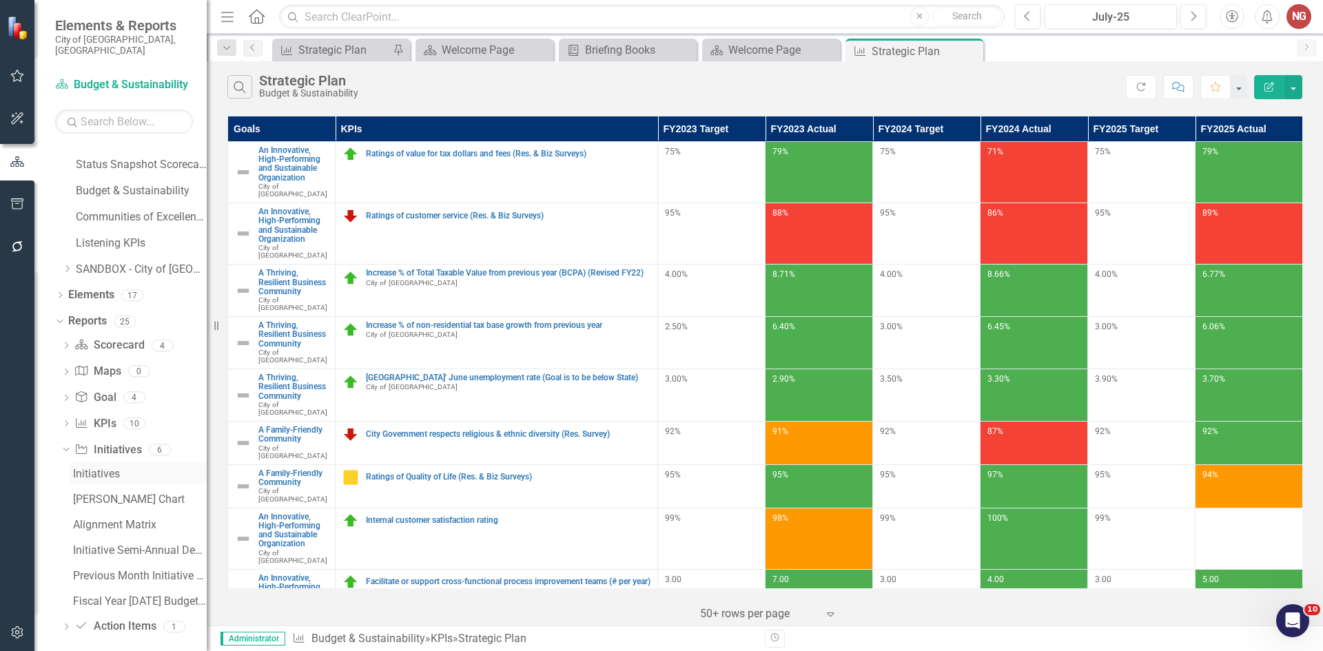
click at [88, 468] on div "Initiatives" at bounding box center [140, 474] width 134 height 12
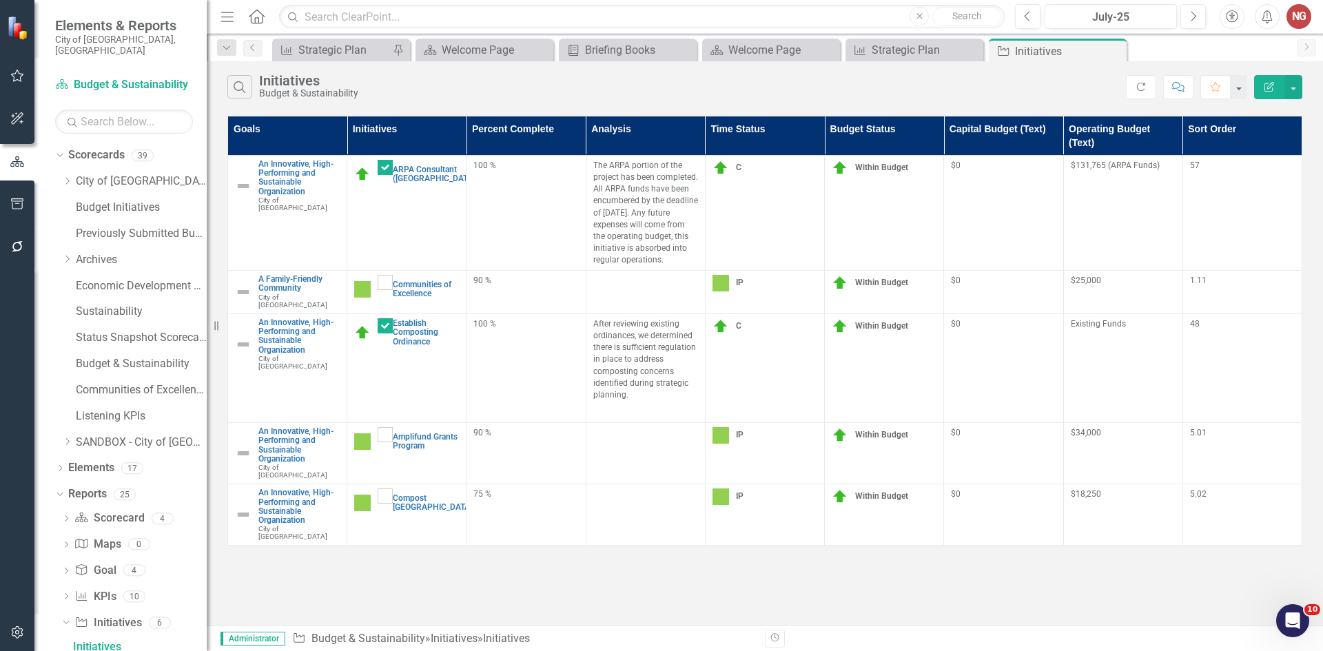
click at [598, 292] on td at bounding box center [645, 292] width 119 height 43
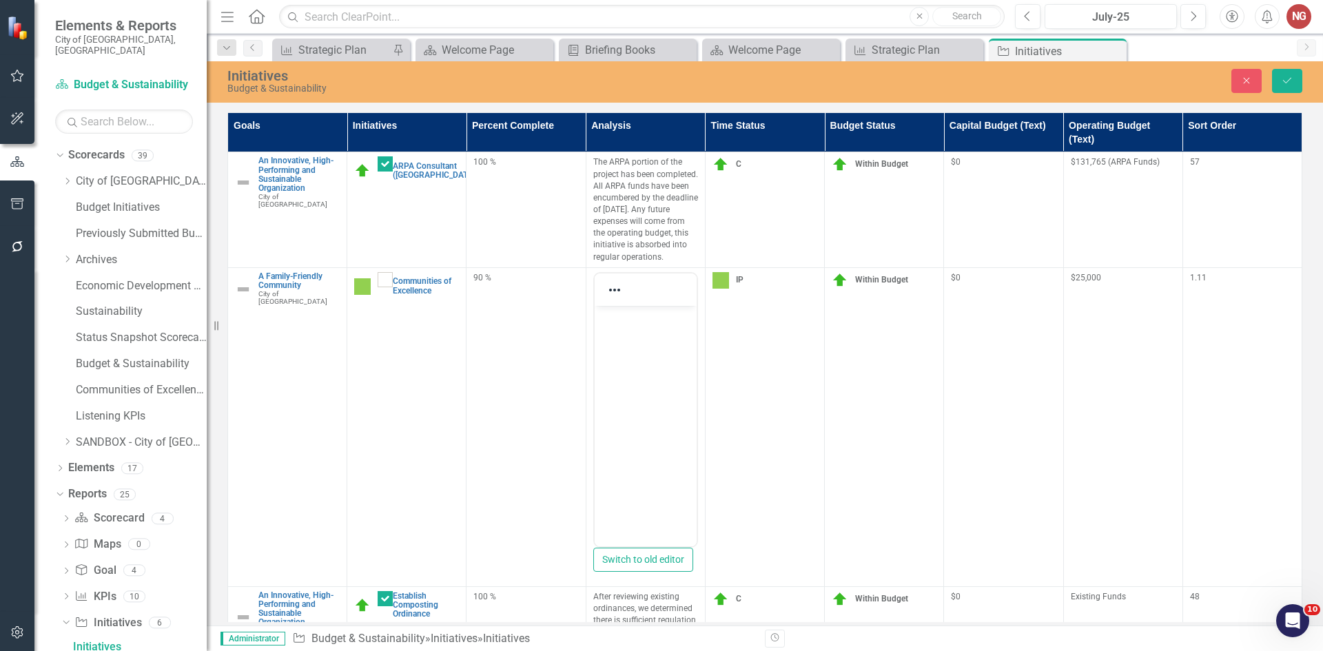
click at [522, 292] on td "90 %" at bounding box center [526, 426] width 119 height 319
click at [522, 289] on div "90 %" at bounding box center [526, 280] width 105 height 17
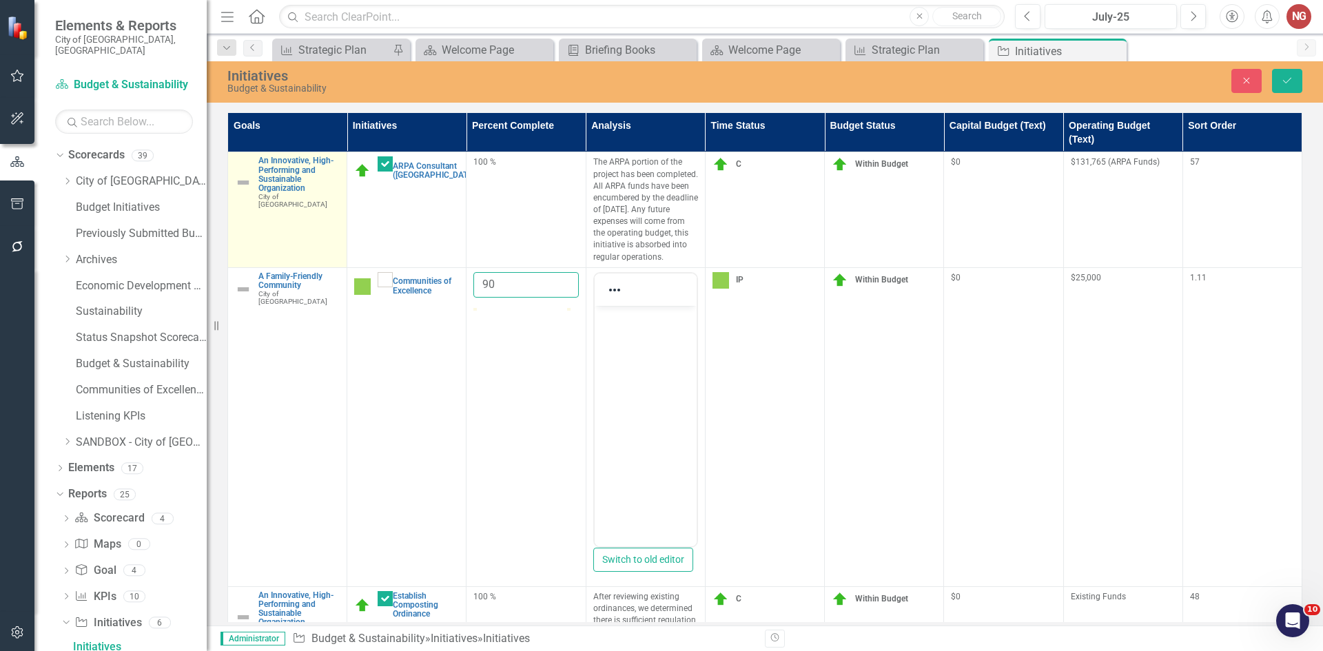
drag, startPoint x: 518, startPoint y: 287, endPoint x: 309, endPoint y: 215, distance: 220.8
click at [253, 263] on tbody "An Innovative, High-Performing and Sustainable Organization City of [GEOGRAPHIC…" at bounding box center [765, 485] width 1075 height 667
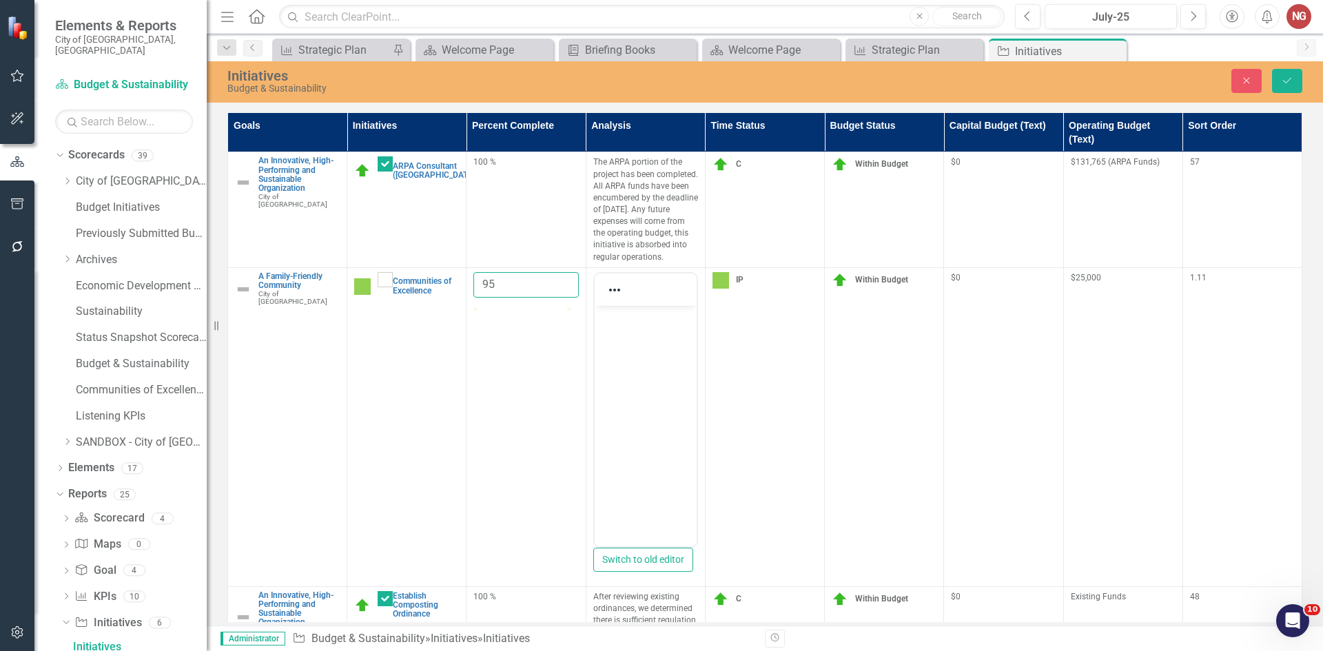
type input "95"
click at [695, 365] on body "Rich Text Area. Press ALT-0 for help." at bounding box center [645, 408] width 102 height 207
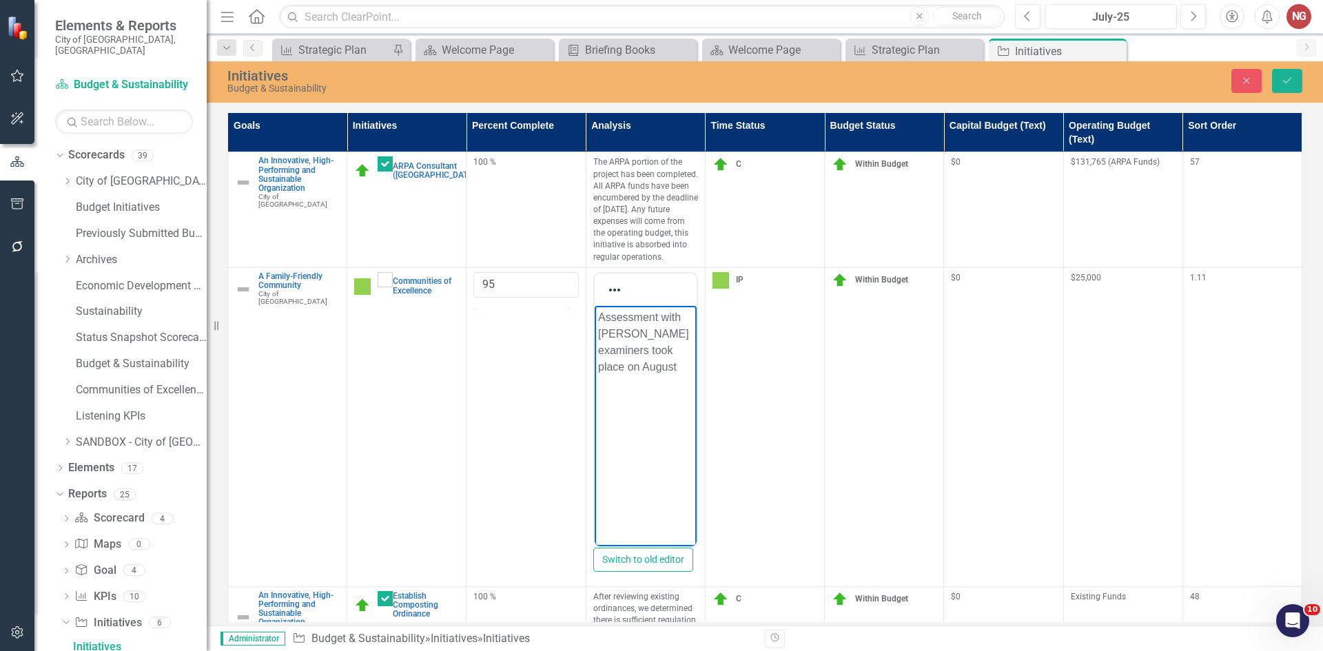
click at [633, 369] on p "Assessment with [PERSON_NAME] examiners took place on August" at bounding box center [645, 342] width 95 height 66
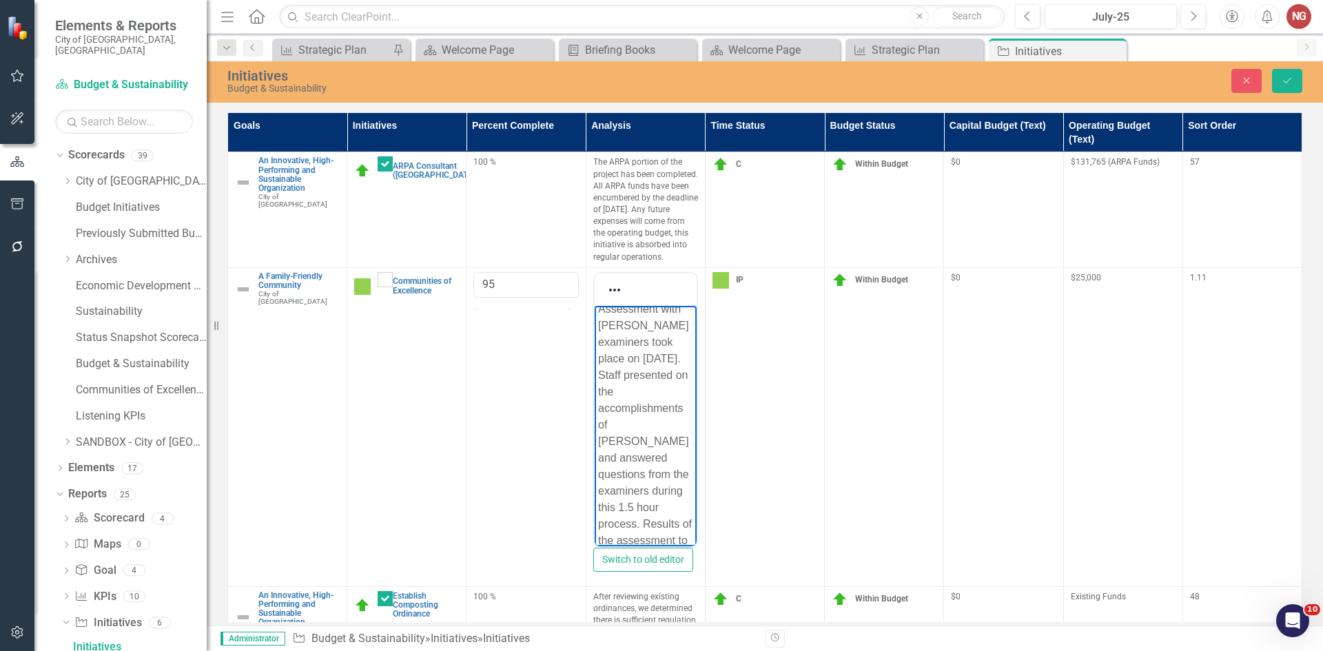
scroll to position [25, 0]
click at [1283, 80] on icon "Save" at bounding box center [1287, 81] width 12 height 10
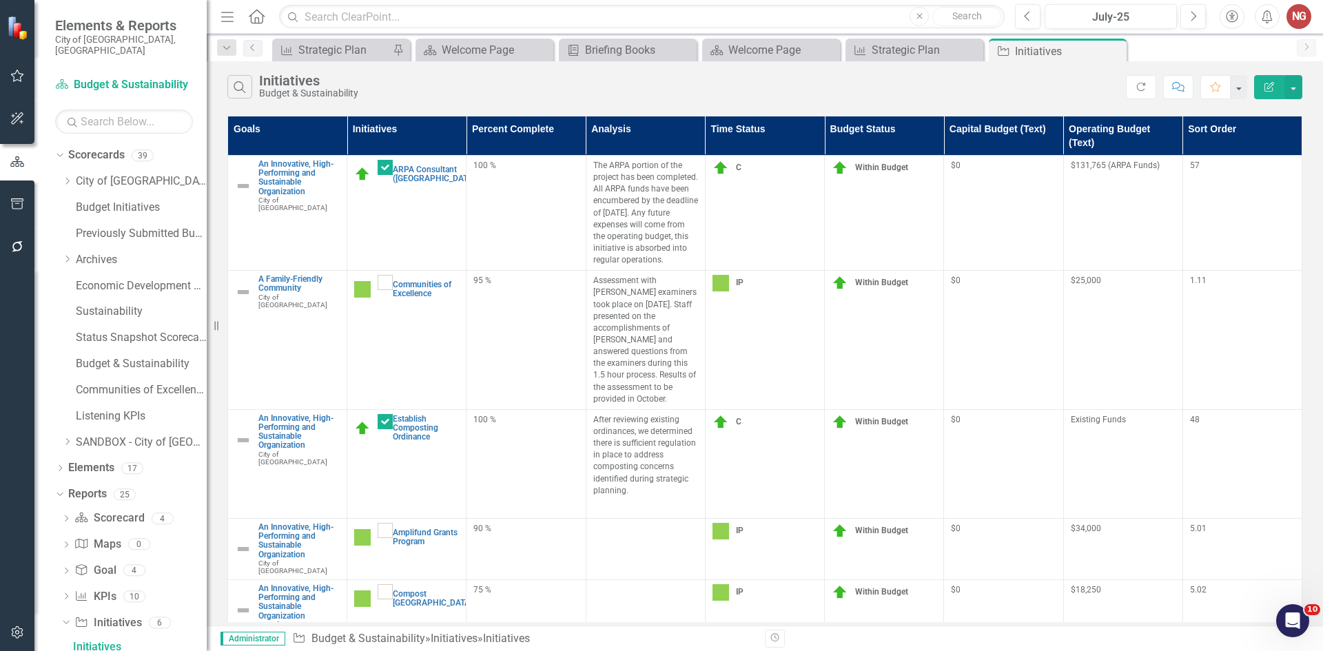
click at [616, 589] on td at bounding box center [645, 610] width 119 height 61
drag, startPoint x: 616, startPoint y: 589, endPoint x: 619, endPoint y: 520, distance: 68.3
click at [615, 587] on td at bounding box center [645, 610] width 119 height 61
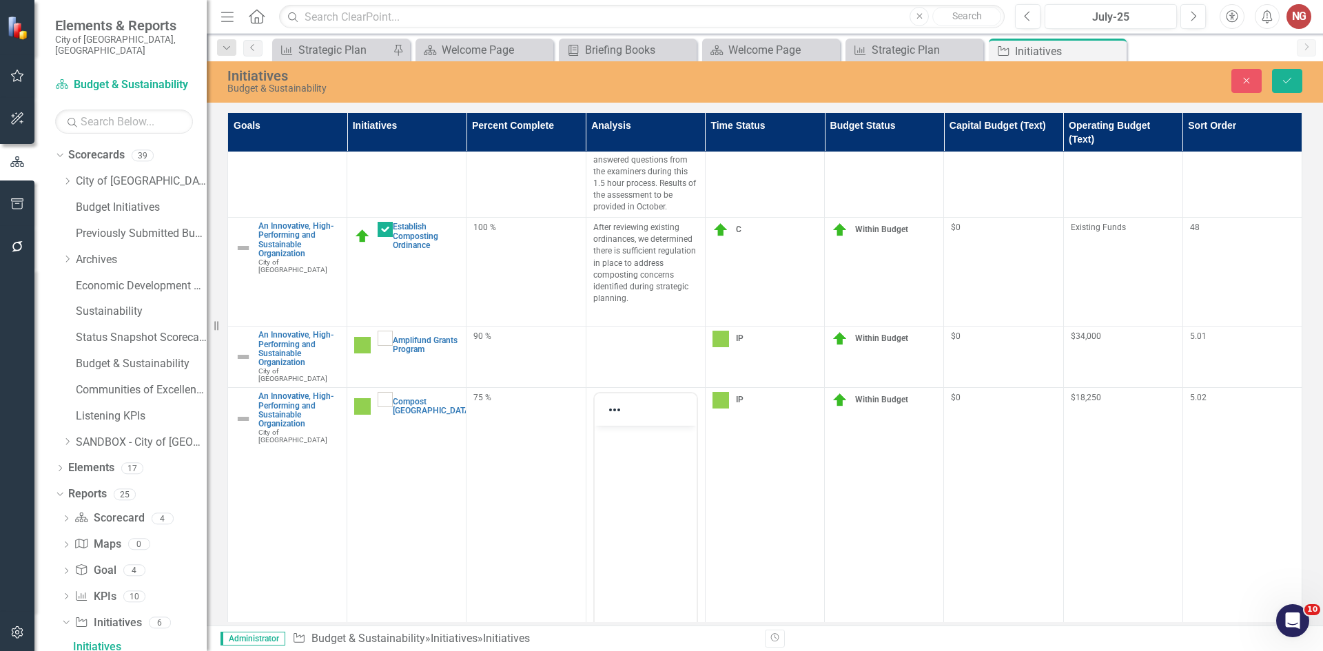
scroll to position [275, 0]
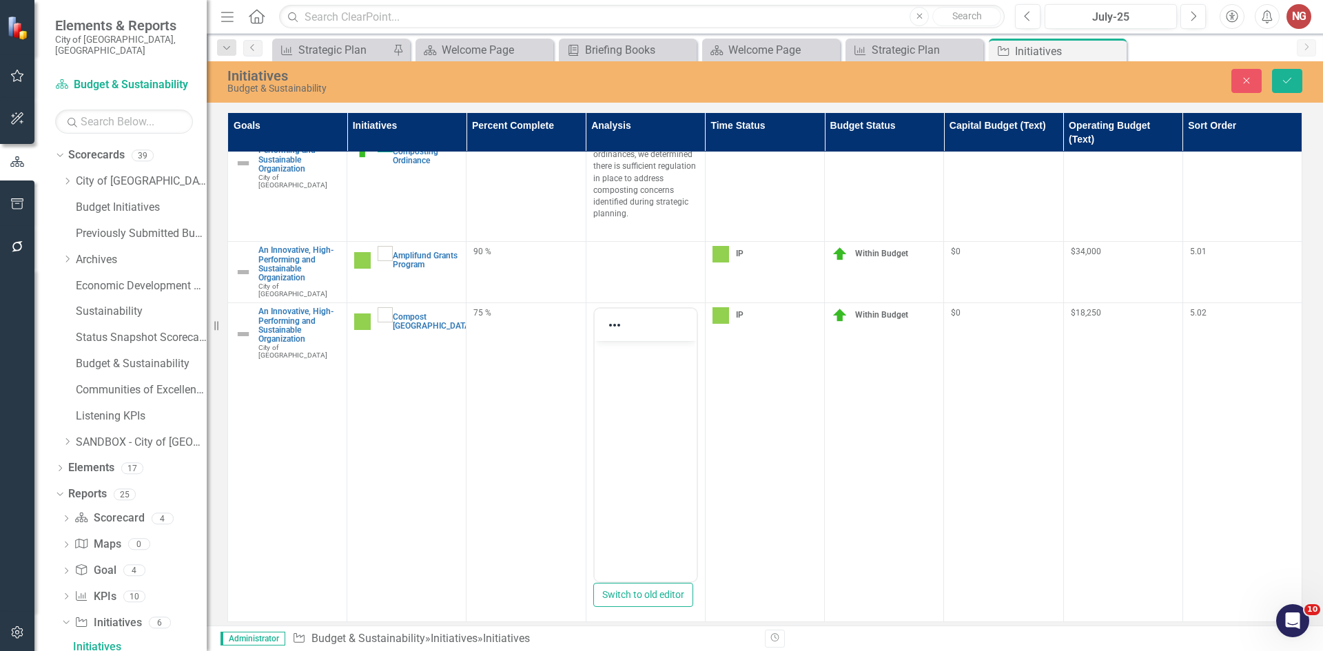
click at [613, 389] on body "Rich Text Area. Press ALT-0 for help." at bounding box center [645, 444] width 102 height 207
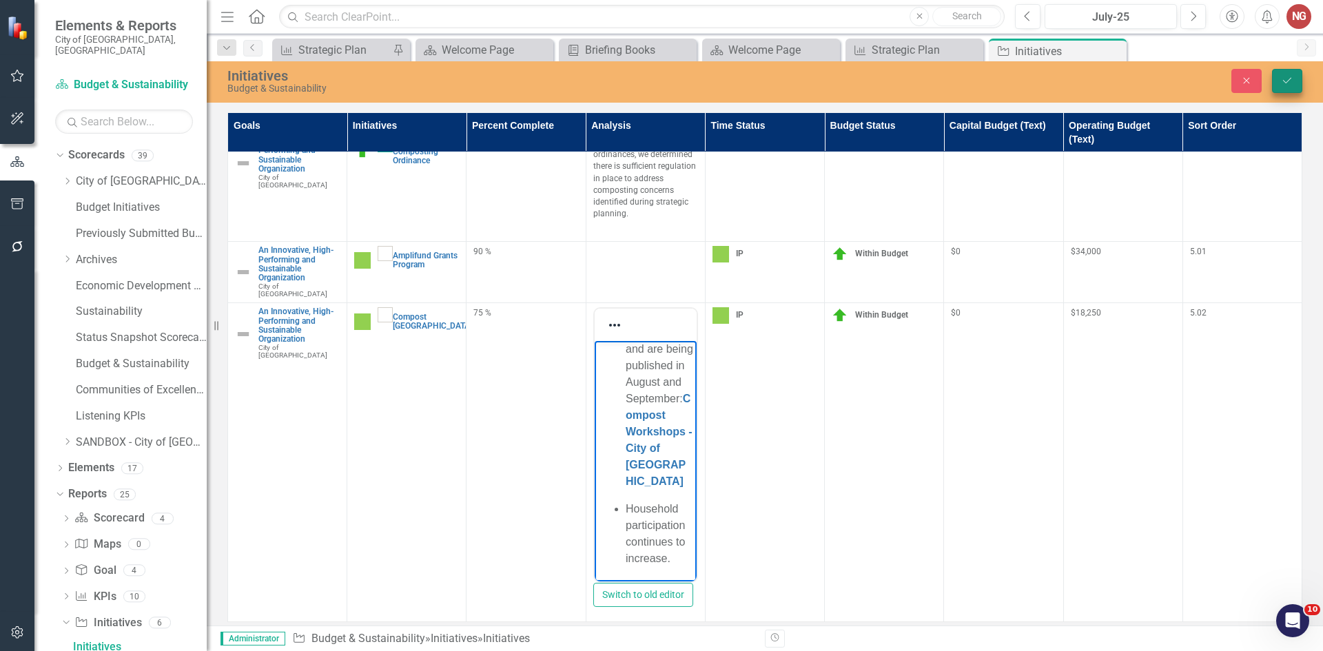
click at [1285, 81] on icon "Save" at bounding box center [1287, 81] width 12 height 10
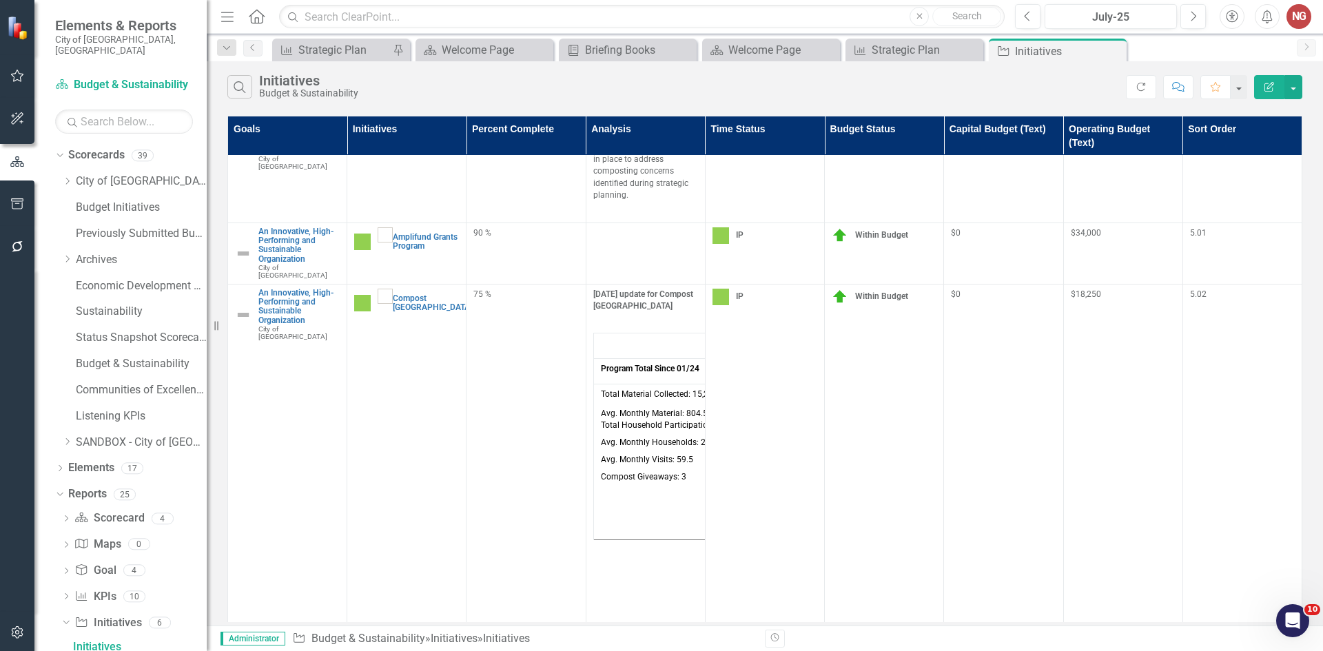
scroll to position [276, 0]
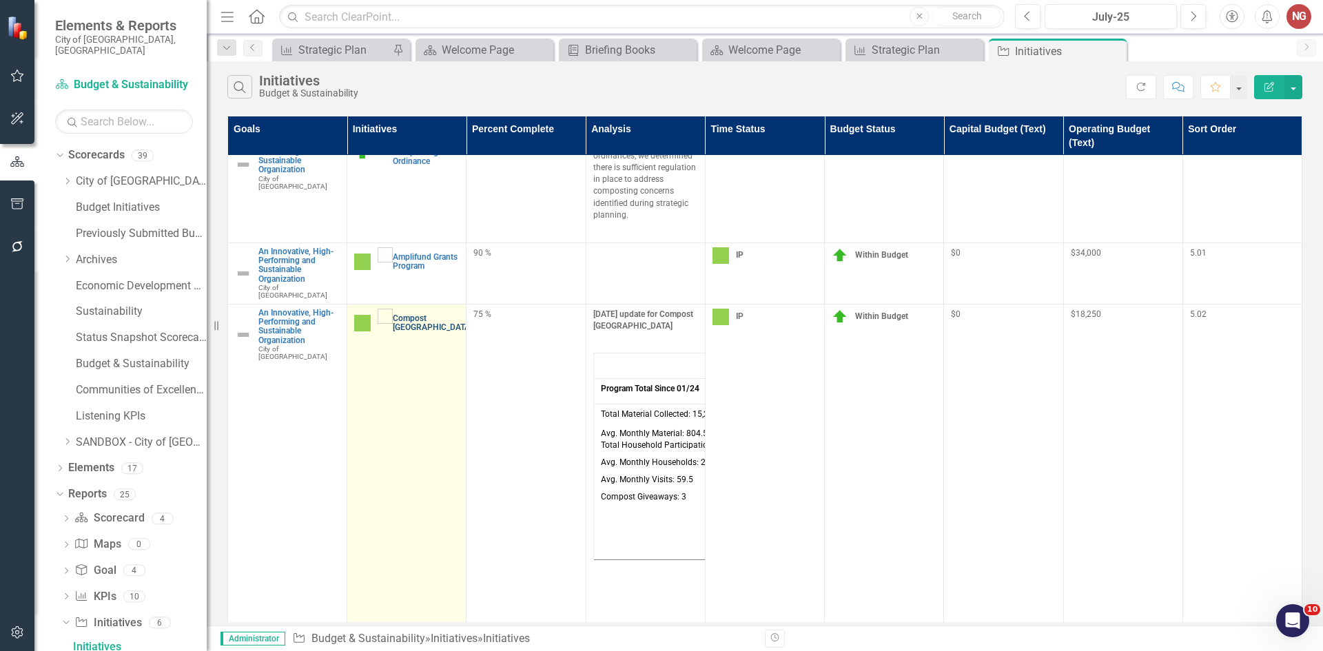
click at [418, 314] on link "Compost [GEOGRAPHIC_DATA]" at bounding box center [432, 323] width 79 height 18
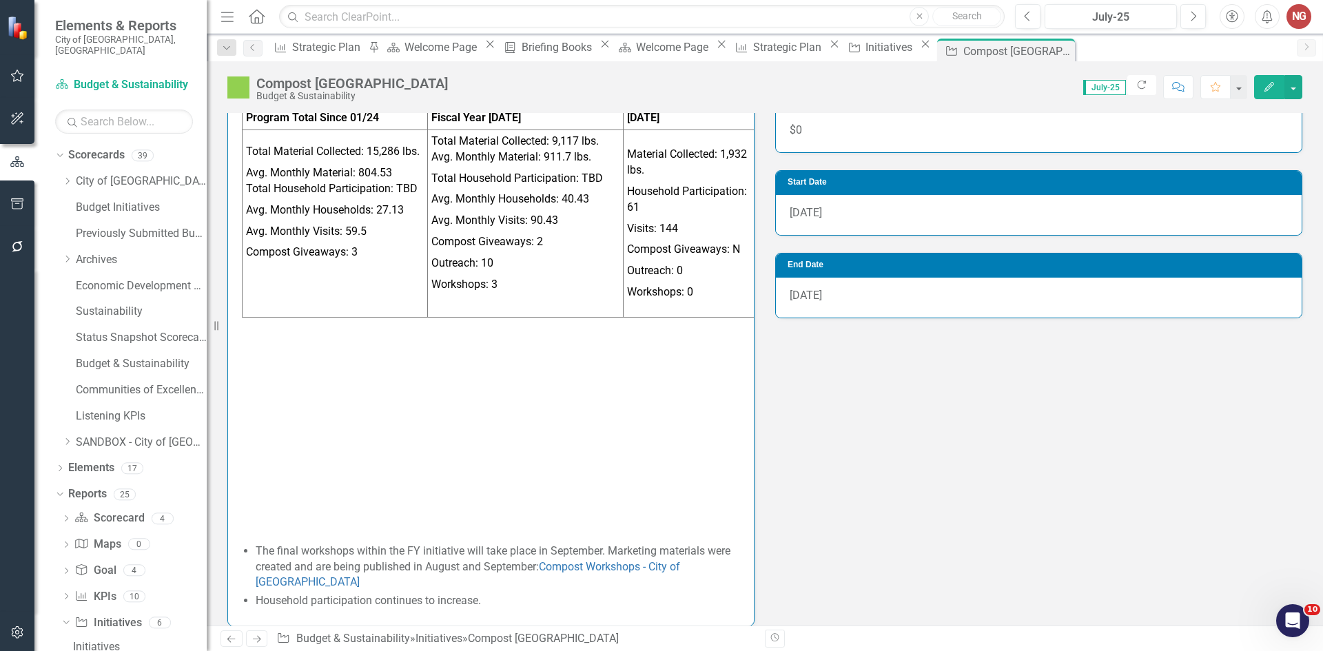
click at [275, 367] on p at bounding box center [491, 354] width 498 height 37
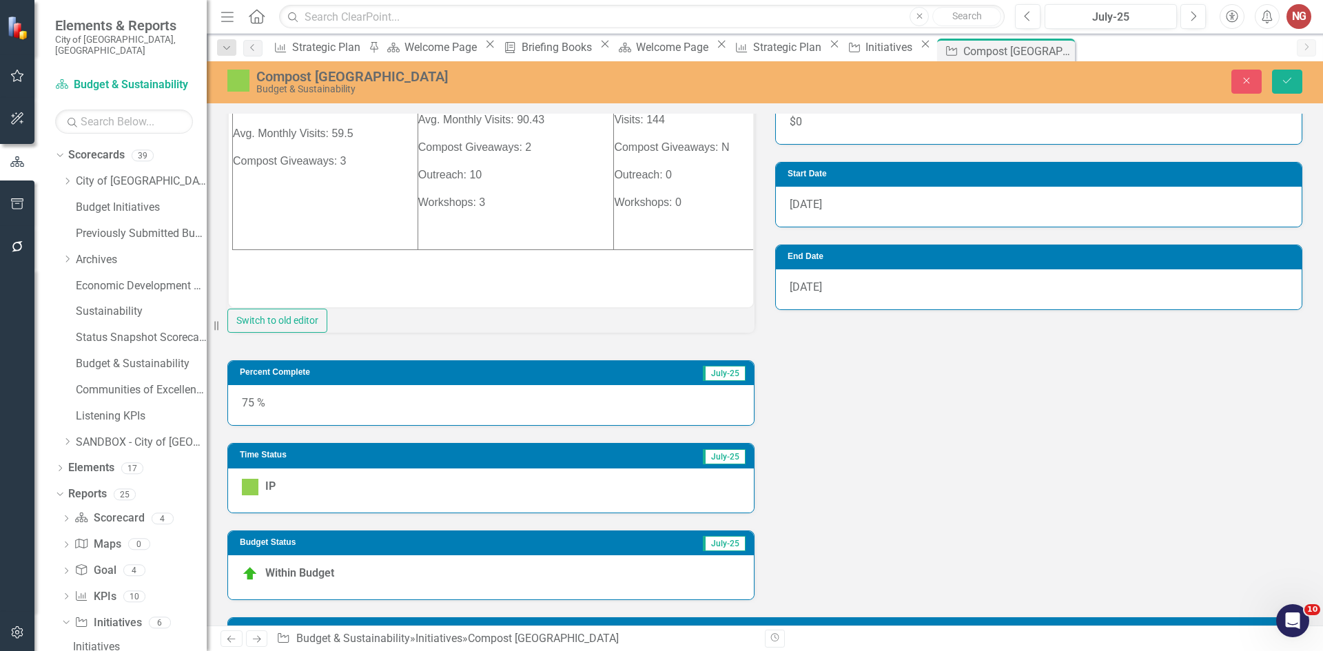
scroll to position [276, 0]
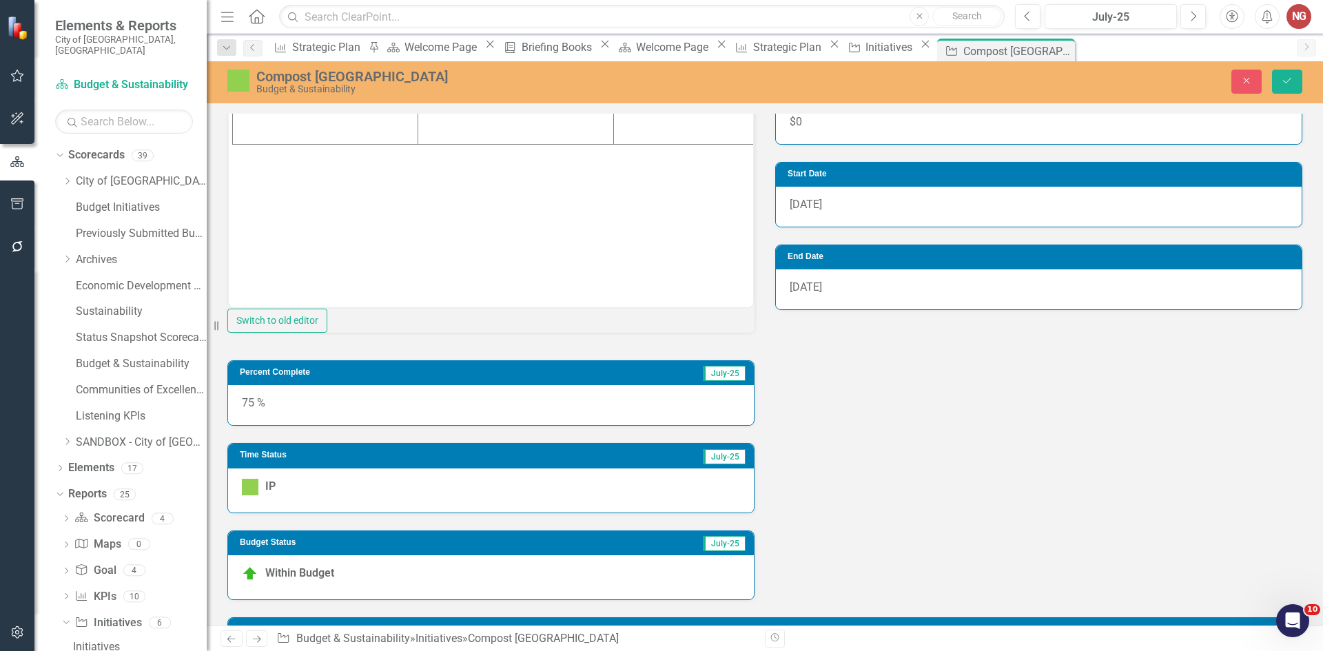
click at [241, 156] on p "Rich Text Area. Press ALT-0 for help." at bounding box center [491, 6] width 518 height 312
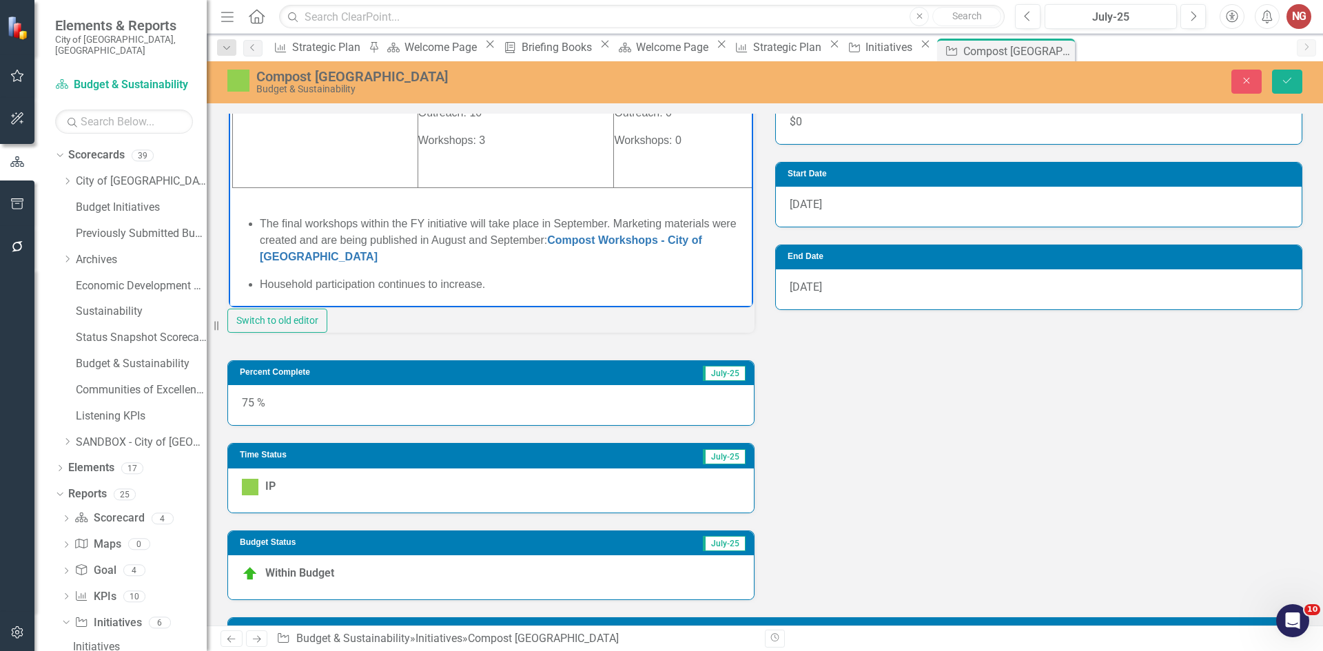
scroll to position [243, 0]
click at [1277, 76] on button "Save" at bounding box center [1287, 82] width 30 height 24
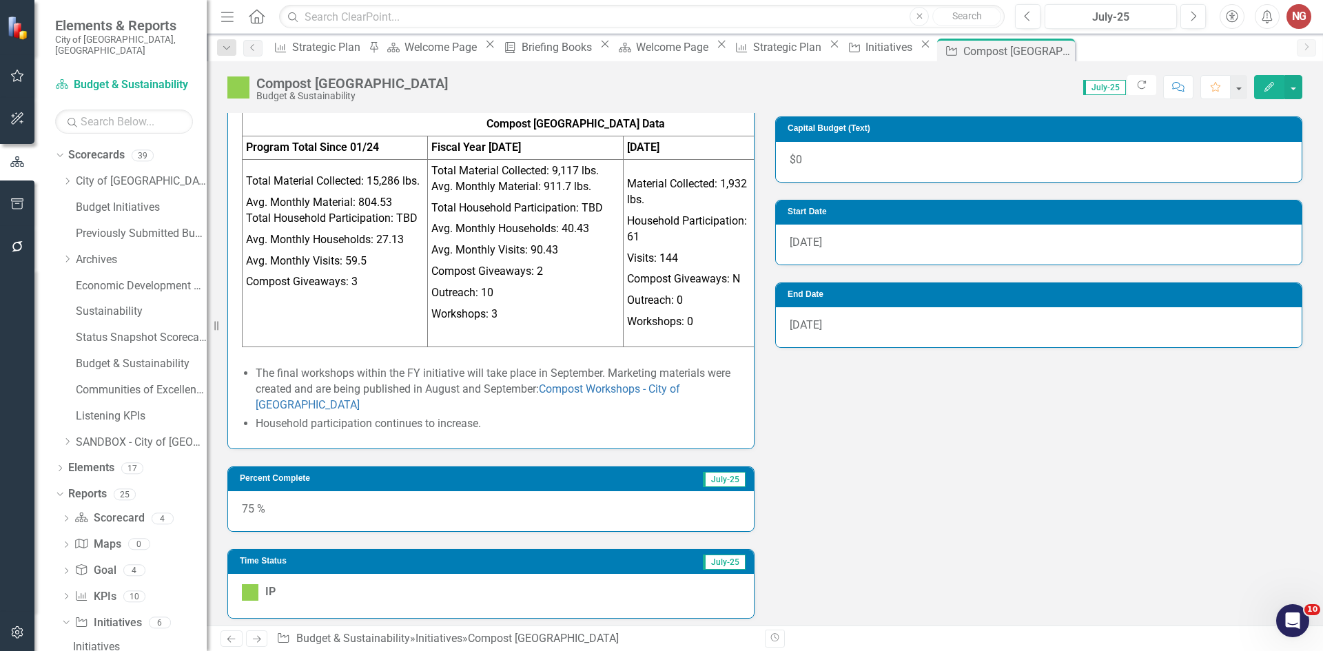
scroll to position [600, 0]
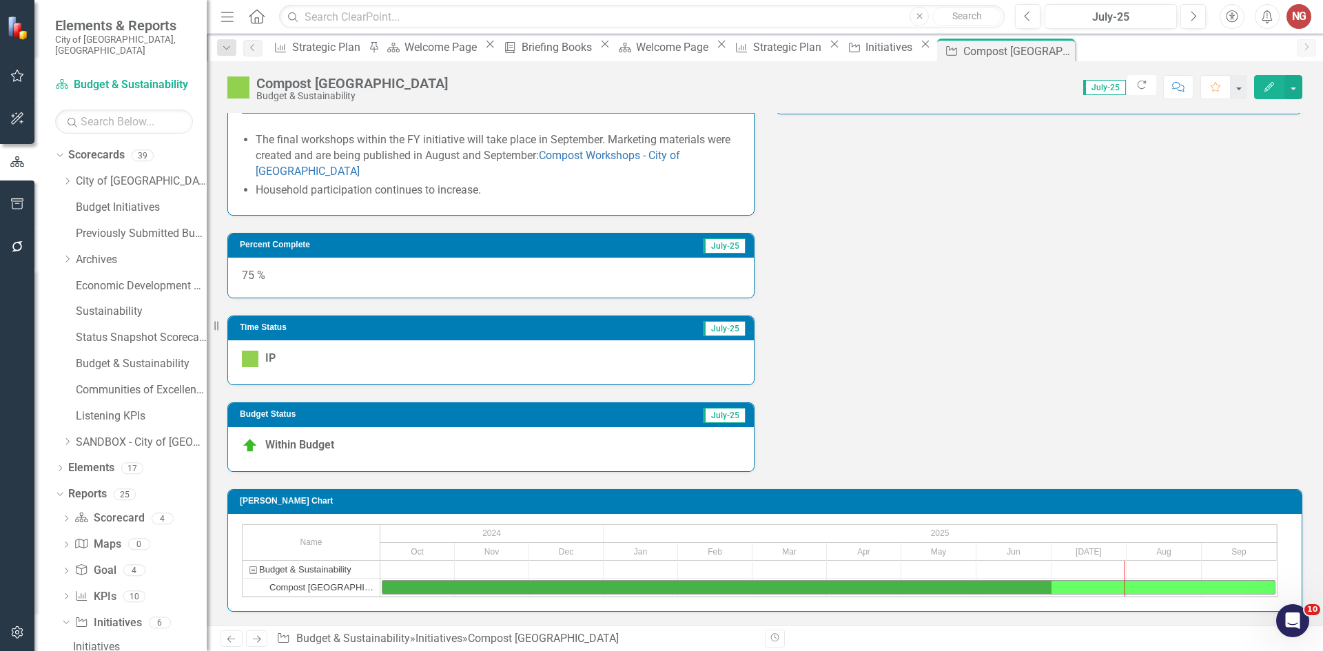
click at [264, 278] on div "75 %" at bounding box center [491, 278] width 526 height 40
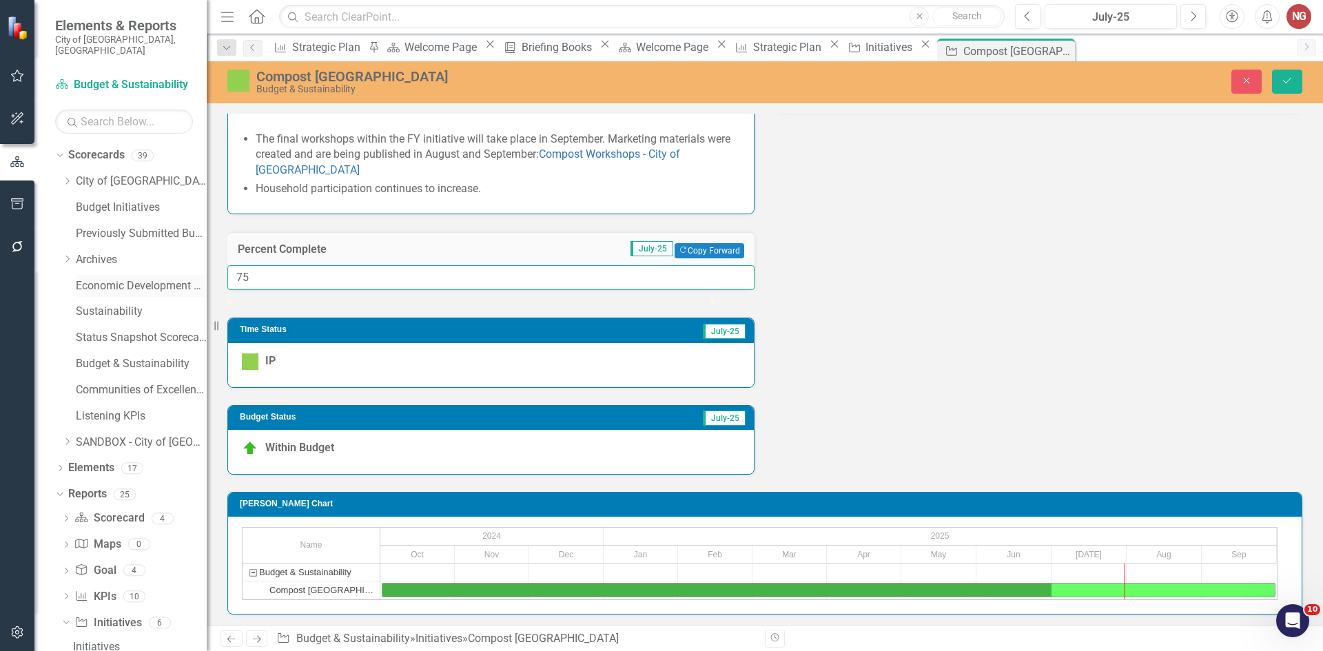
drag, startPoint x: 261, startPoint y: 293, endPoint x: 134, endPoint y: 284, distance: 127.8
click at [134, 287] on div "Elements & Reports City of [GEOGRAPHIC_DATA], [GEOGRAPHIC_DATA] Scorecard Budge…" at bounding box center [661, 325] width 1323 height 651
type input "90"
click at [1272, 70] on button "Save" at bounding box center [1287, 82] width 30 height 24
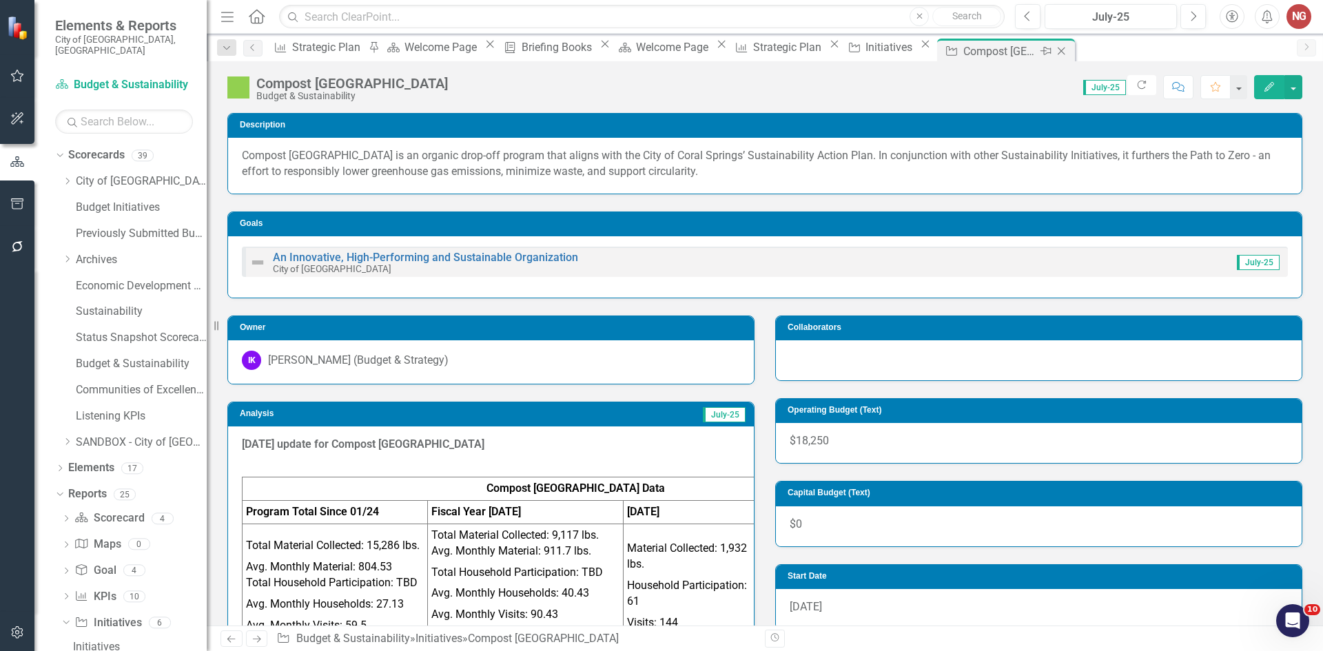
click at [1068, 50] on icon "Close" at bounding box center [1062, 50] width 14 height 11
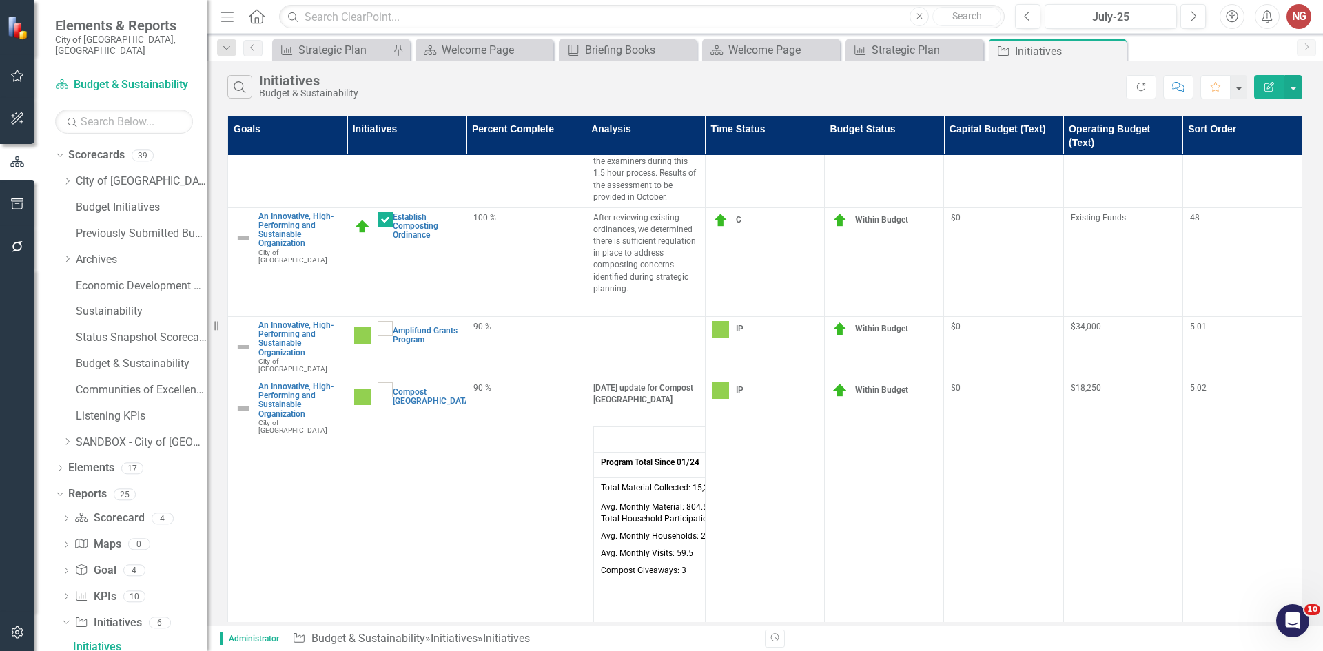
scroll to position [27, 0]
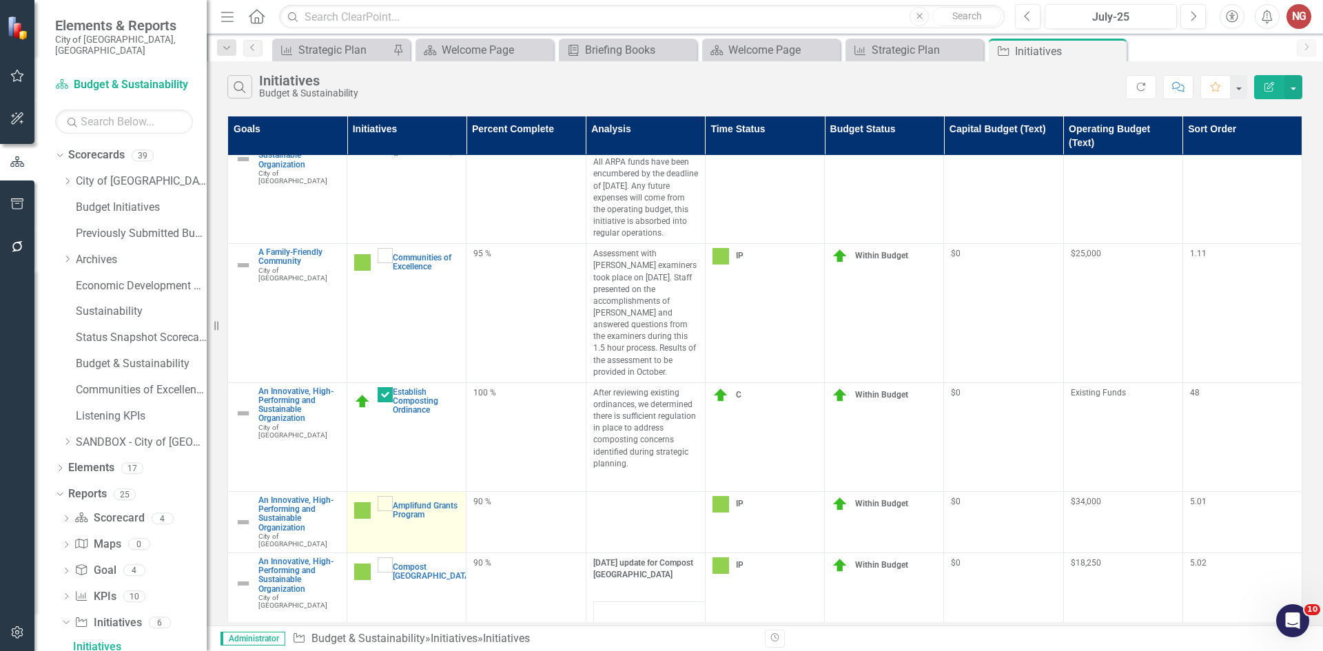
click at [0, 0] on link "Edit Edit Initiative" at bounding box center [0, 0] width 0 height 0
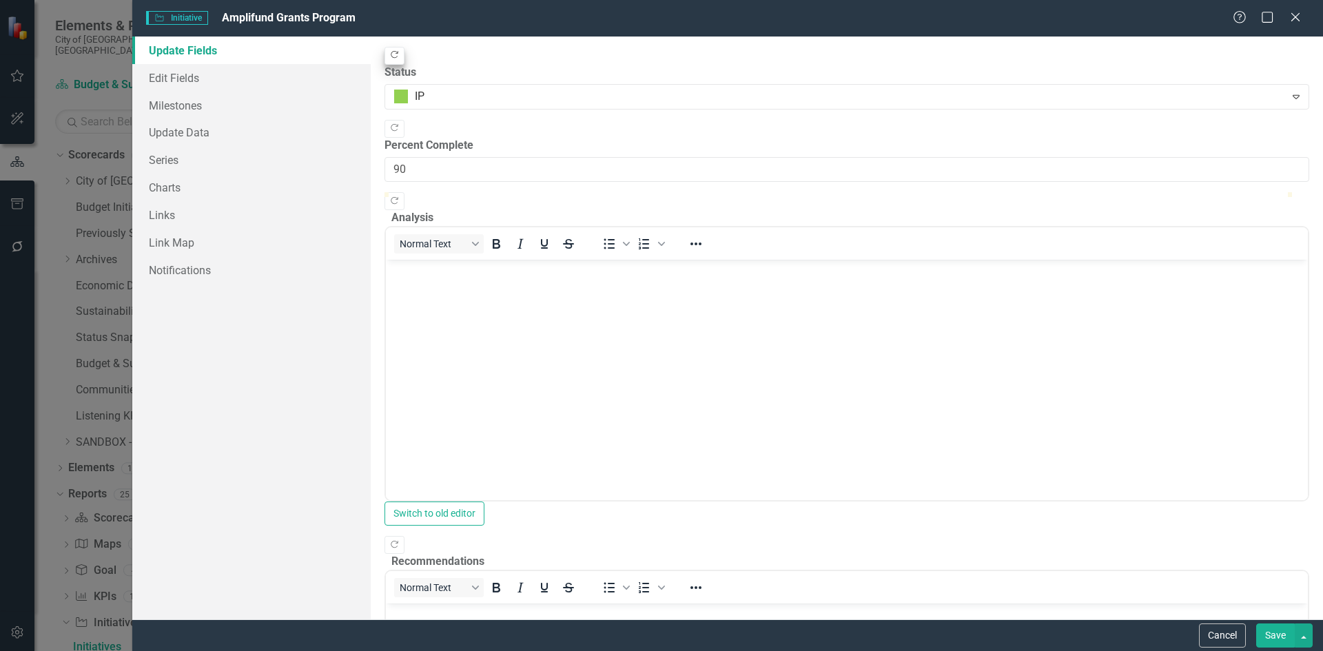
scroll to position [0, 0]
click at [400, 54] on icon "Copy Forward" at bounding box center [394, 55] width 10 height 8
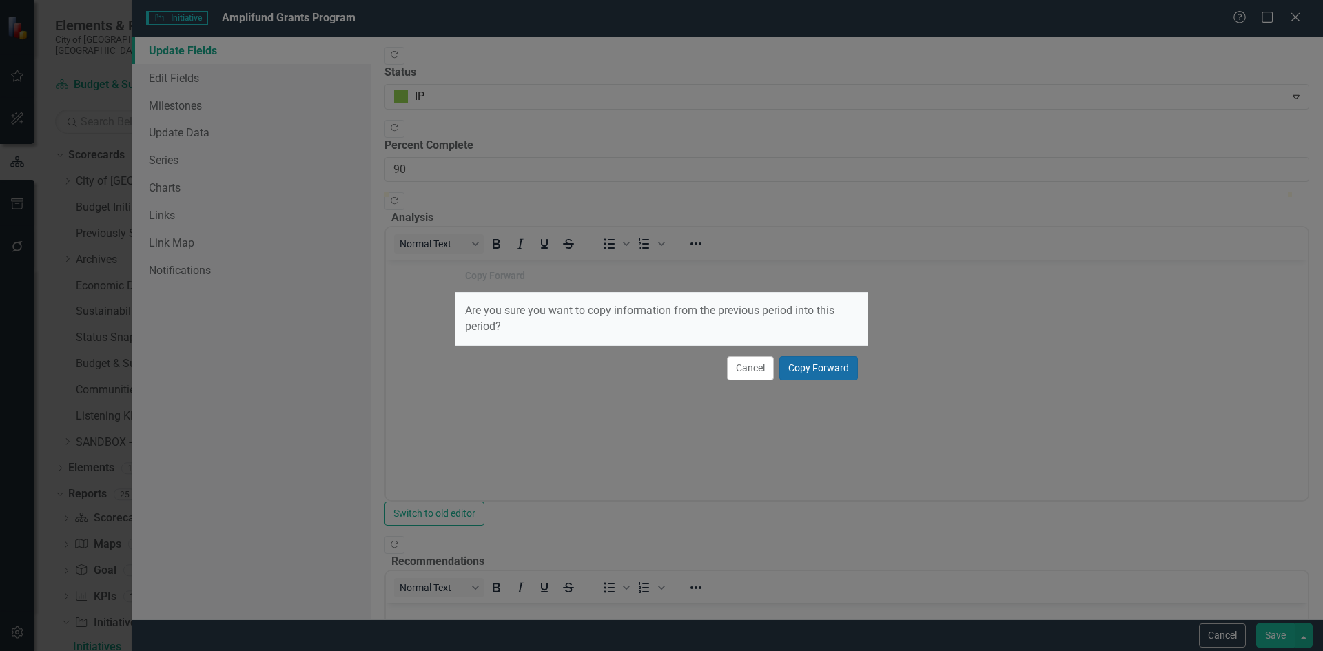
click at [810, 358] on button "Copy Forward" at bounding box center [819, 368] width 79 height 24
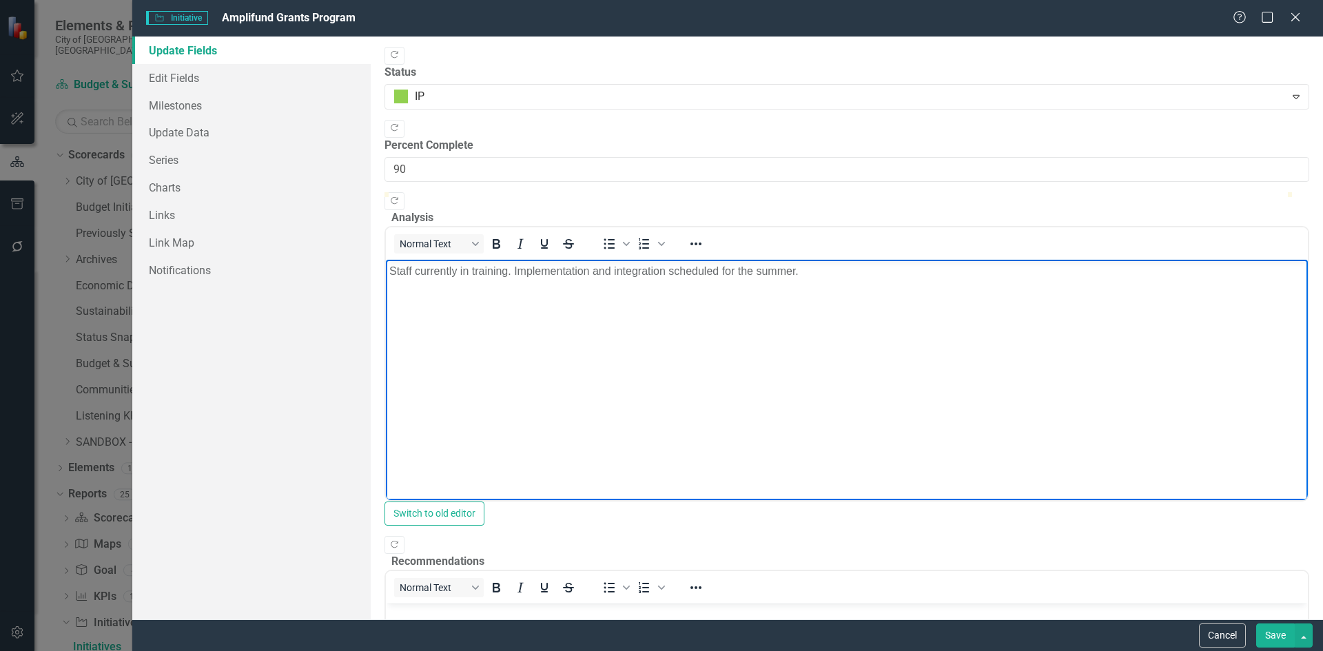
drag, startPoint x: 806, startPoint y: 280, endPoint x: 715, endPoint y: 280, distance: 91.0
click at [715, 280] on body "Staff currently in training. Implementation and integration scheduled for the s…" at bounding box center [846, 363] width 922 height 207
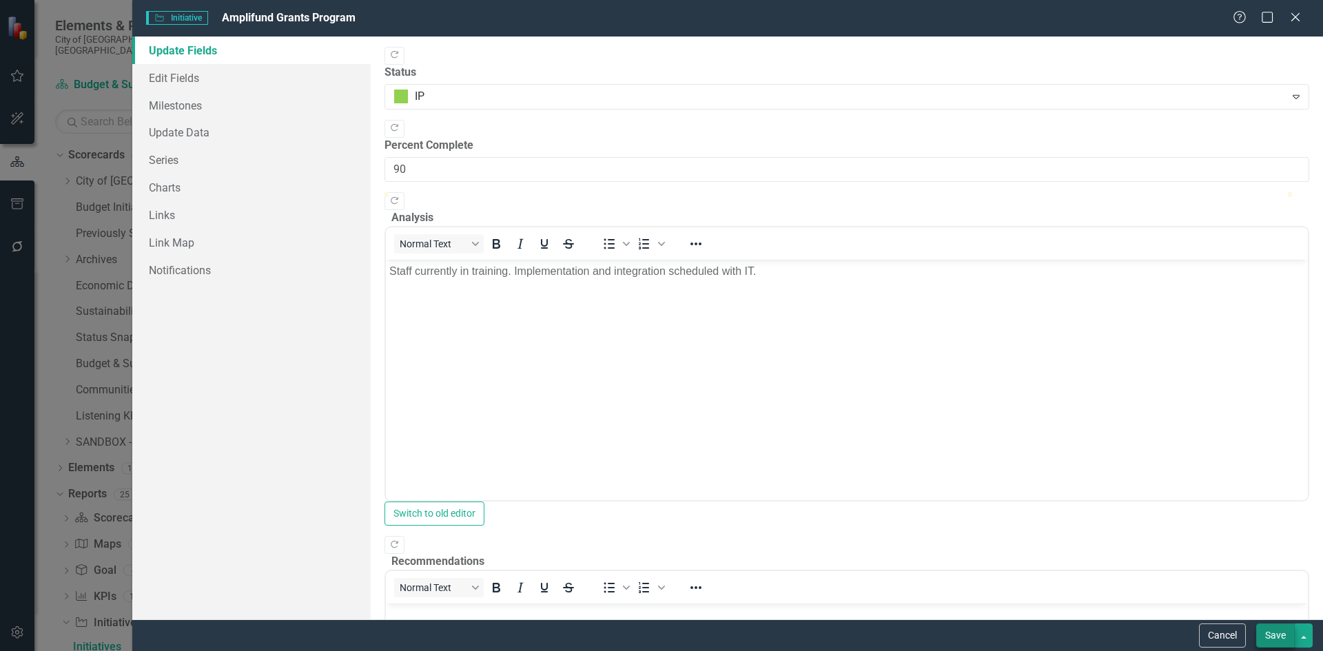
click at [1274, 629] on button "Save" at bounding box center [1276, 636] width 39 height 24
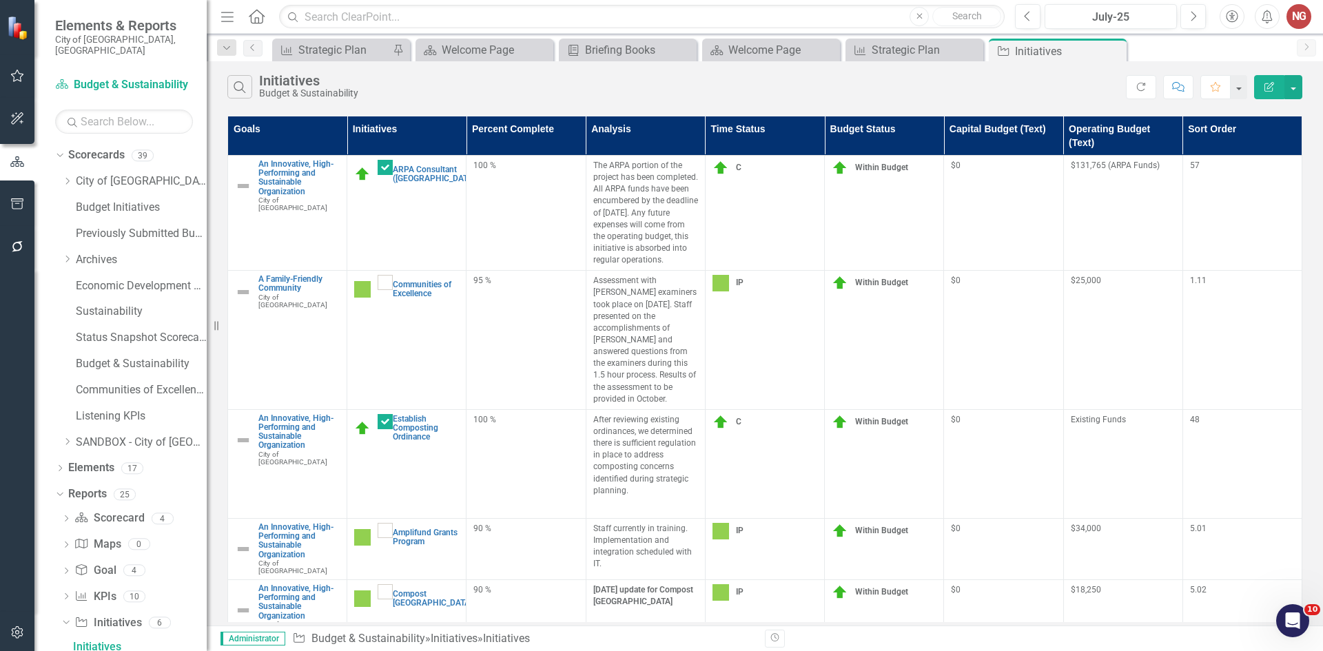
drag, startPoint x: 1121, startPoint y: 47, endPoint x: 1114, endPoint y: 50, distance: 7.4
click at [0, 0] on icon "Close" at bounding box center [0, 0] width 0 height 0
